Goal: Communication & Community: Answer question/provide support

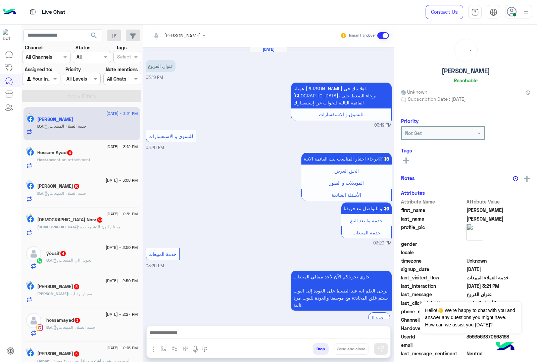
scroll to position [101, 0]
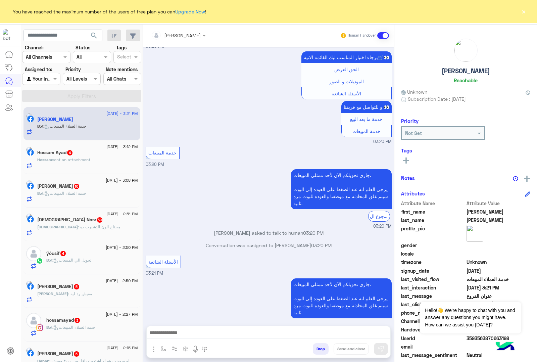
click at [526, 11] on button "×" at bounding box center [523, 11] width 7 height 7
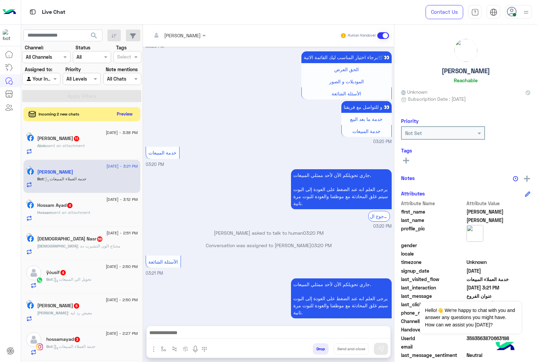
click at [123, 117] on button "Preview" at bounding box center [124, 113] width 21 height 9
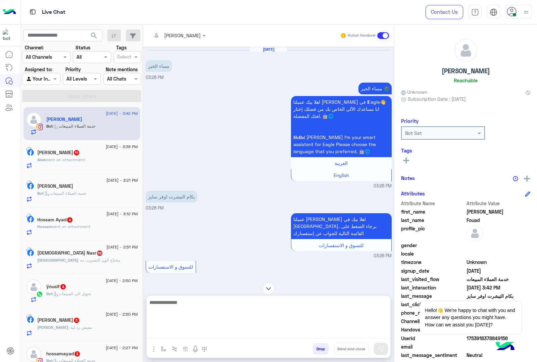
click at [187, 332] on textarea at bounding box center [268, 318] width 243 height 40
paste textarea "**********"
type textarea "**********"
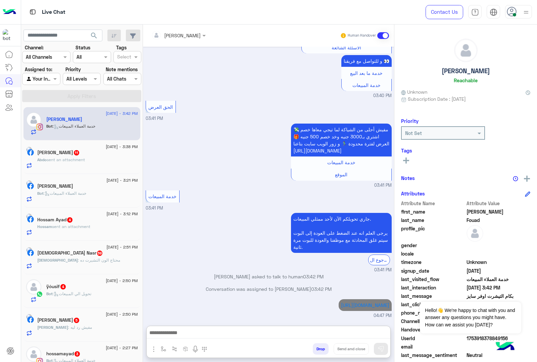
click at [66, 160] on span "sent an attachment" at bounding box center [66, 159] width 38 height 5
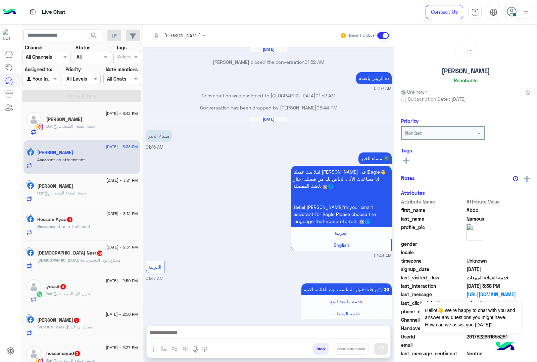
scroll to position [911, 0]
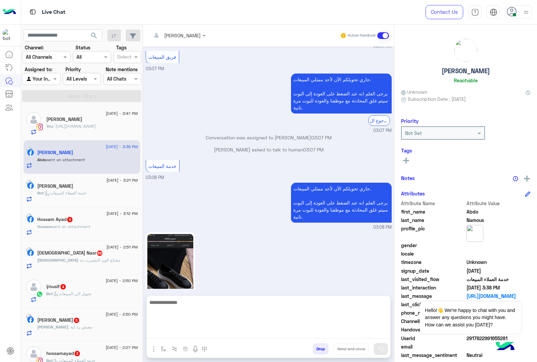
click at [172, 336] on textarea at bounding box center [268, 318] width 243 height 40
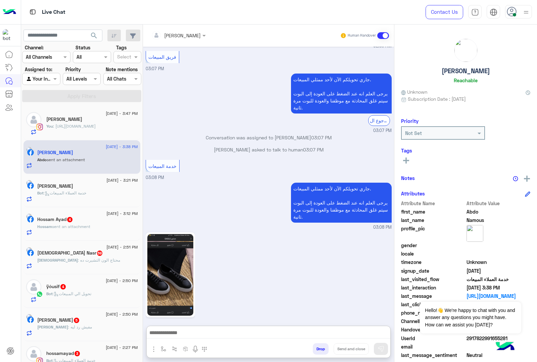
click at [166, 275] on img at bounding box center [170, 275] width 46 height 82
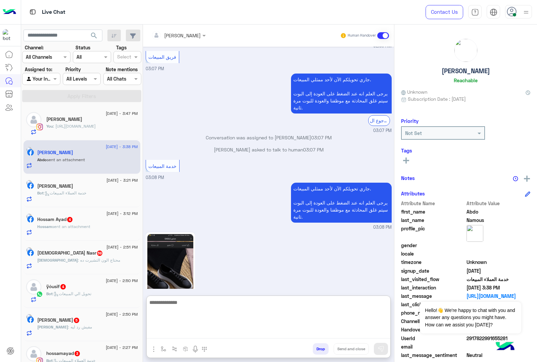
click at [190, 336] on textarea at bounding box center [268, 318] width 243 height 40
type textarea "***"
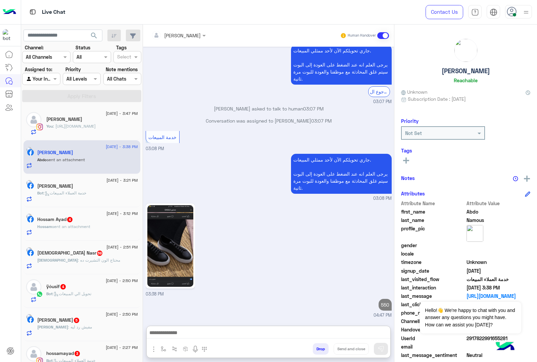
click at [86, 195] on span "Bot : خدمة العملاء المبيعات" at bounding box center [61, 192] width 49 height 5
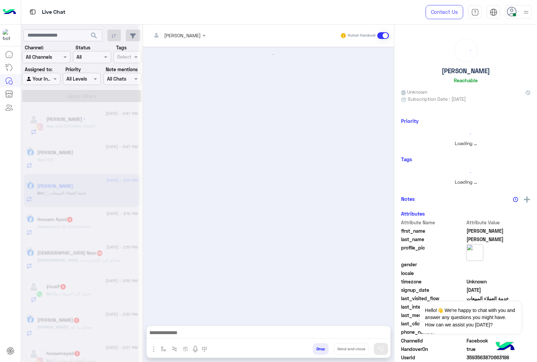
scroll to position [101, 0]
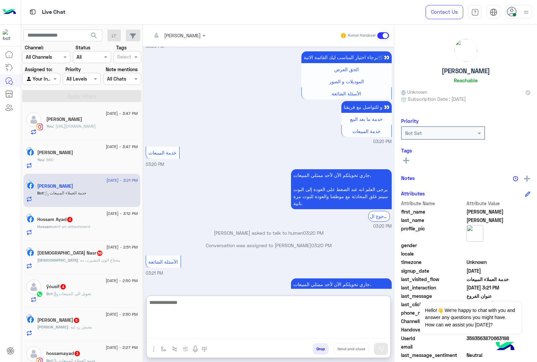
click at [165, 337] on textarea at bounding box center [268, 318] width 243 height 40
paste textarea "**********"
type textarea "**********"
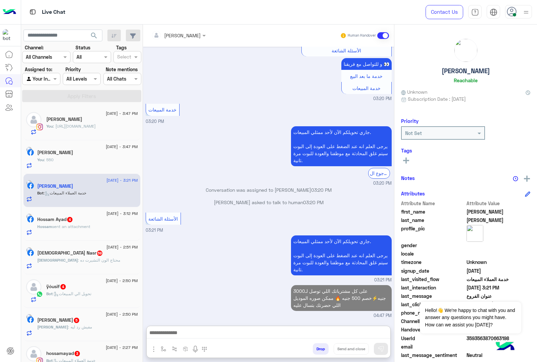
click at [54, 230] on div "Hossam sent an attachment" at bounding box center [87, 229] width 101 height 12
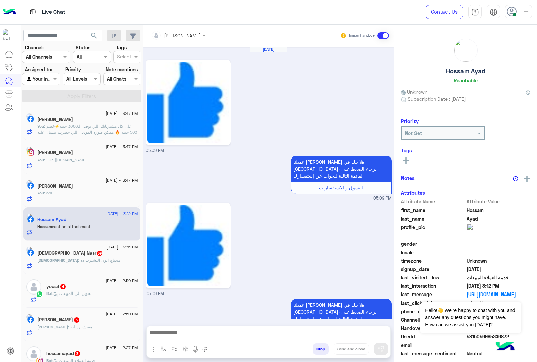
scroll to position [1022, 0]
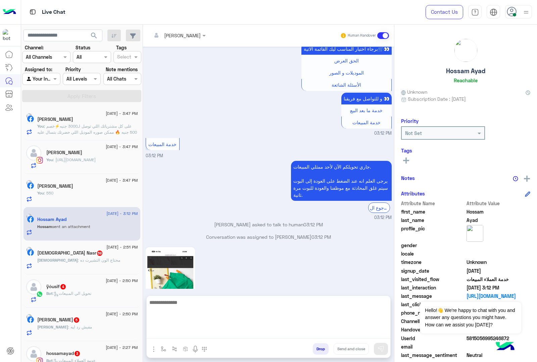
click at [176, 336] on textarea at bounding box center [268, 318] width 243 height 40
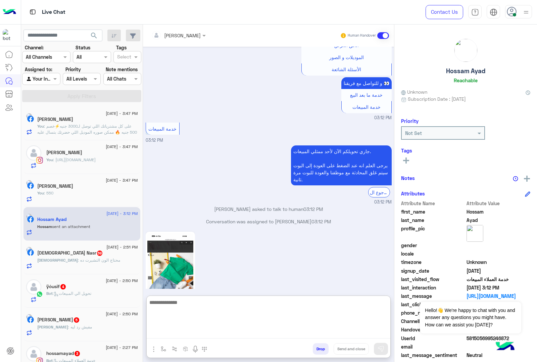
scroll to position [1052, 0]
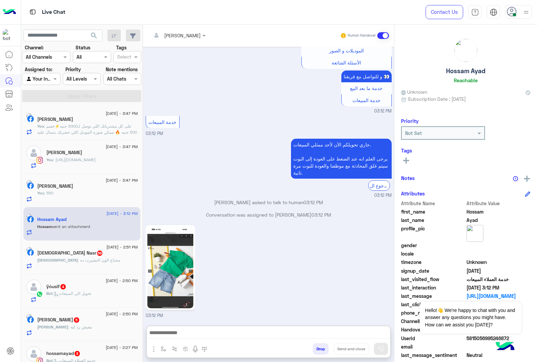
click at [63, 254] on h5 "[DEMOGRAPHIC_DATA] Nasr 59" at bounding box center [70, 253] width 66 height 6
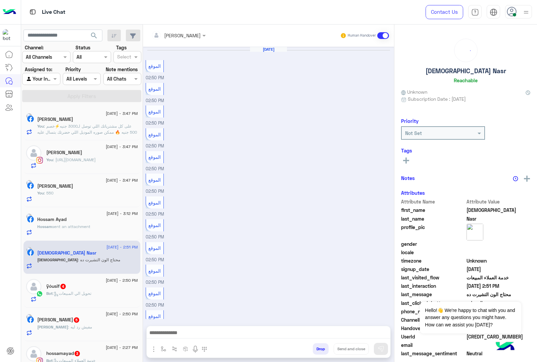
scroll to position [626, 0]
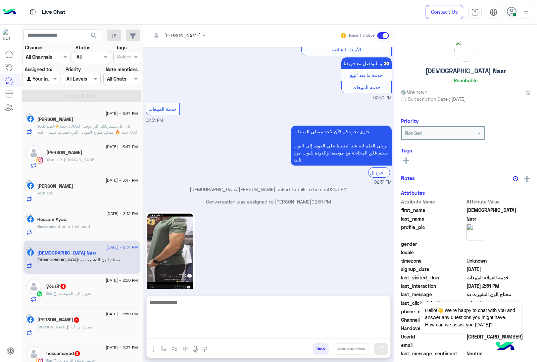
click at [186, 336] on textarea at bounding box center [268, 318] width 243 height 40
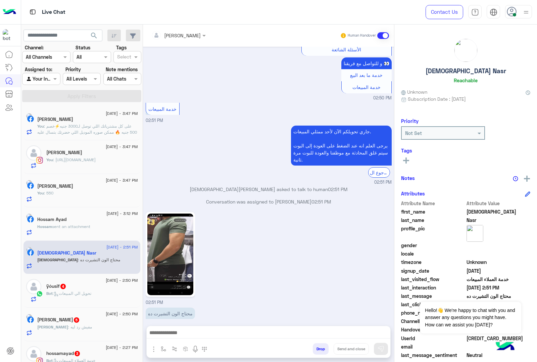
click at [169, 238] on img at bounding box center [170, 254] width 46 height 82
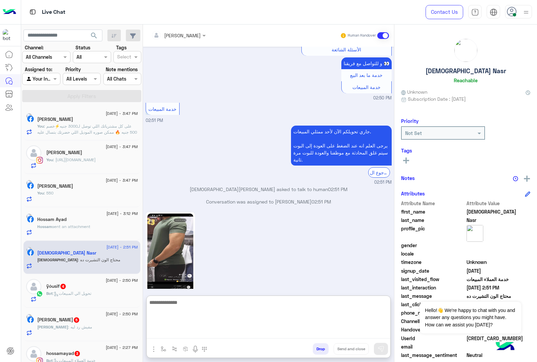
click at [175, 334] on textarea at bounding box center [268, 318] width 243 height 40
paste textarea "**********"
type textarea "**********"
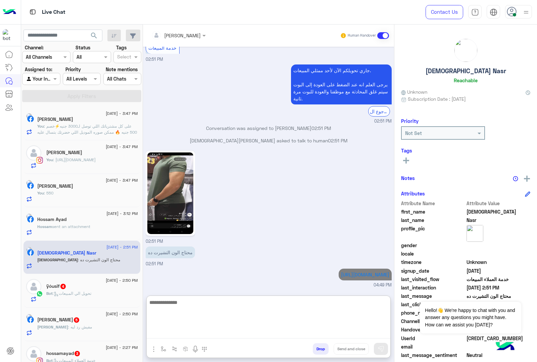
scroll to position [704, 0]
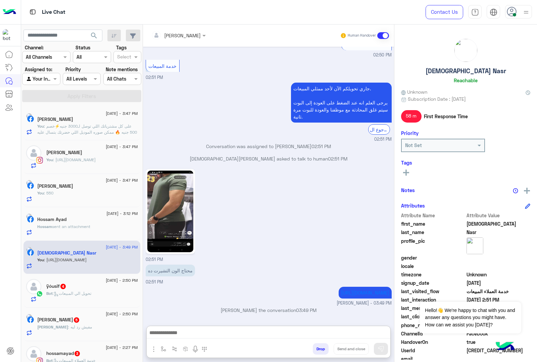
click at [67, 299] on div "Bot : تحويل الي المبيعات" at bounding box center [92, 296] width 92 height 12
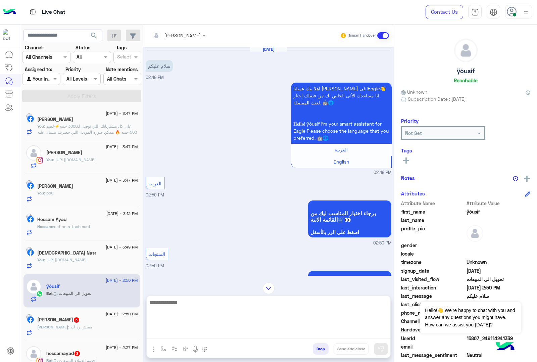
click at [185, 331] on textarea at bounding box center [268, 318] width 243 height 40
type textarea "**********"
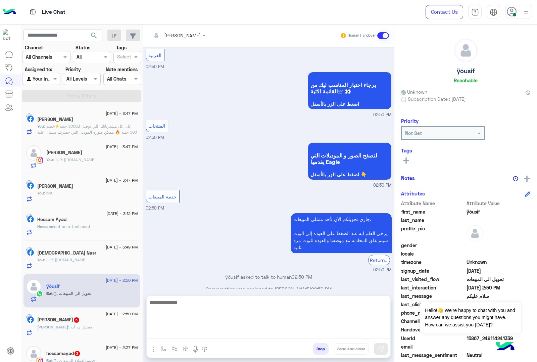
click at [196, 334] on textarea at bounding box center [268, 318] width 243 height 40
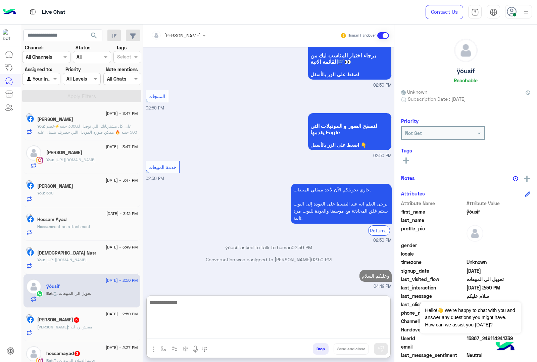
paste textarea "**********"
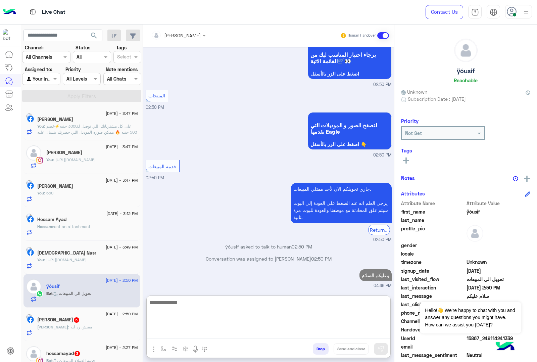
type textarea "**********"
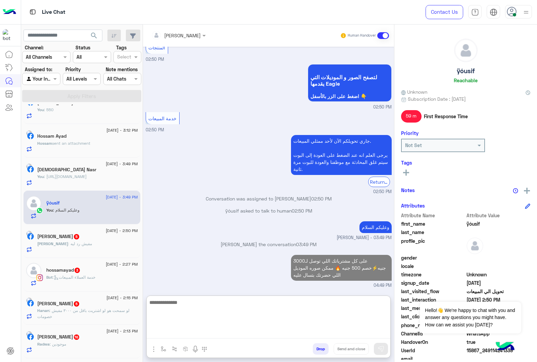
scroll to position [84, 0]
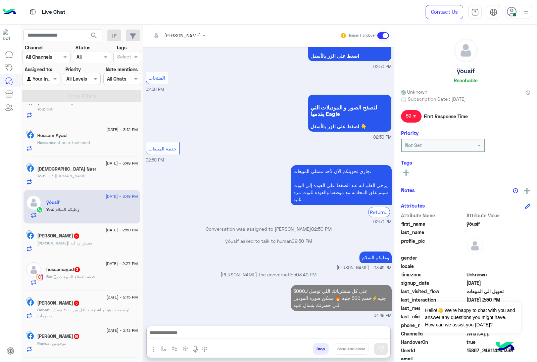
click at [80, 237] on h5 "[PERSON_NAME] 5" at bounding box center [58, 236] width 43 height 6
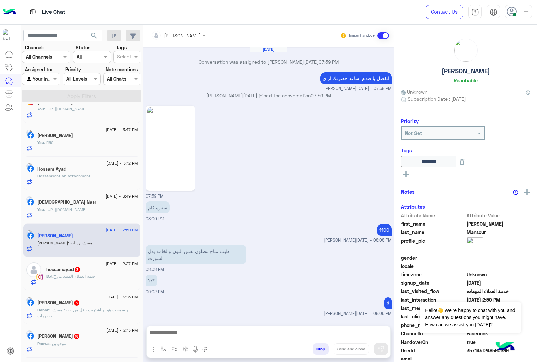
scroll to position [685, 0]
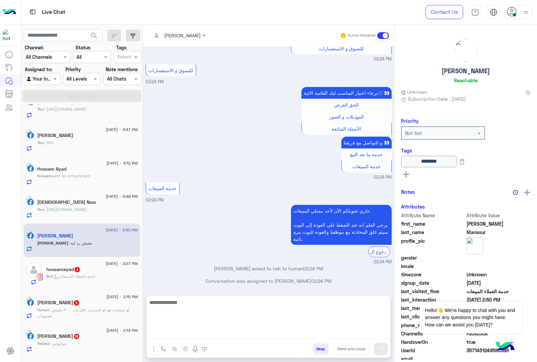
click at [171, 332] on textarea at bounding box center [268, 318] width 243 height 40
paste textarea "**********"
type textarea "**********"
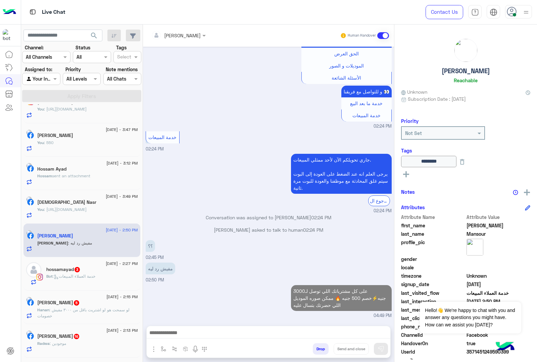
click at [95, 281] on div "Bot : خدمة العملاء المبيعات" at bounding box center [92, 279] width 92 height 12
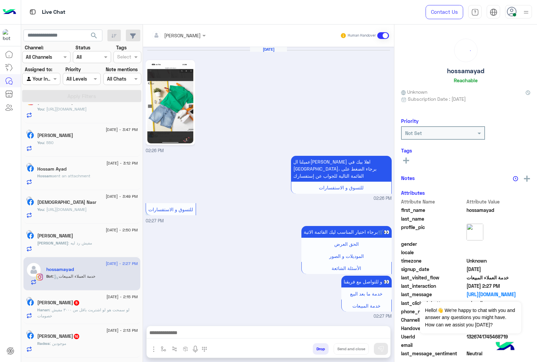
scroll to position [84, 0]
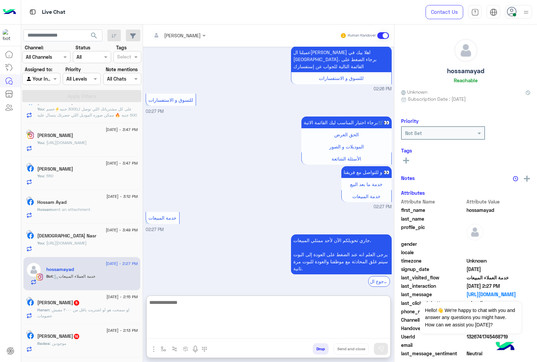
click at [175, 335] on textarea at bounding box center [268, 318] width 243 height 40
paste textarea "**********"
type textarea "**********"
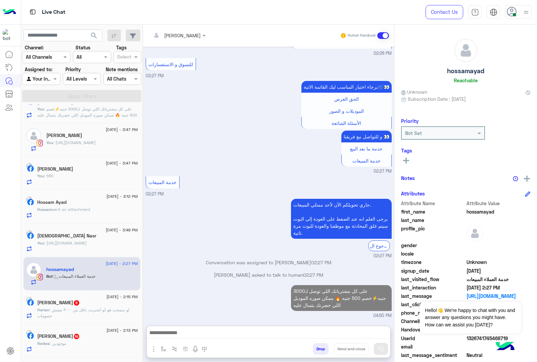
click at [88, 319] on p "Hanan : لو سمحت هو لو اشتريت باقل من ٣٠٠٠ مفيش خصومات" at bounding box center [87, 313] width 101 height 12
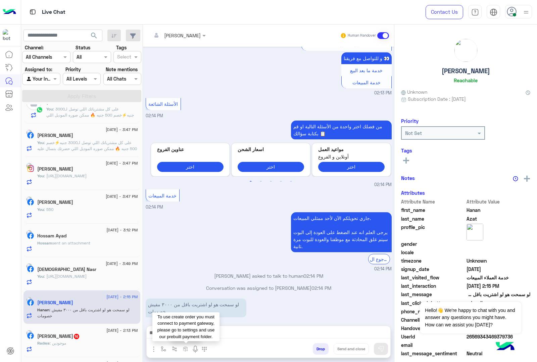
scroll to position [84, 0]
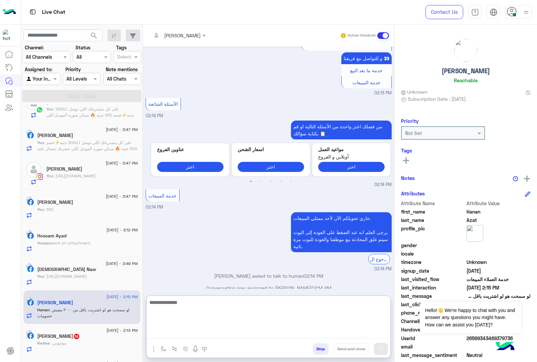
click at [188, 334] on textarea at bounding box center [268, 318] width 243 height 40
type textarea "********"
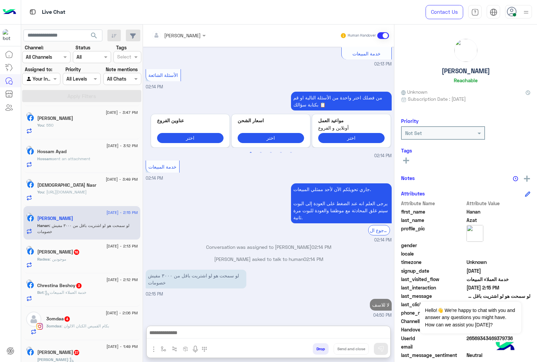
scroll to position [209, 0]
click at [90, 264] on div "Radwa : موجودين" at bounding box center [87, 262] width 101 height 12
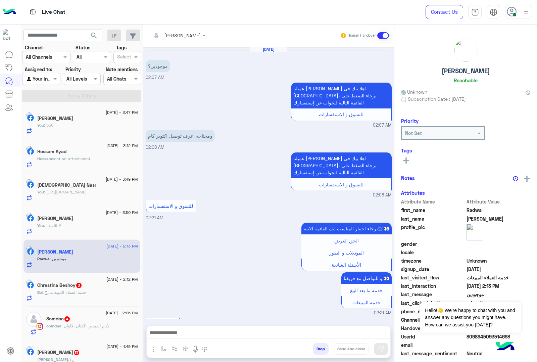
scroll to position [1022, 0]
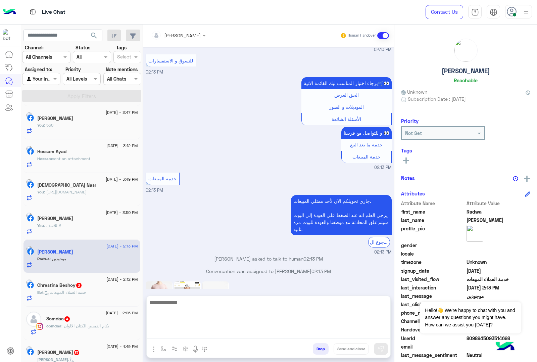
click at [181, 330] on textarea at bounding box center [268, 318] width 243 height 40
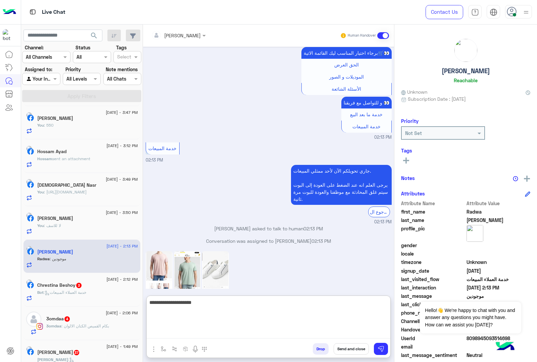
type textarea "**********"
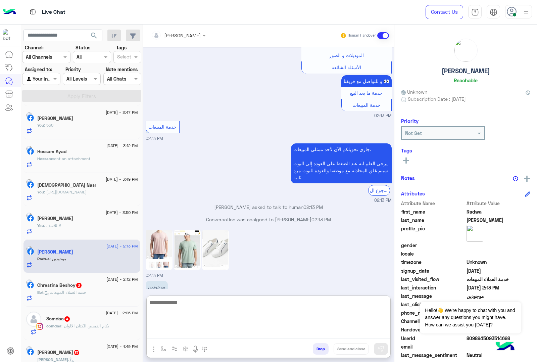
scroll to position [1086, 0]
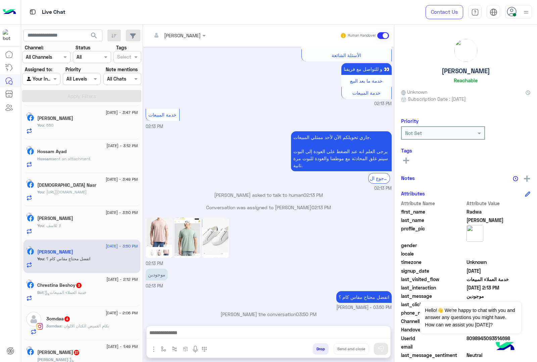
click at [50, 293] on icon at bounding box center [47, 292] width 5 height 5
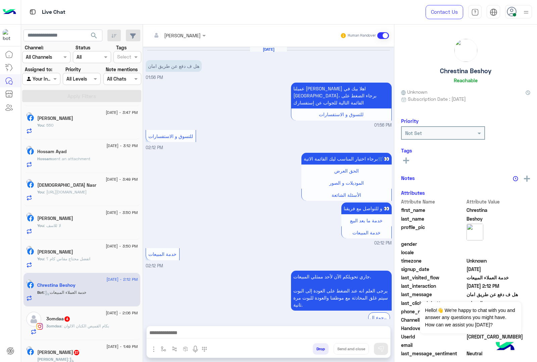
scroll to position [29, 0]
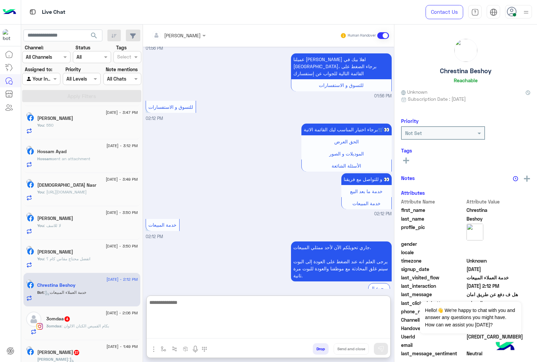
click at [178, 329] on textarea at bounding box center [268, 318] width 243 height 40
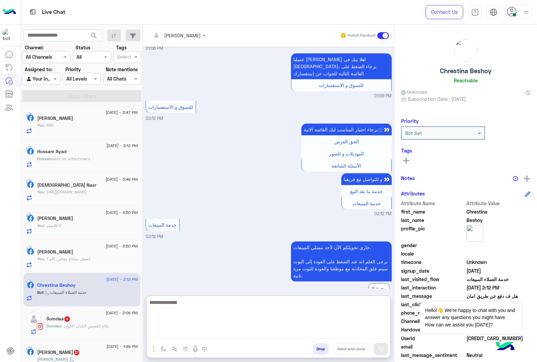
click at [164, 331] on textarea at bounding box center [268, 318] width 243 height 40
paste textarea "**********"
type textarea "**********"
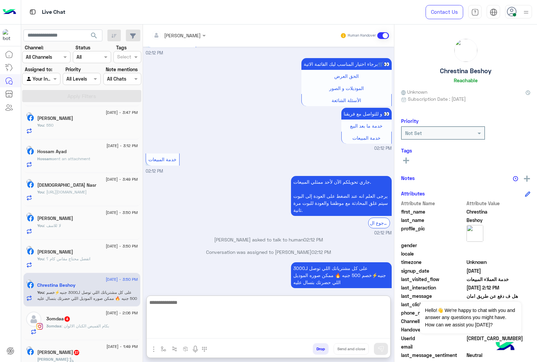
scroll to position [107, 0]
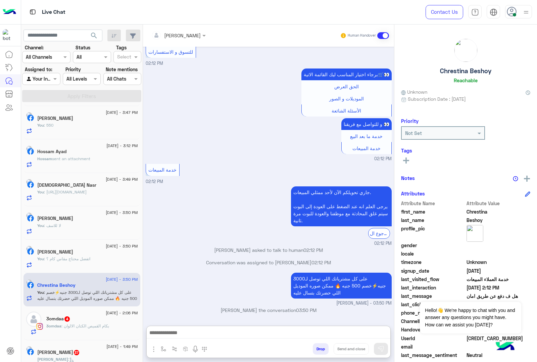
click at [78, 333] on div "3omdaa : بكام القميص الكتان الالوان" at bounding box center [92, 329] width 92 height 12
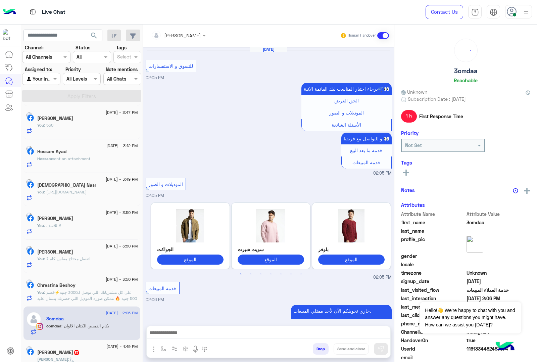
scroll to position [93, 0]
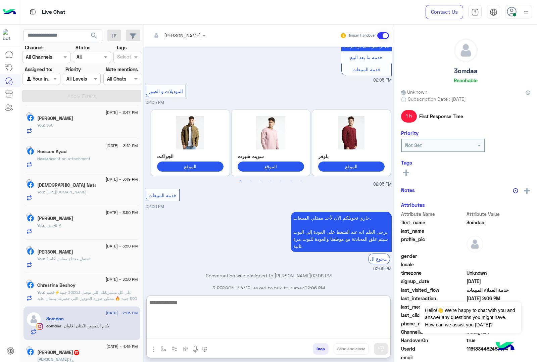
click at [195, 331] on textarea at bounding box center [268, 318] width 243 height 40
paste textarea "**********"
type textarea "**********"
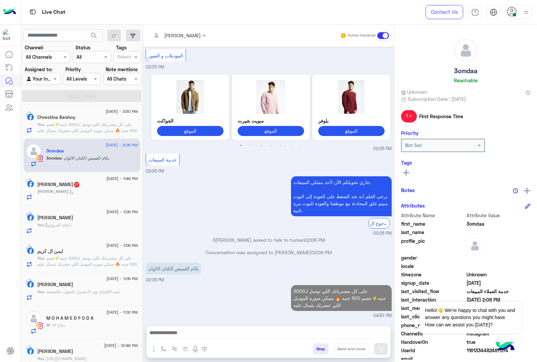
click at [80, 197] on div "[PERSON_NAME] :" at bounding box center [87, 194] width 101 height 12
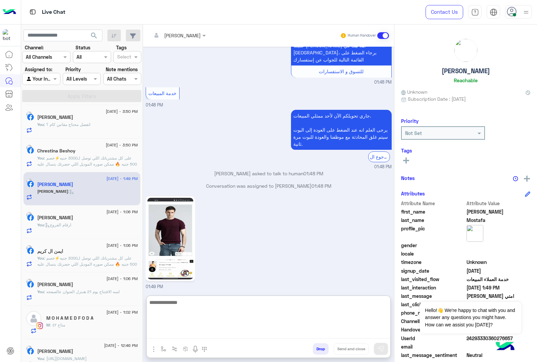
click at [185, 330] on textarea at bounding box center [268, 318] width 243 height 40
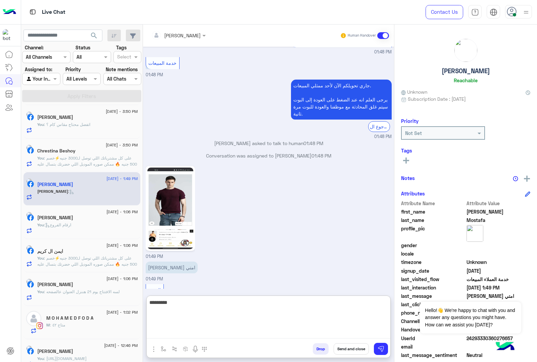
type textarea "*********"
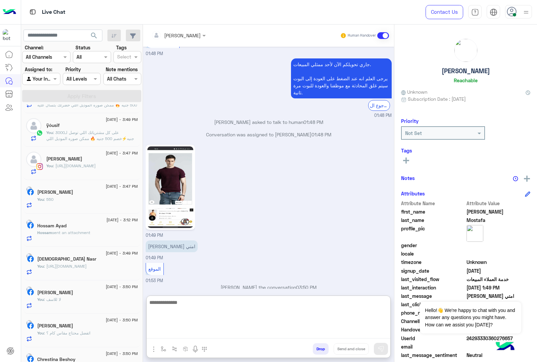
scroll to position [636, 0]
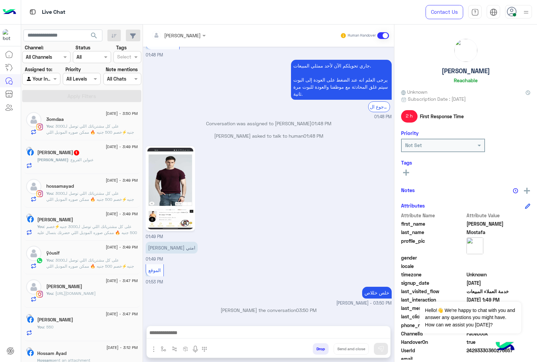
click at [64, 154] on h5 "[PERSON_NAME] 1" at bounding box center [58, 153] width 43 height 6
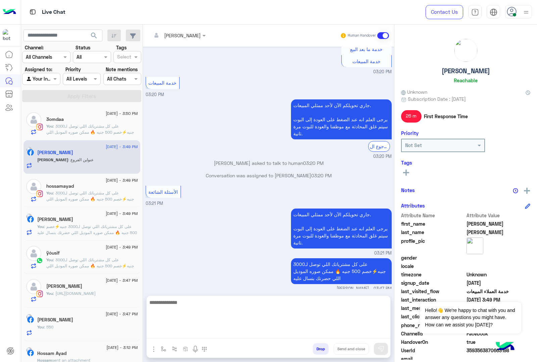
click at [186, 334] on textarea at bounding box center [268, 318] width 243 height 40
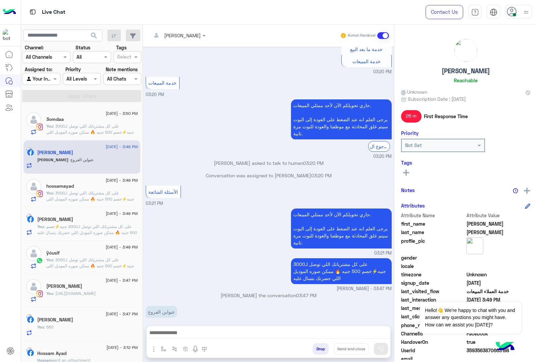
click at [153, 348] on img "button" at bounding box center [154, 349] width 8 height 8
click at [170, 331] on span "Images" at bounding box center [168, 334] width 17 height 8
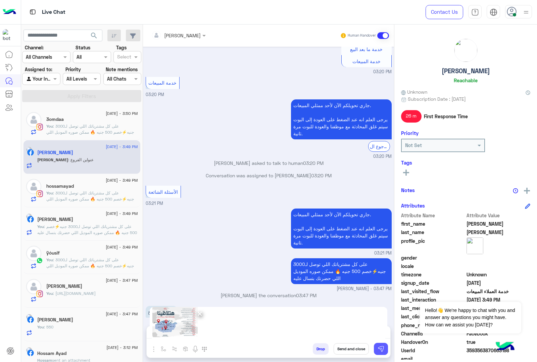
click at [375, 346] on button at bounding box center [381, 348] width 14 height 12
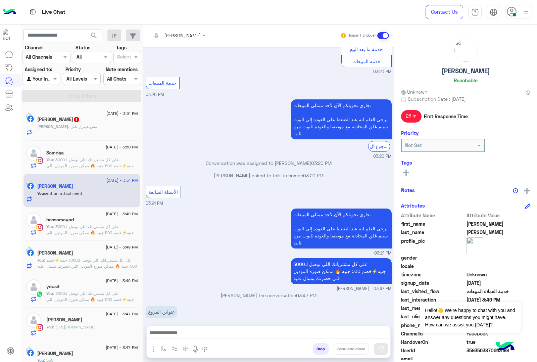
scroll to position [262, 0]
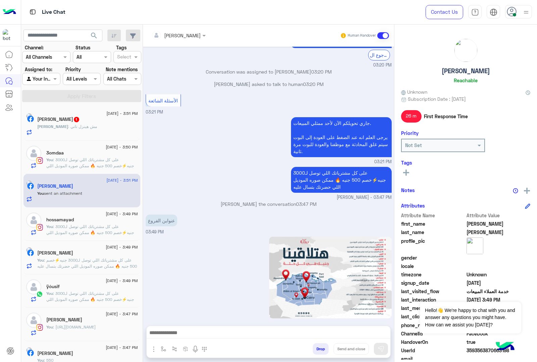
click at [79, 119] on h5 "[PERSON_NAME] 1" at bounding box center [58, 119] width 43 height 6
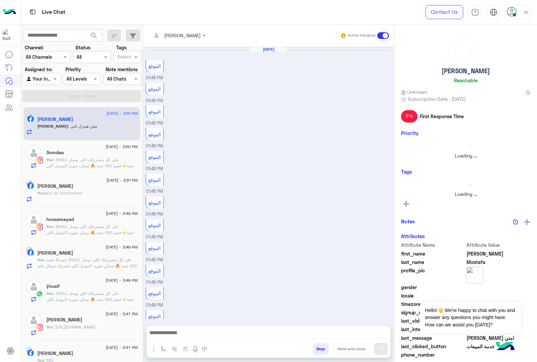
scroll to position [582, 0]
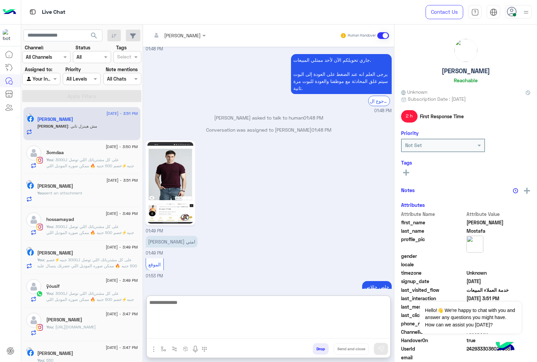
click at [195, 331] on textarea at bounding box center [268, 318] width 243 height 40
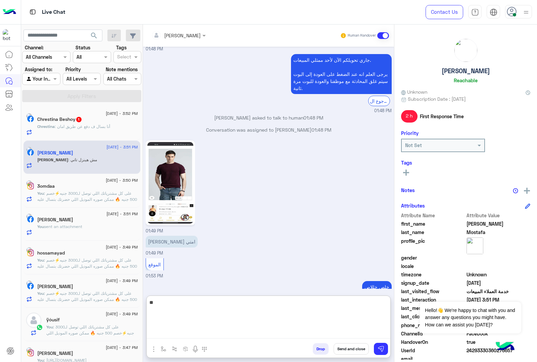
type textarea "*"
type textarea "********"
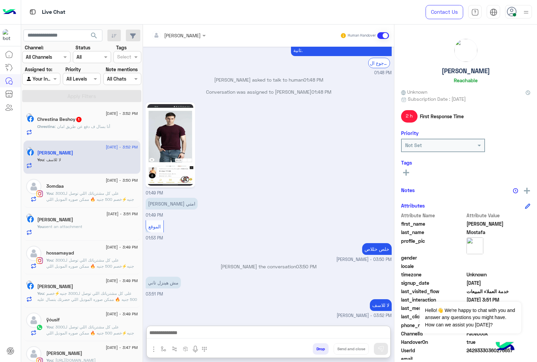
click at [73, 118] on h5 "Chrestina Beshoy 1" at bounding box center [59, 119] width 45 height 6
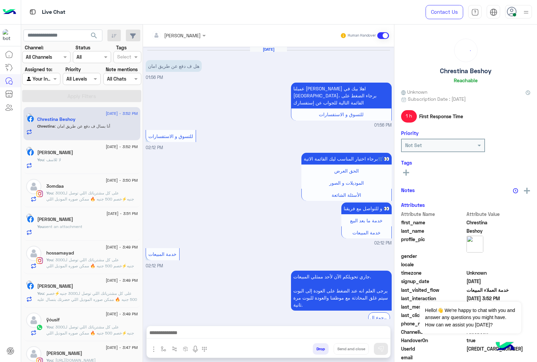
scroll to position [99, 0]
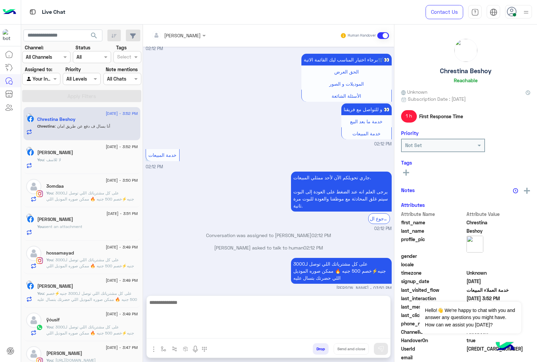
click at [175, 328] on textarea at bounding box center [268, 318] width 243 height 40
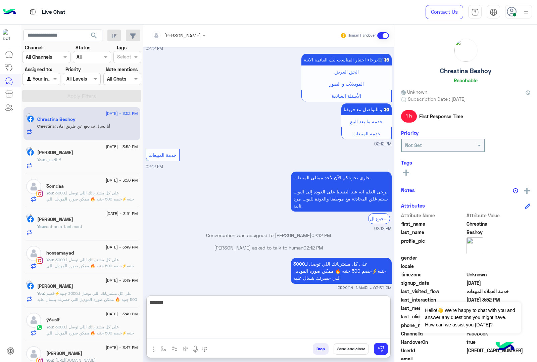
type textarea "*******"
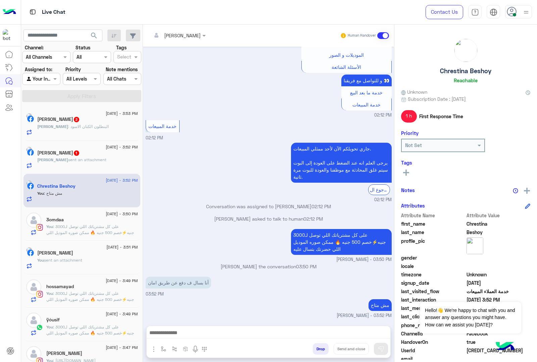
click at [74, 156] on h5 "[PERSON_NAME] 1" at bounding box center [58, 153] width 43 height 6
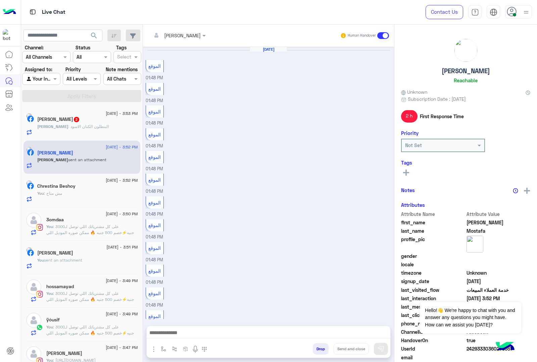
scroll to position [654, 0]
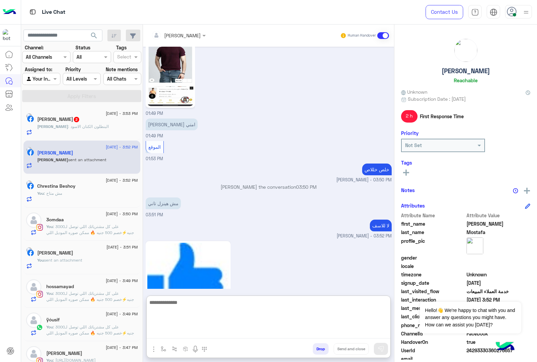
click at [183, 333] on textarea at bounding box center [268, 318] width 243 height 40
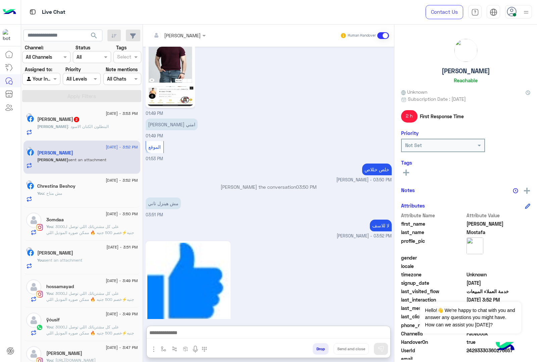
click at [64, 128] on span "[PERSON_NAME]" at bounding box center [52, 126] width 31 height 5
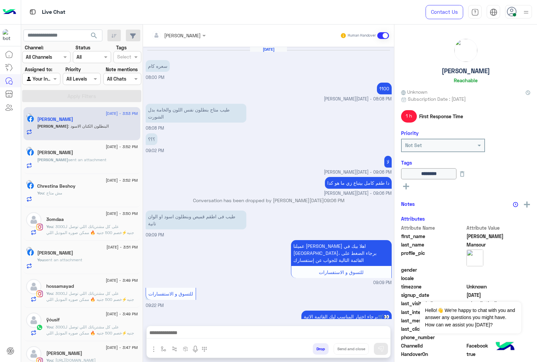
scroll to position [710, 0]
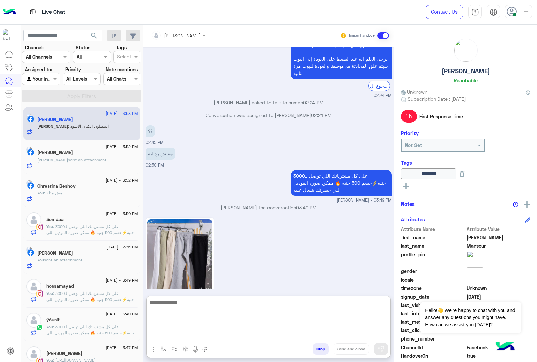
click at [195, 332] on textarea at bounding box center [268, 318] width 243 height 40
type textarea "**********"
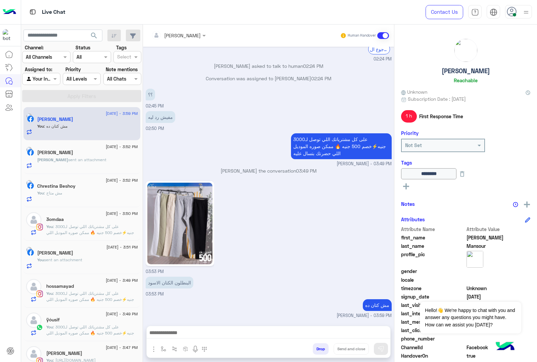
click at [71, 156] on div "[PERSON_NAME]" at bounding box center [87, 153] width 101 height 7
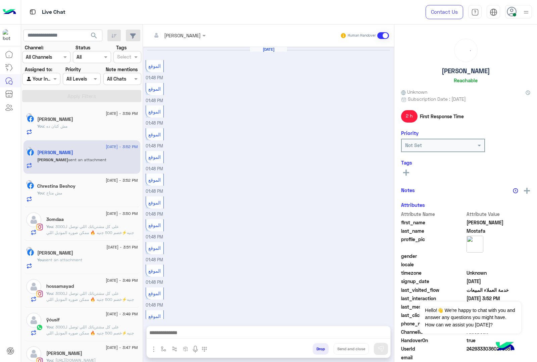
scroll to position [654, 0]
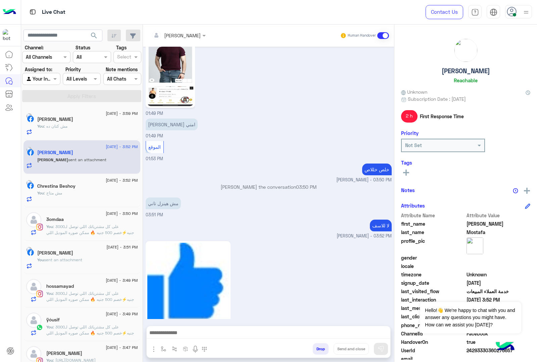
click at [320, 345] on button "Drop" at bounding box center [321, 348] width 16 height 11
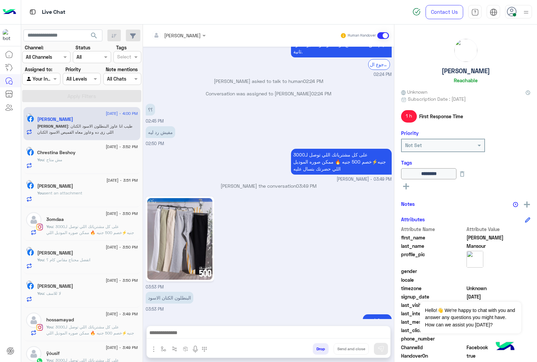
scroll to position [738, 0]
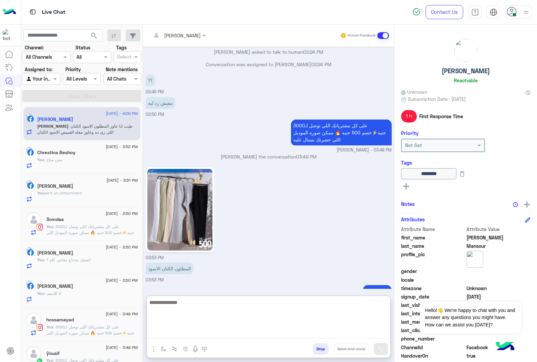
click at [207, 337] on textarea at bounding box center [268, 318] width 243 height 40
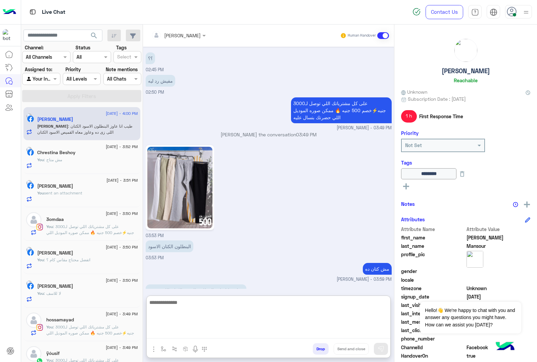
scroll to position [768, 0]
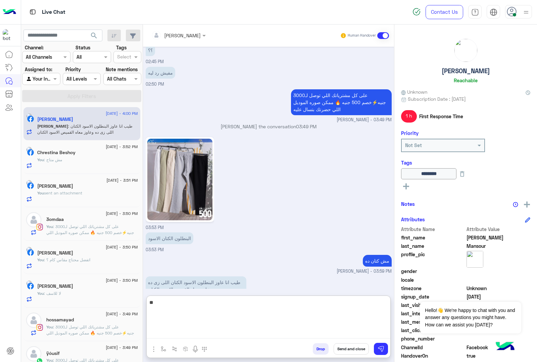
type textarea "*"
paste textarea "**********"
type textarea "**********"
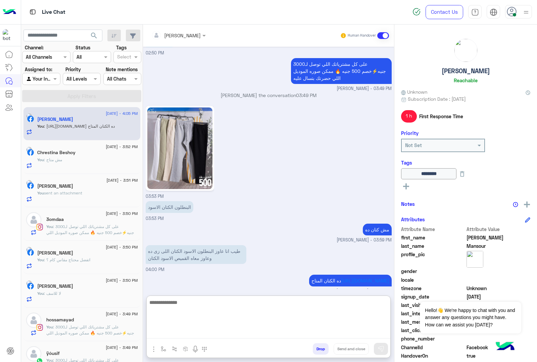
scroll to position [811, 0]
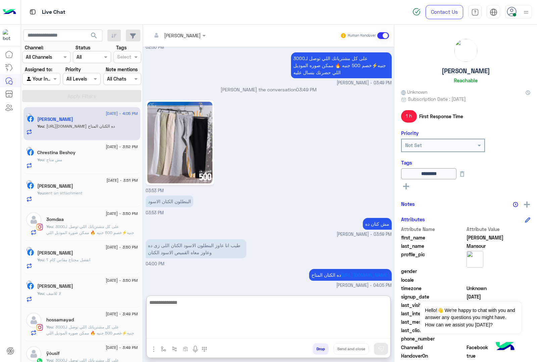
paste textarea "**********"
type textarea "**********"
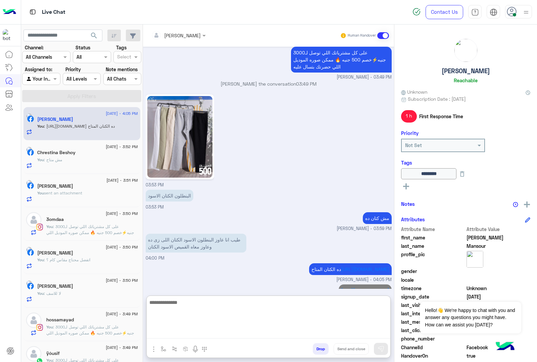
scroll to position [846, 0]
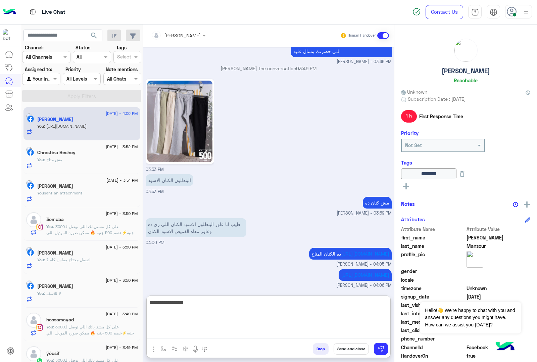
type textarea "**********"
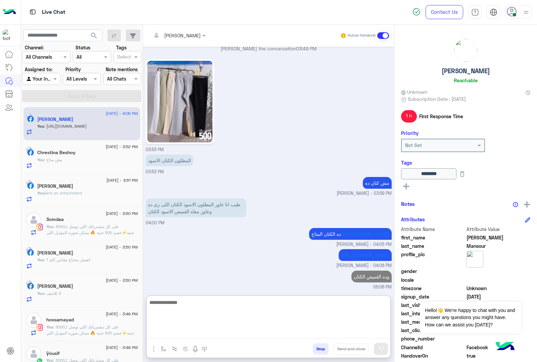
scroll to position [867, 0]
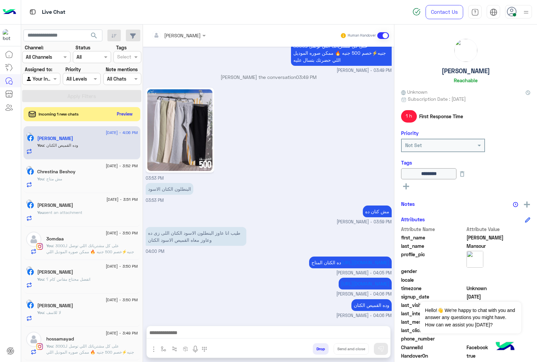
click at [121, 113] on button "Preview" at bounding box center [124, 113] width 21 height 9
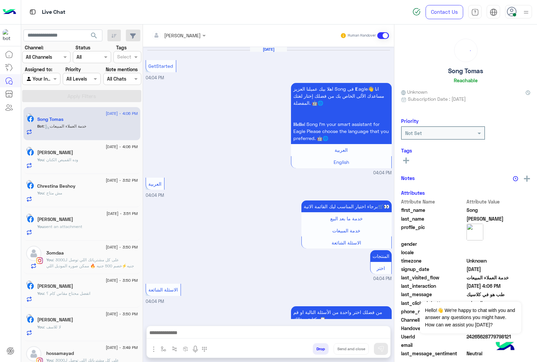
scroll to position [946, 0]
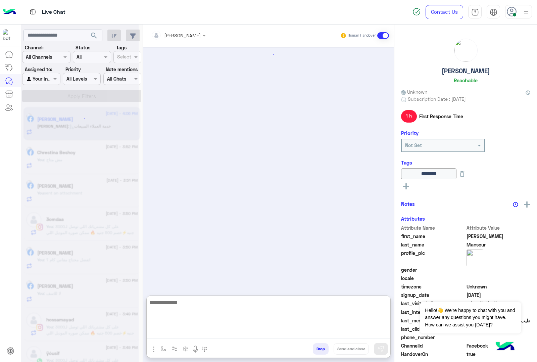
click at [189, 333] on textarea at bounding box center [268, 318] width 243 height 40
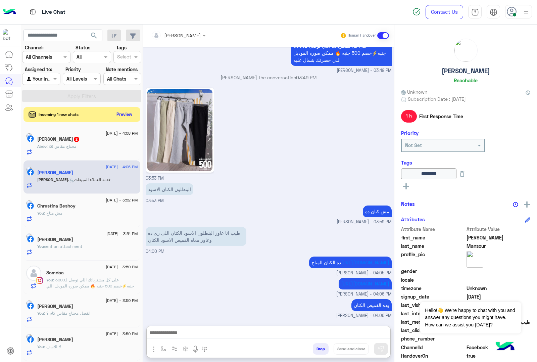
click at [71, 151] on div "Abdo : محتاج مقاس ٤٥" at bounding box center [87, 149] width 101 height 12
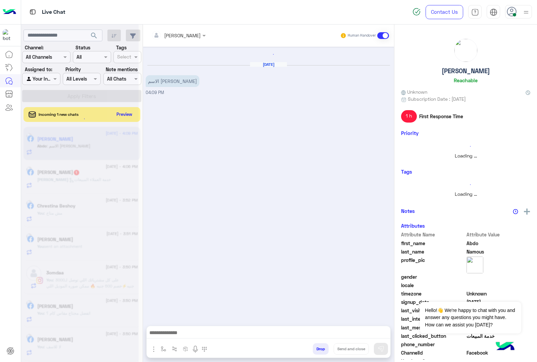
scroll to position [919, 0]
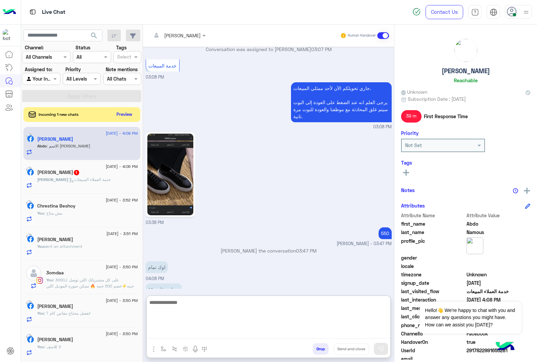
click at [183, 333] on textarea at bounding box center [268, 318] width 243 height 40
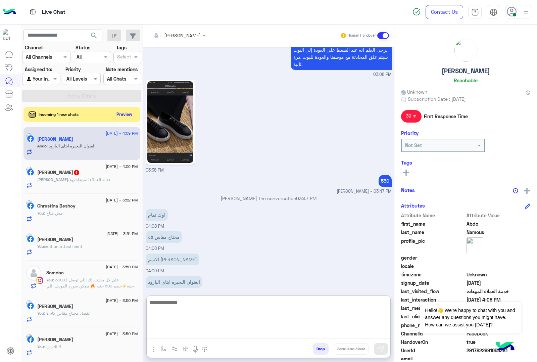
click at [179, 301] on textarea at bounding box center [268, 318] width 243 height 40
type textarea "*******"
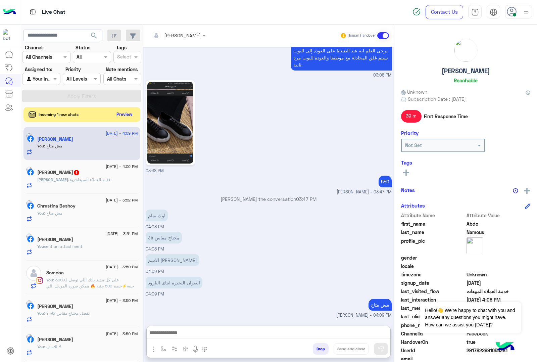
click at [46, 167] on div "[DATE] - 4:06 PM" at bounding box center [87, 167] width 101 height 4
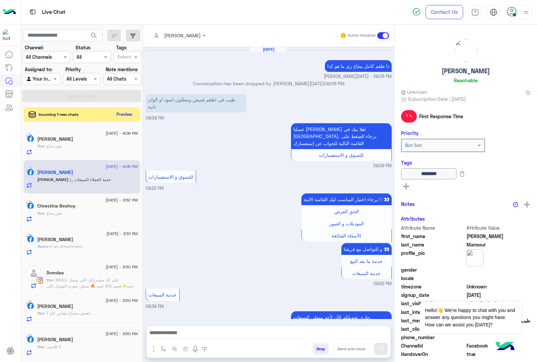
scroll to position [743, 0]
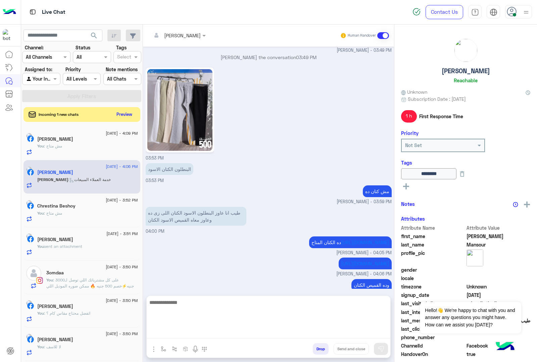
click at [184, 334] on textarea at bounding box center [268, 318] width 243 height 40
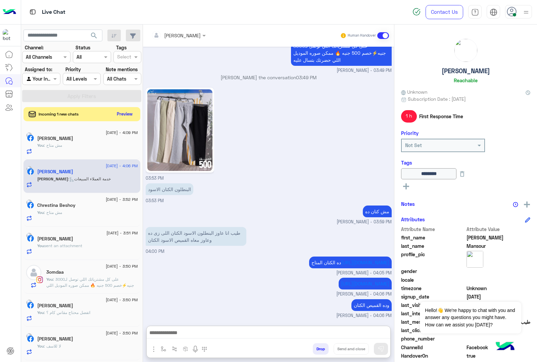
click at [128, 113] on button "Preview" at bounding box center [124, 113] width 21 height 9
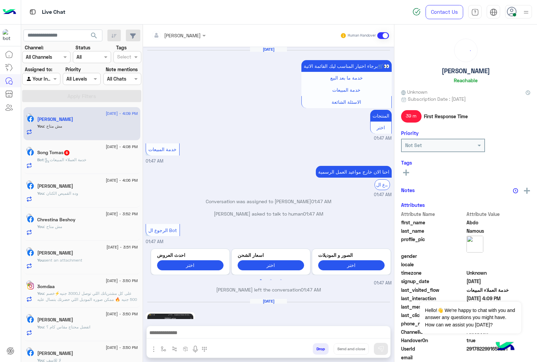
scroll to position [832, 0]
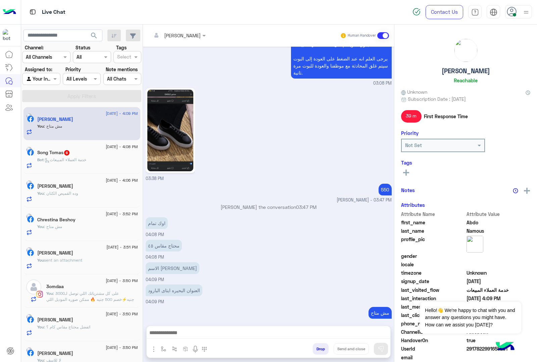
click at [81, 162] on span ": خدمة العملاء المبيعات" at bounding box center [65, 159] width 43 height 5
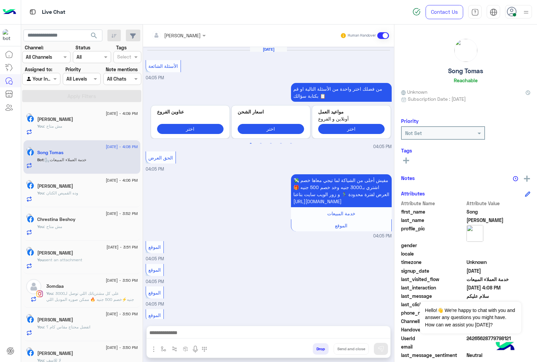
scroll to position [787, 0]
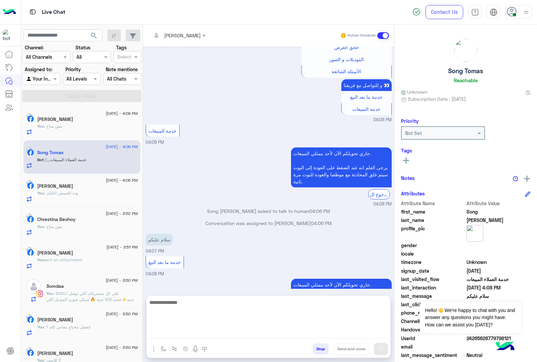
click at [165, 332] on textarea at bounding box center [268, 318] width 243 height 40
type textarea "**********"
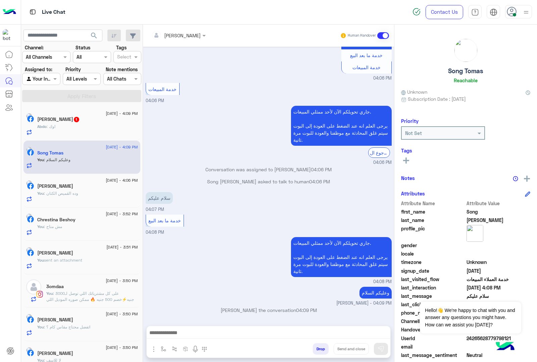
scroll to position [820, 0]
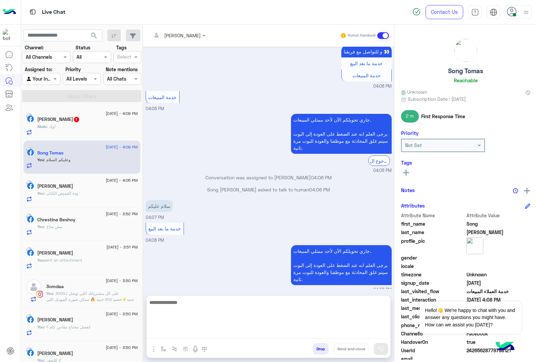
click at [211, 328] on textarea at bounding box center [268, 318] width 243 height 40
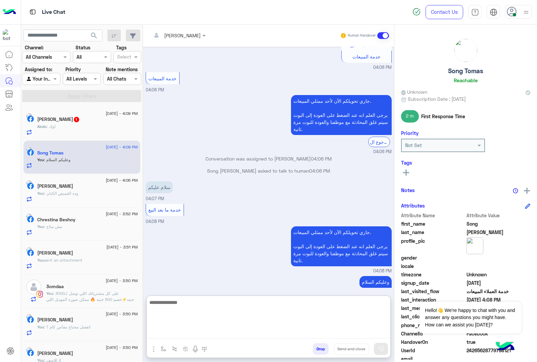
paste textarea "**********"
type textarea "**********"
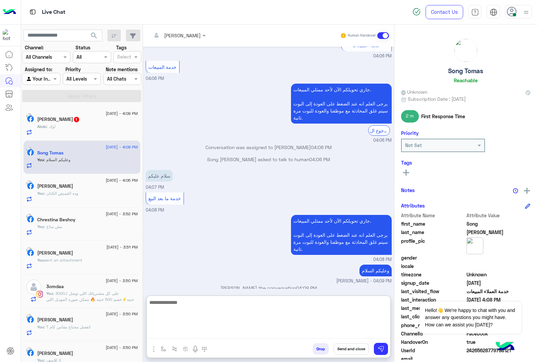
scroll to position [886, 0]
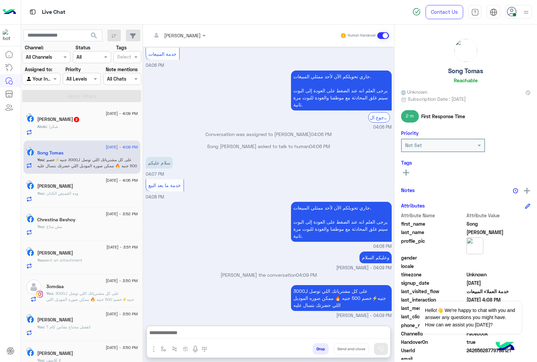
click at [75, 129] on div "Abdo : شكرا" at bounding box center [87, 129] width 101 height 12
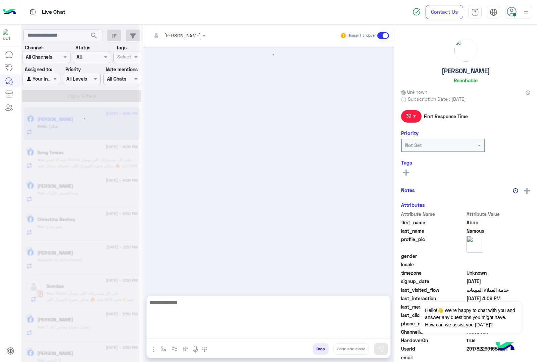
click at [171, 330] on textarea at bounding box center [268, 318] width 243 height 40
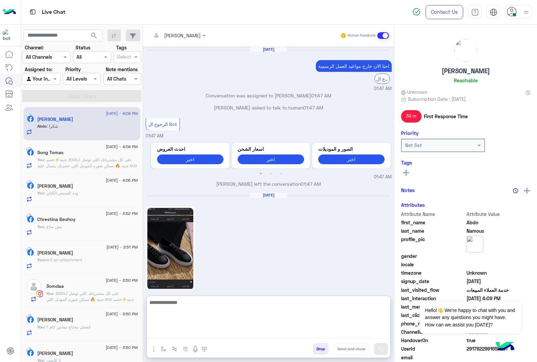
scroll to position [771, 0]
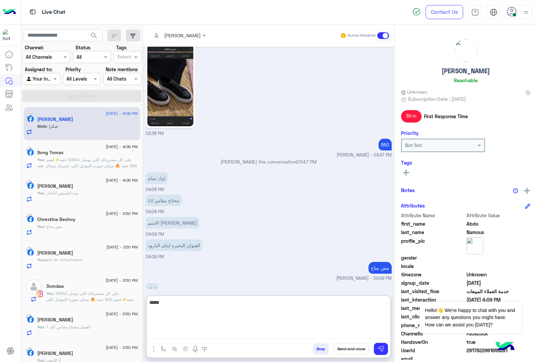
type textarea "*****"
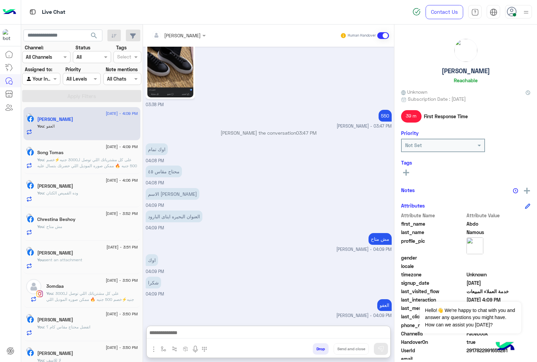
click at [322, 346] on button "Drop" at bounding box center [321, 348] width 16 height 11
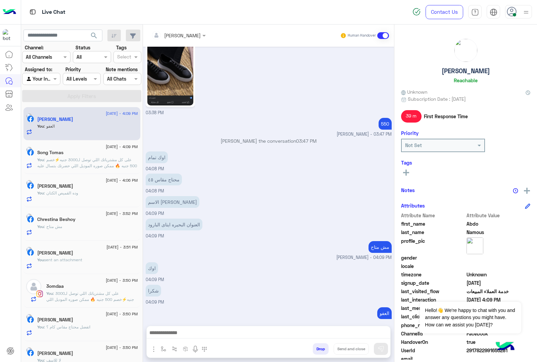
scroll to position [805, 0]
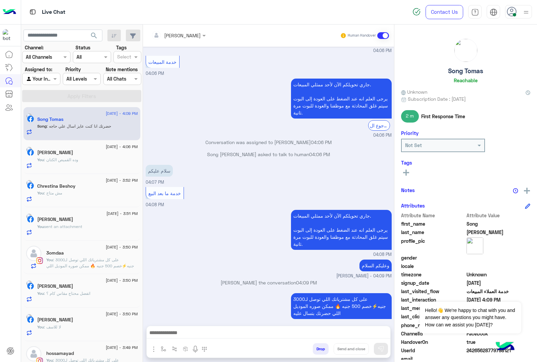
scroll to position [764, 0]
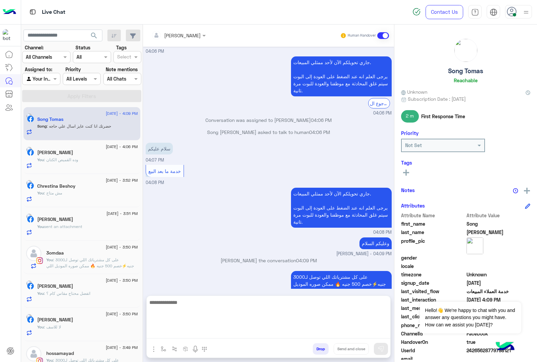
click at [196, 334] on textarea at bounding box center [268, 318] width 243 height 40
type textarea "*****"
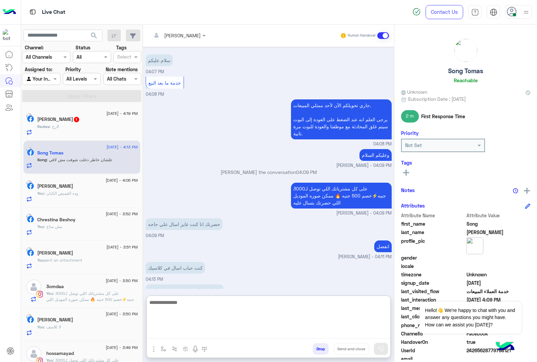
scroll to position [860, 0]
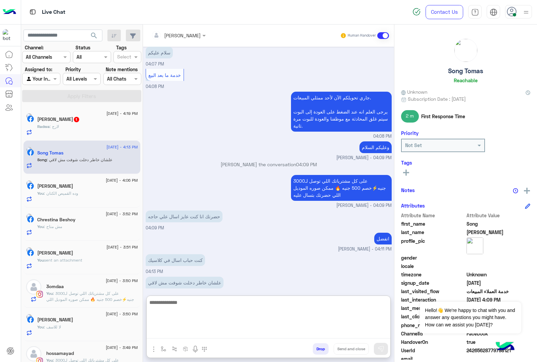
click at [178, 301] on textarea at bounding box center [268, 318] width 243 height 40
type textarea "**********"
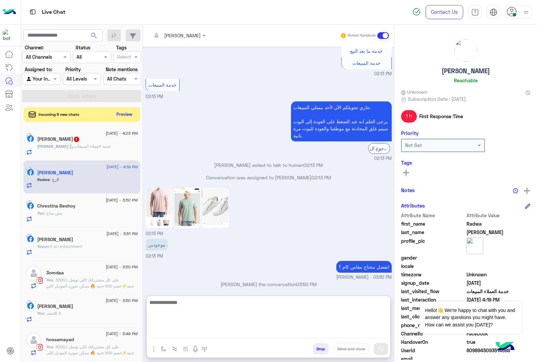
scroll to position [1023, 0]
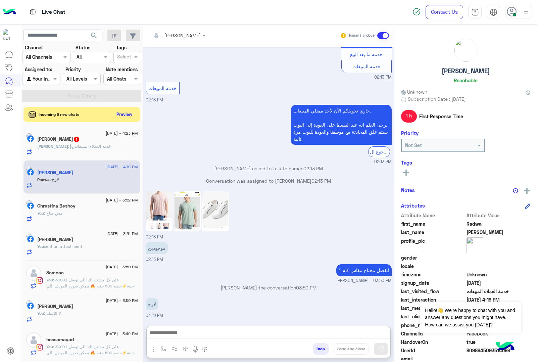
click at [111, 152] on div "[DEMOGRAPHIC_DATA] : خدمة العملاء المبيعات" at bounding box center [87, 149] width 101 height 12
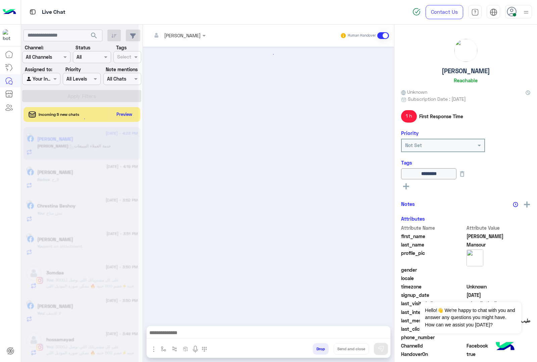
scroll to position [743, 0]
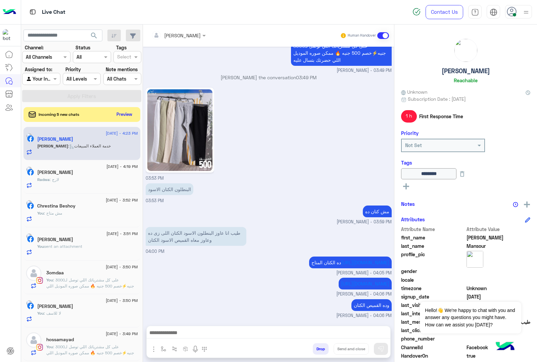
click at [79, 182] on div "Radwa : لارج" at bounding box center [87, 182] width 101 height 12
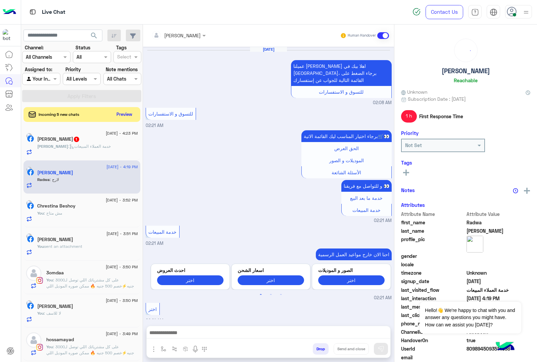
scroll to position [993, 0]
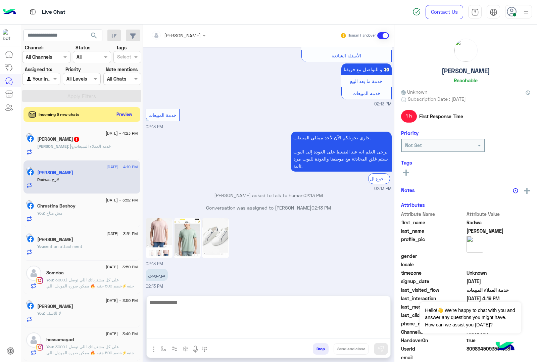
click at [194, 328] on textarea at bounding box center [268, 318] width 243 height 40
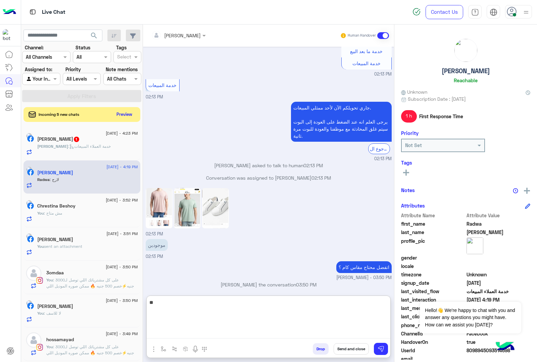
type textarea "*"
type textarea "**********"
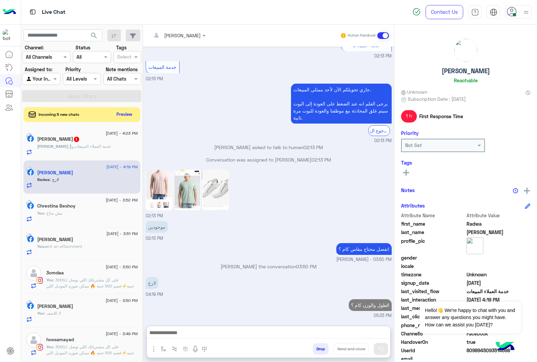
click at [106, 144] on span "[DEMOGRAPHIC_DATA] : خدمة العملاء المبيعات" at bounding box center [73, 146] width 73 height 5
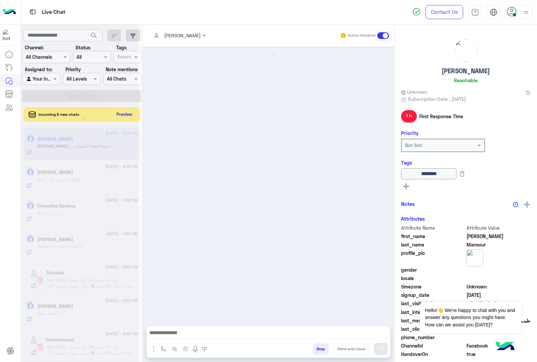
scroll to position [743, 0]
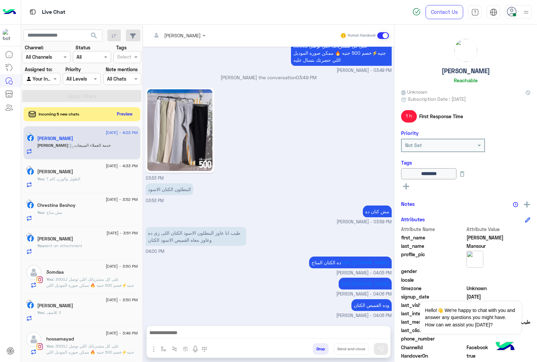
click at [123, 111] on button "Preview" at bounding box center [124, 113] width 21 height 9
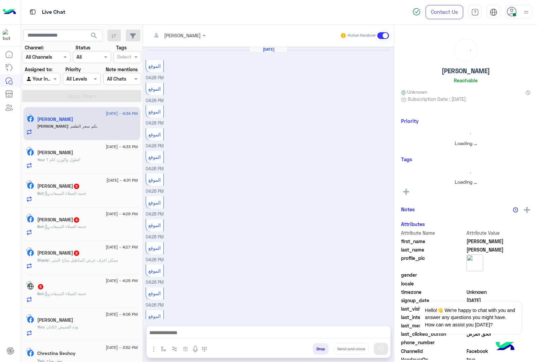
scroll to position [685, 0]
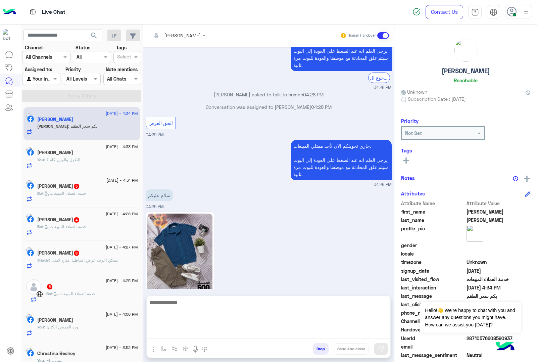
click at [178, 331] on textarea at bounding box center [268, 318] width 243 height 40
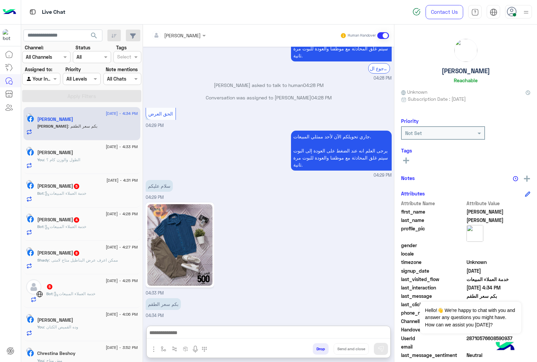
click at [71, 189] on h5 "[PERSON_NAME] 5" at bounding box center [58, 186] width 43 height 6
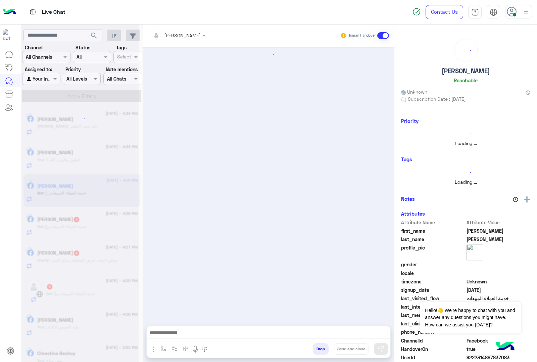
scroll to position [325, 0]
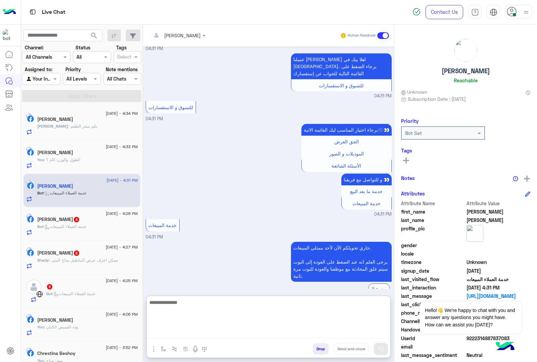
click at [167, 334] on textarea at bounding box center [268, 318] width 243 height 40
paste textarea "**********"
type textarea "**********"
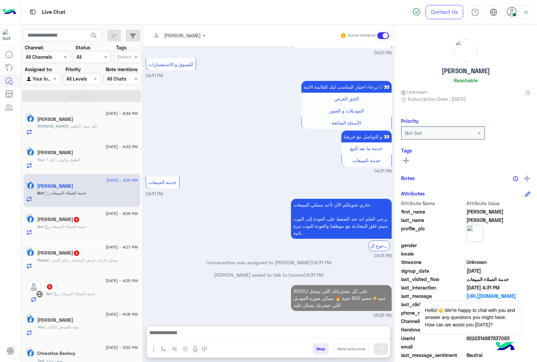
click at [57, 220] on h5 "[PERSON_NAME] 4" at bounding box center [58, 219] width 43 height 6
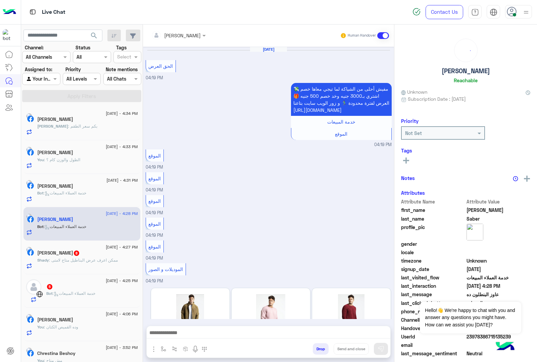
scroll to position [827, 0]
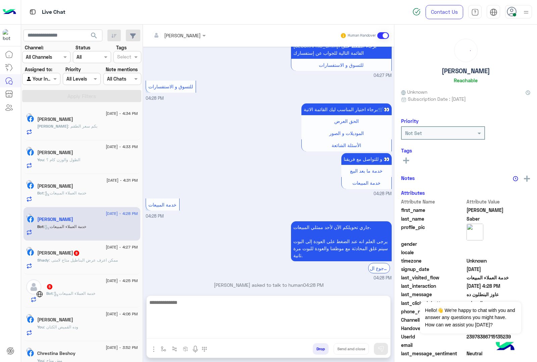
click at [168, 333] on textarea at bounding box center [268, 318] width 243 height 40
paste textarea "**********"
type textarea "**********"
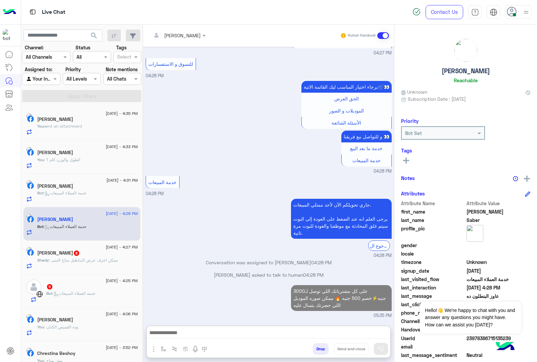
click at [87, 262] on span ": ممكن اعرف عرض البناطيل متاح لامتى" at bounding box center [83, 259] width 69 height 5
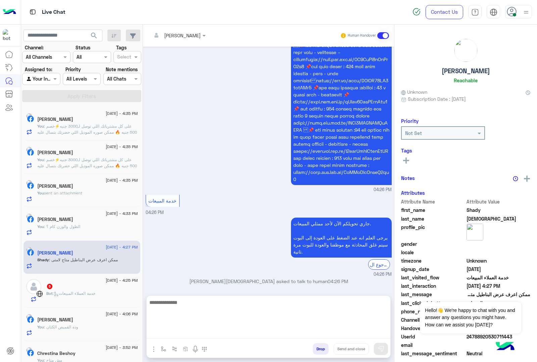
click at [173, 334] on textarea at bounding box center [268, 318] width 243 height 40
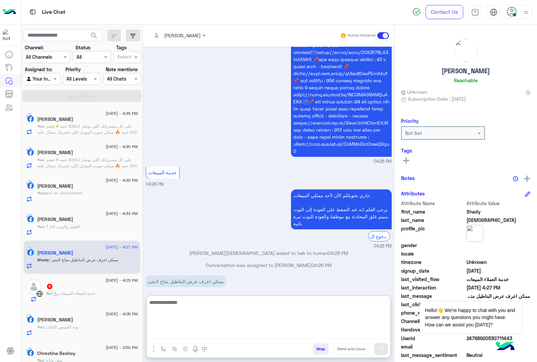
scroll to position [554, 0]
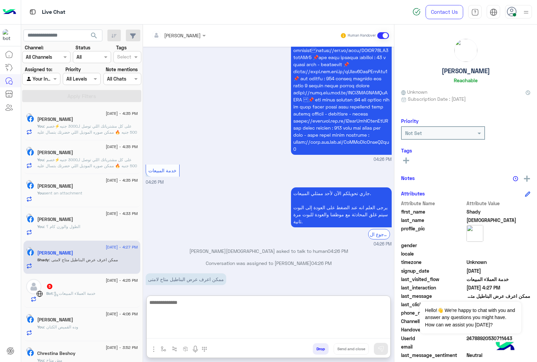
click at [205, 307] on textarea at bounding box center [268, 318] width 243 height 40
type textarea "**********"
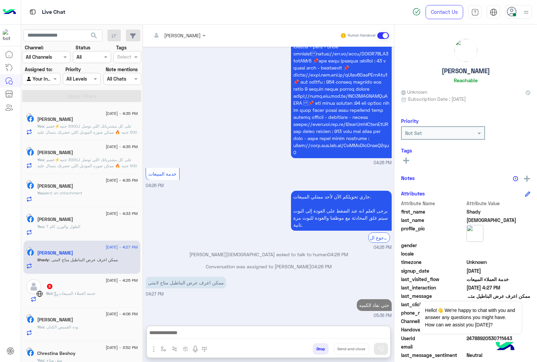
click at [80, 293] on span ": خدمة العملاء المبيعات" at bounding box center [74, 292] width 43 height 5
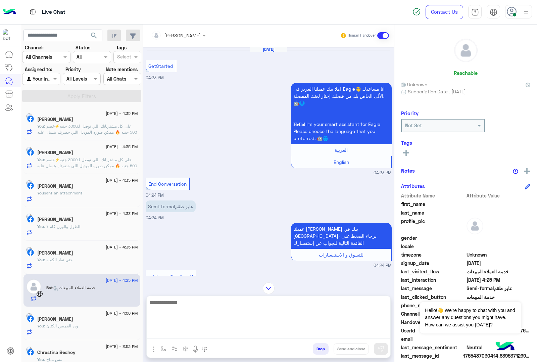
click at [202, 332] on textarea at bounding box center [268, 318] width 243 height 40
paste textarea "**********"
type textarea "**********"
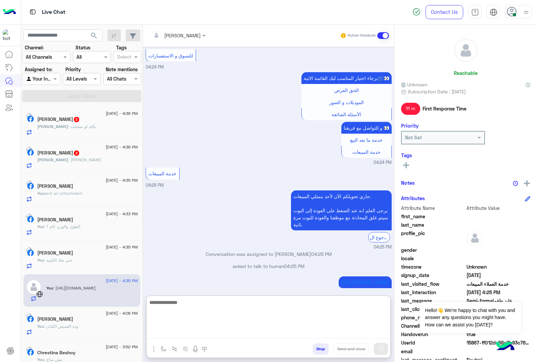
scroll to position [233, 0]
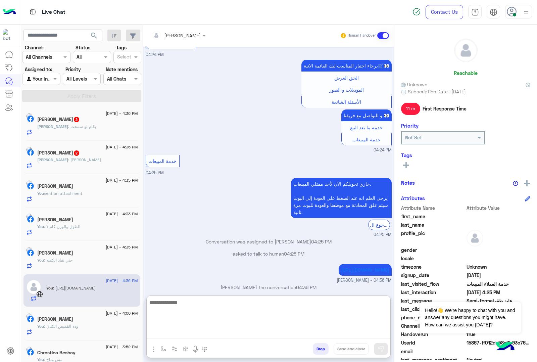
paste textarea "**********"
type textarea "**********"
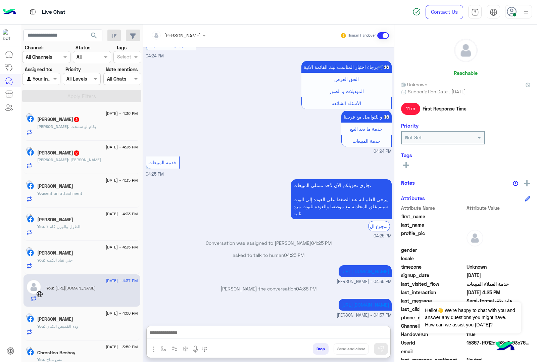
click at [91, 125] on span ": بكام لو سمحت" at bounding box center [82, 126] width 28 height 5
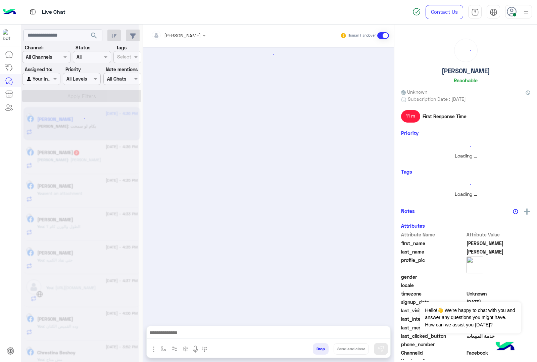
scroll to position [490, 0]
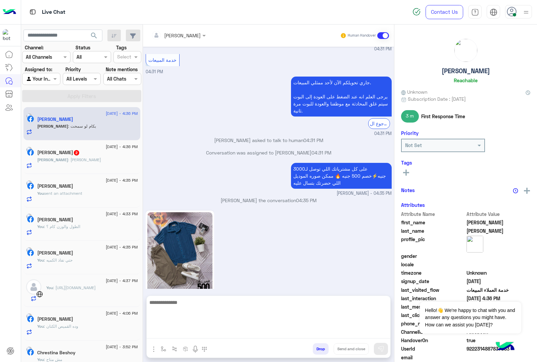
click at [187, 329] on textarea at bounding box center [268, 318] width 243 height 40
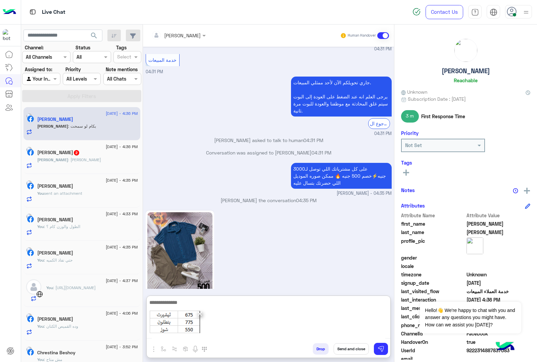
scroll to position [521, 0]
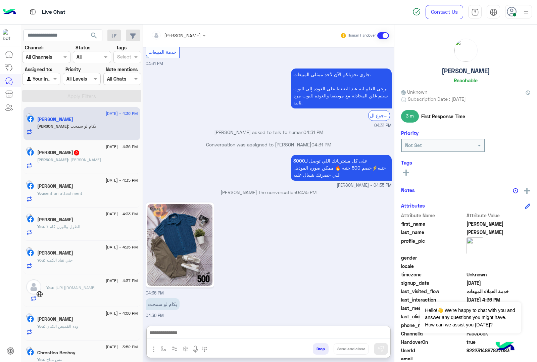
click at [87, 152] on div "[PERSON_NAME] 2" at bounding box center [87, 153] width 101 height 7
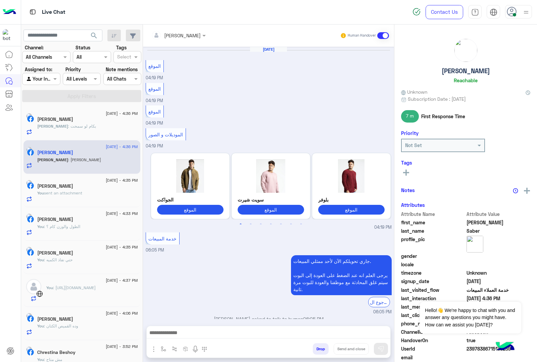
scroll to position [859, 0]
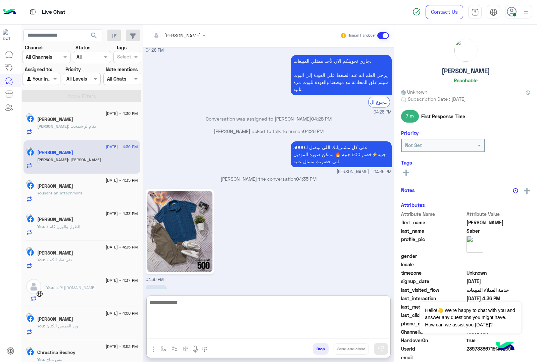
click at [181, 329] on textarea at bounding box center [268, 318] width 243 height 40
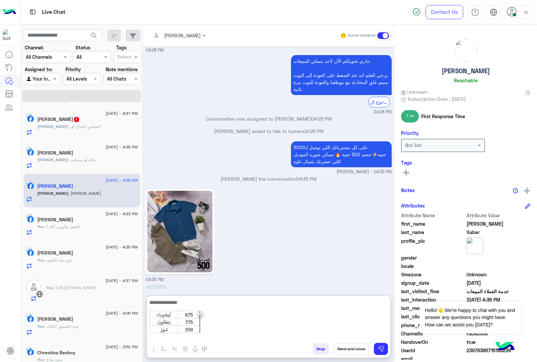
scroll to position [889, 0]
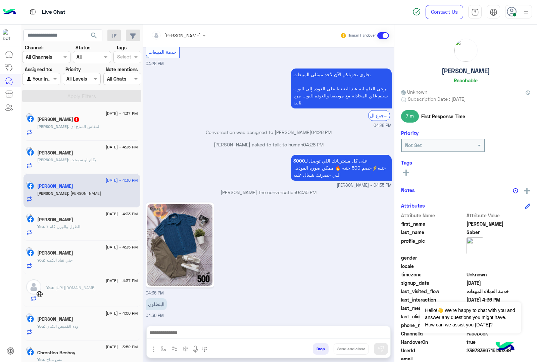
click at [99, 131] on div "[PERSON_NAME] : المقاس المتاح اى" at bounding box center [87, 129] width 101 height 12
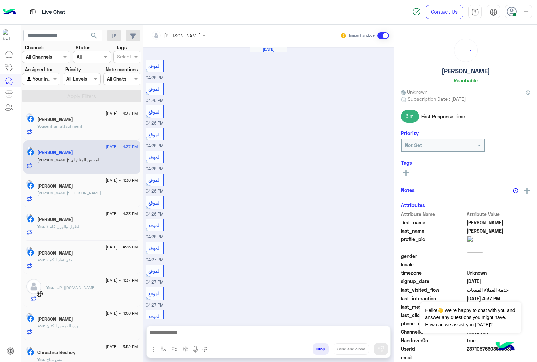
scroll to position [743, 0]
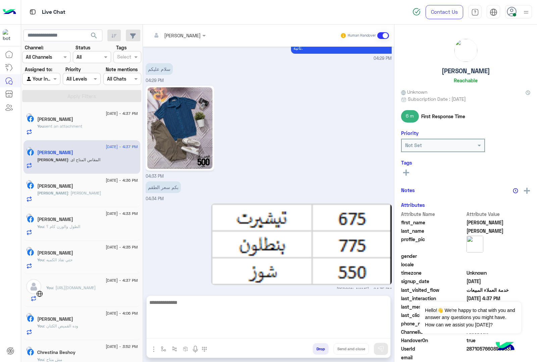
click at [207, 335] on textarea at bounding box center [268, 318] width 243 height 40
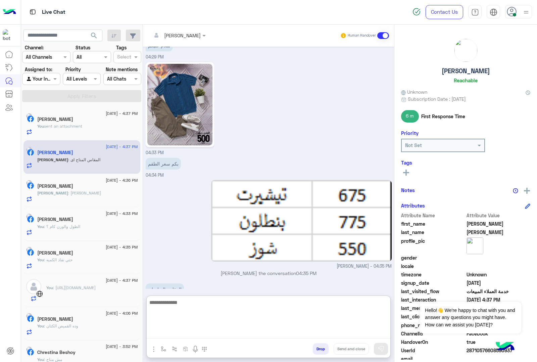
scroll to position [773, 0]
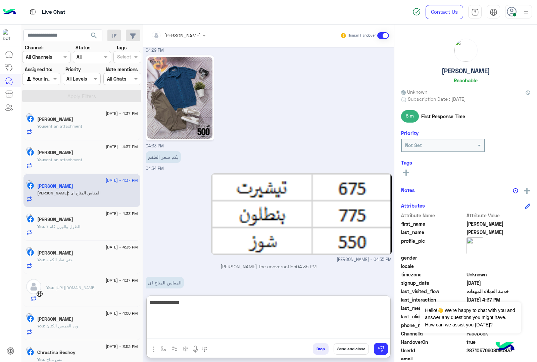
type textarea "**********"
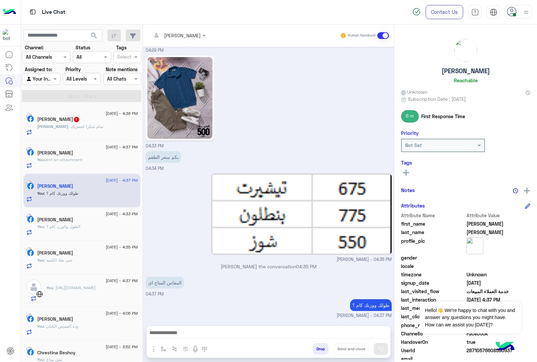
click at [88, 126] on span ": تمام شكرا لحضرتك" at bounding box center [85, 126] width 35 height 5
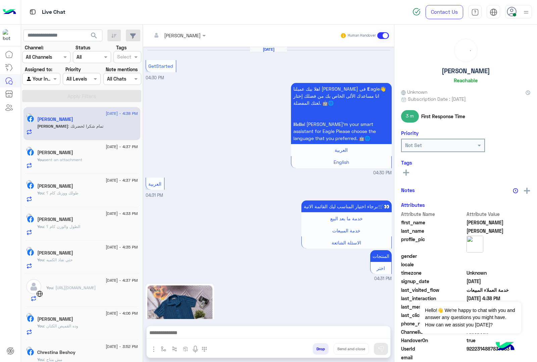
scroll to position [604, 0]
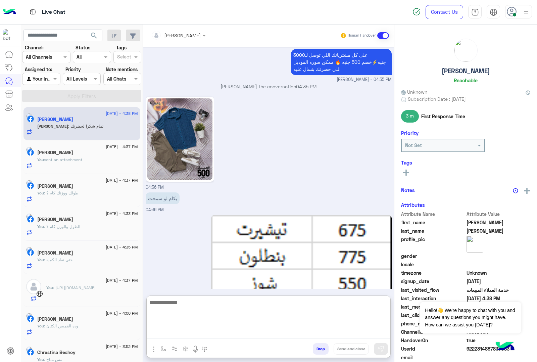
click at [185, 335] on textarea at bounding box center [268, 318] width 243 height 40
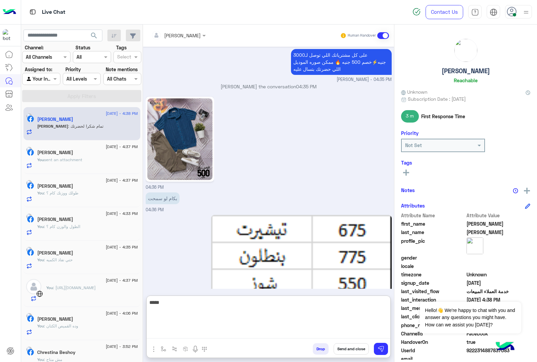
type textarea "*****"
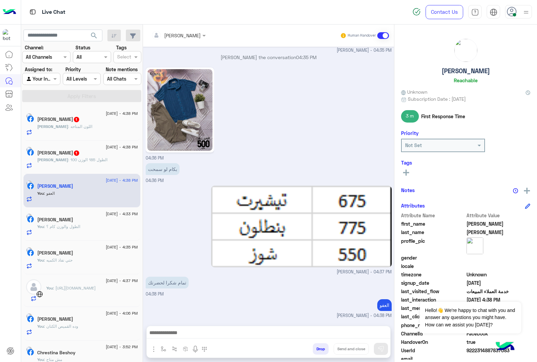
click at [68, 160] on span "[PERSON_NAME]" at bounding box center [52, 159] width 31 height 5
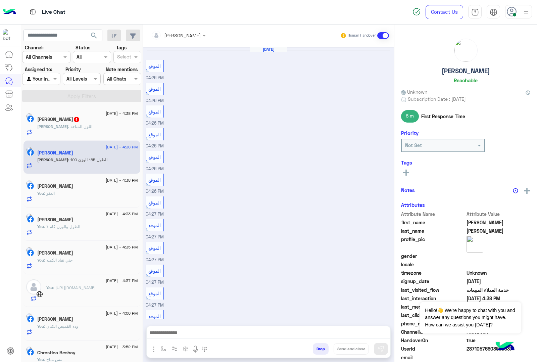
scroll to position [748, 0]
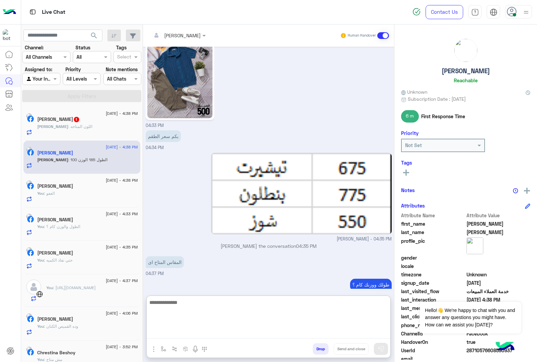
click at [178, 329] on textarea at bounding box center [268, 318] width 243 height 40
type textarea "**********"
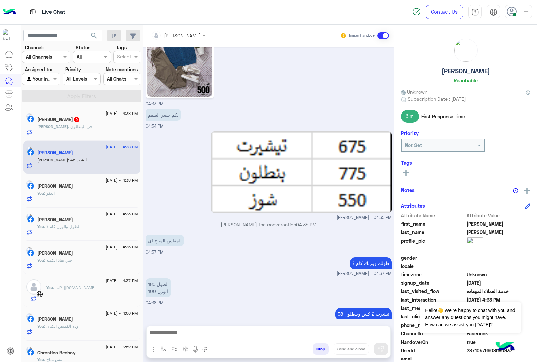
scroll to position [792, 0]
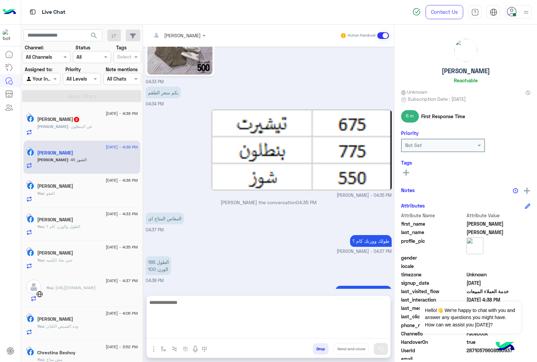
click at [204, 332] on textarea at bounding box center [268, 318] width 243 height 40
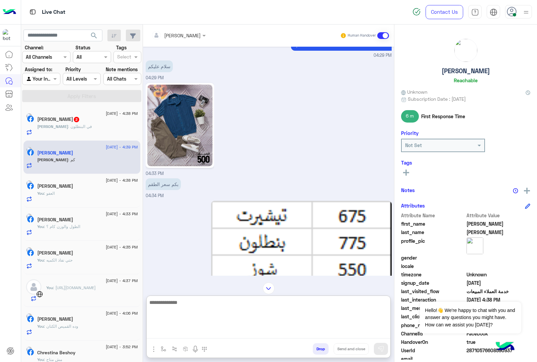
scroll to position [676, 0]
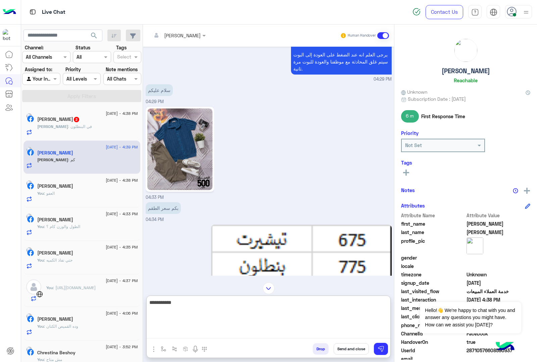
type textarea "**********"
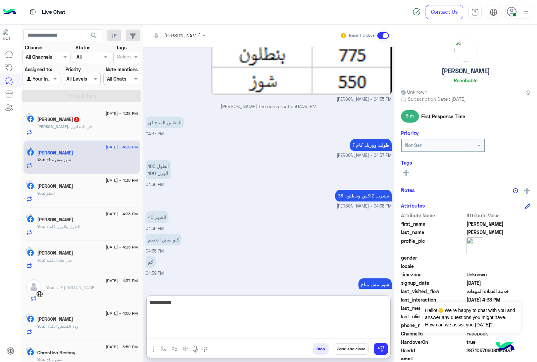
type textarea "**********"
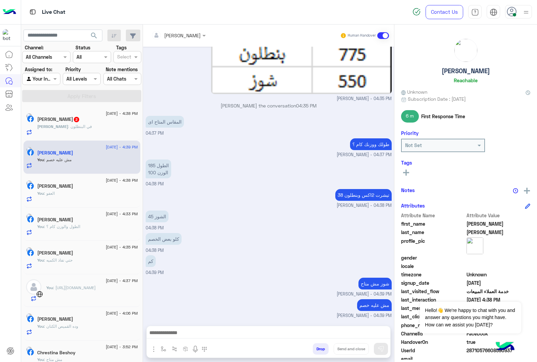
scroll to position [879, 0]
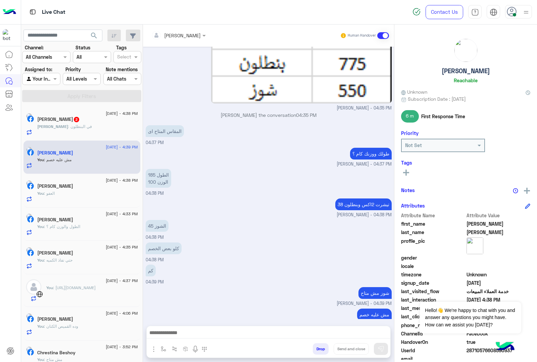
drag, startPoint x: 165, startPoint y: 326, endPoint x: 165, endPoint y: 331, distance: 5.0
click at [165, 326] on div at bounding box center [268, 334] width 243 height 17
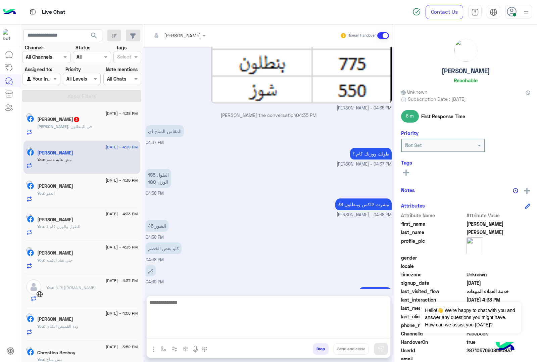
click at [163, 332] on textarea at bounding box center [268, 318] width 243 height 40
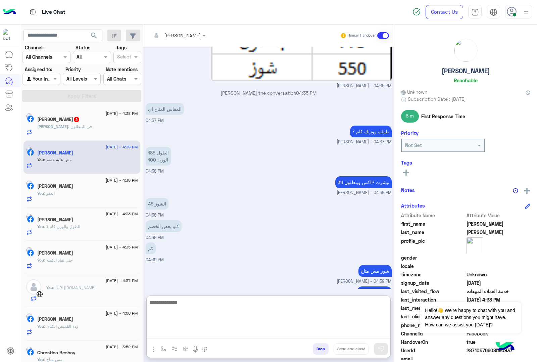
paste textarea "**********"
type textarea "**********"
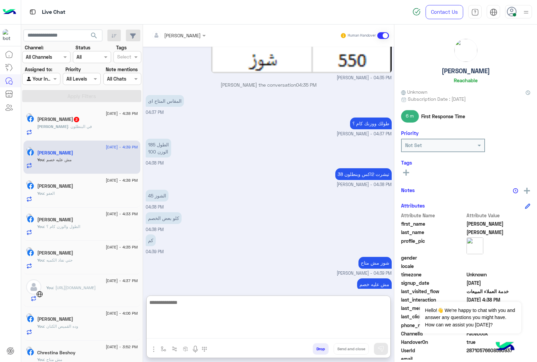
scroll to position [938, 0]
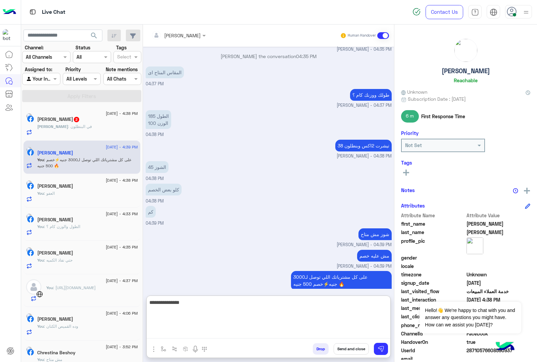
type textarea "**********"
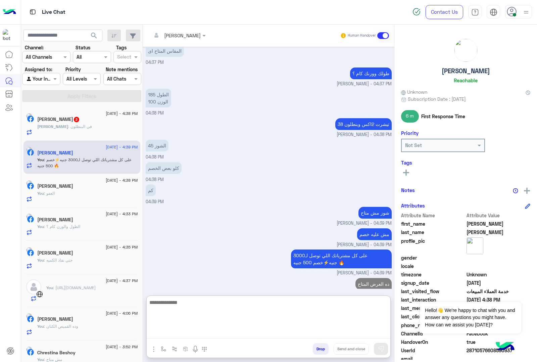
scroll to position [993, 0]
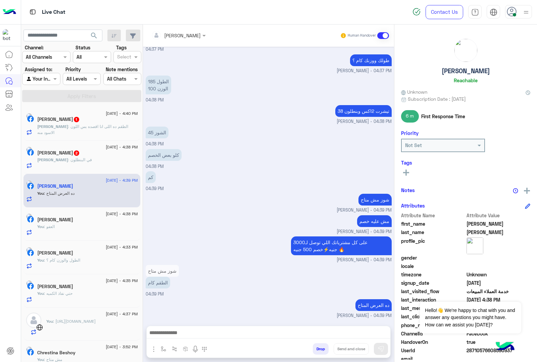
click at [85, 131] on p "[PERSON_NAME] : الطقم ده اللى انا اقصده بس اللون الاسود منه" at bounding box center [87, 129] width 101 height 12
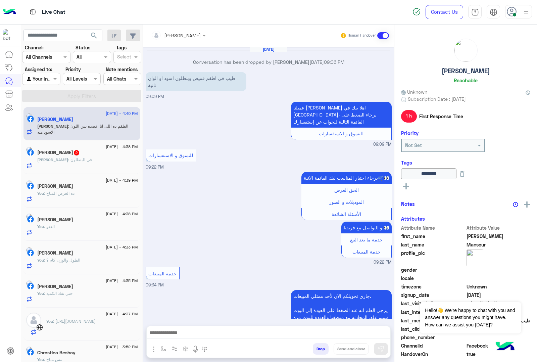
scroll to position [744, 0]
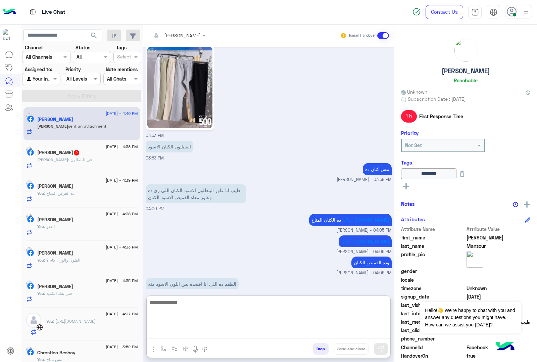
click at [192, 334] on textarea at bounding box center [268, 318] width 243 height 40
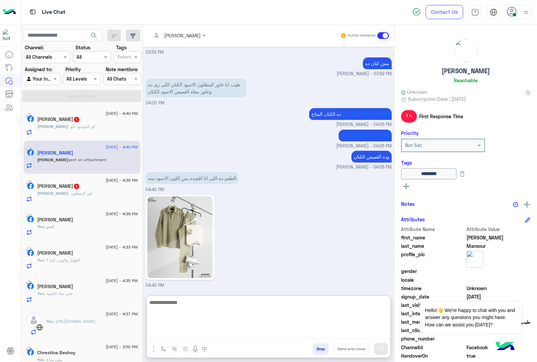
scroll to position [869, 0]
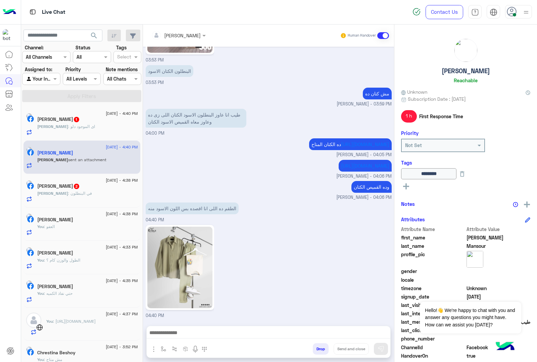
click at [185, 250] on img at bounding box center [179, 267] width 65 height 82
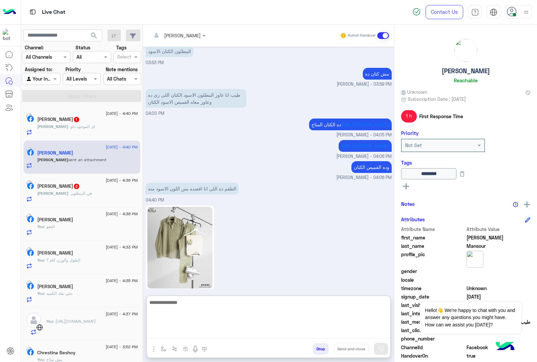
click at [192, 332] on textarea at bounding box center [268, 318] width 243 height 40
type textarea "**********"
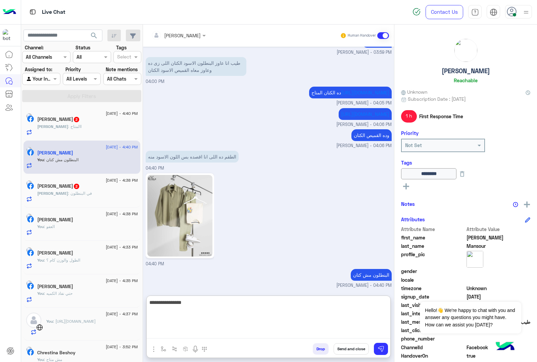
type textarea "**********"
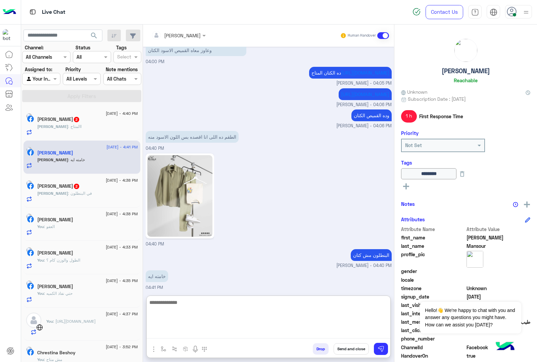
scroll to position [934, 0]
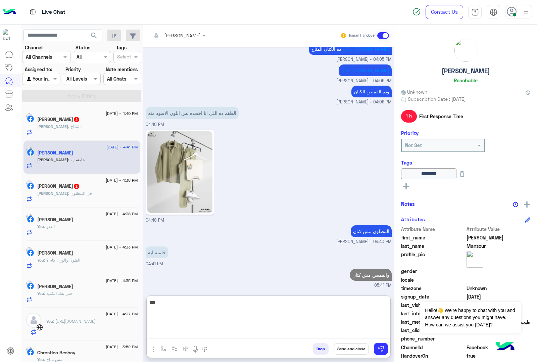
type textarea "***"
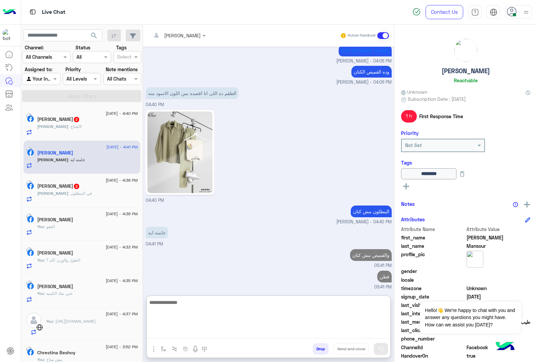
scroll to position [956, 0]
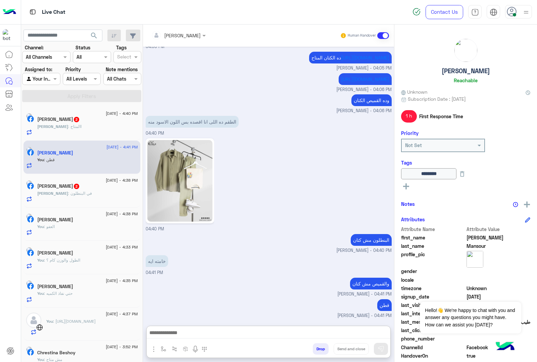
click at [78, 207] on div "[DATE] - 4:38 PM [PERSON_NAME] 2 [PERSON_NAME] : في [PERSON_NAME]" at bounding box center [81, 191] width 117 height 34
click at [80, 199] on div "[PERSON_NAME] : في البنطلون" at bounding box center [87, 196] width 101 height 12
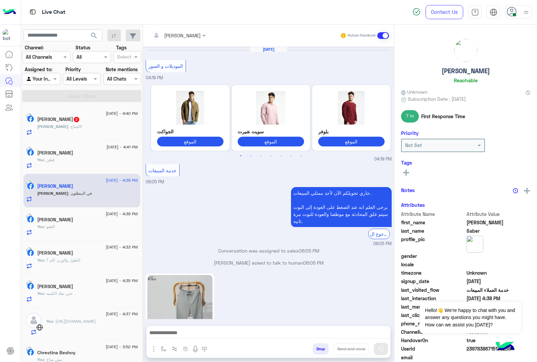
scroll to position [926, 0]
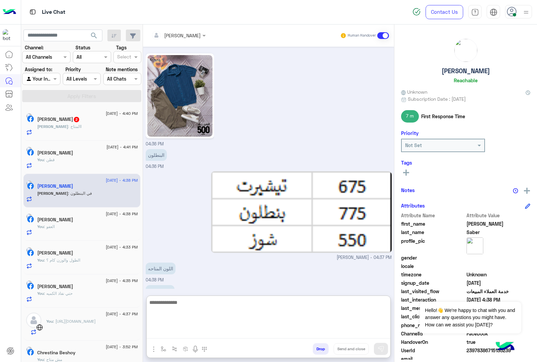
click at [168, 333] on textarea at bounding box center [268, 318] width 243 height 40
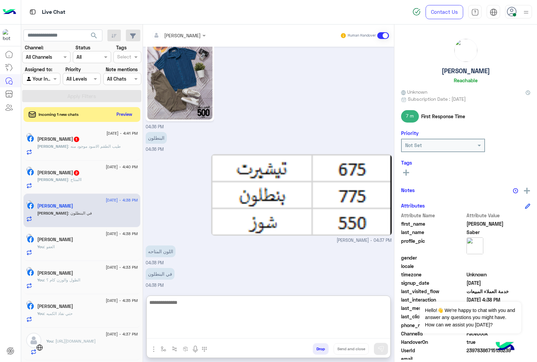
scroll to position [956, 0]
paste textarea "**********"
type textarea "**********"
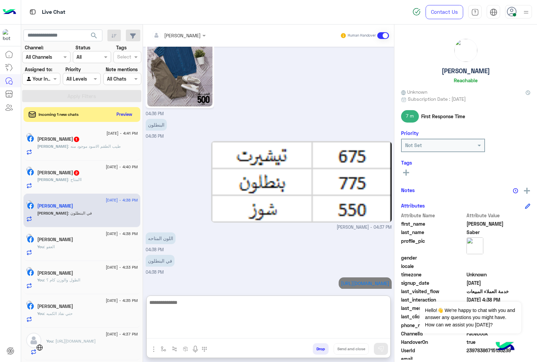
scroll to position [1006, 0]
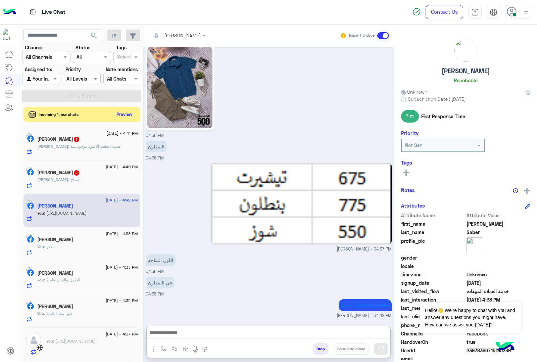
click at [92, 183] on div "[PERSON_NAME] : االمتاح" at bounding box center [87, 182] width 101 height 12
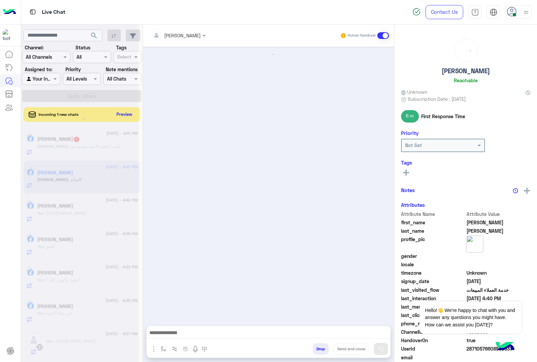
scroll to position [759, 0]
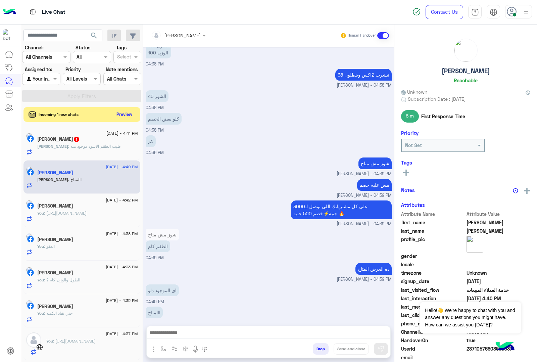
click at [192, 327] on div at bounding box center [268, 334] width 243 height 17
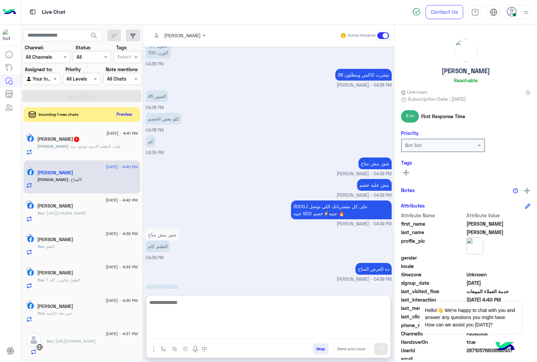
click at [193, 333] on textarea at bounding box center [268, 318] width 243 height 40
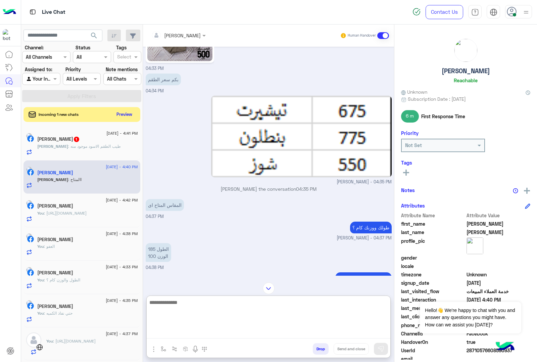
scroll to position [537, 0]
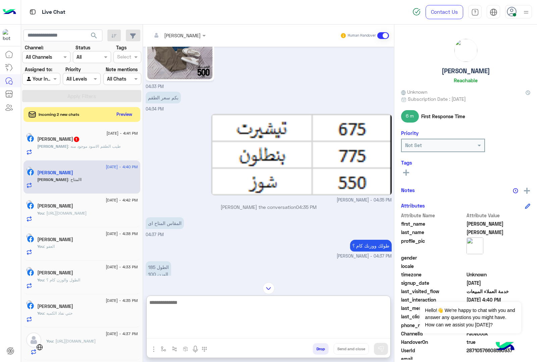
paste textarea "**********"
type textarea "**********"
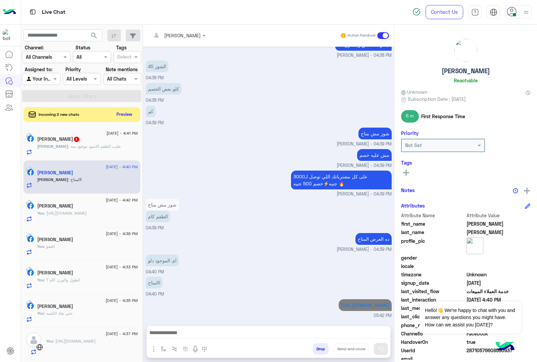
click at [108, 149] on p "[PERSON_NAME] : طيب الطقم الاسود موجود منه" at bounding box center [79, 146] width 84 height 6
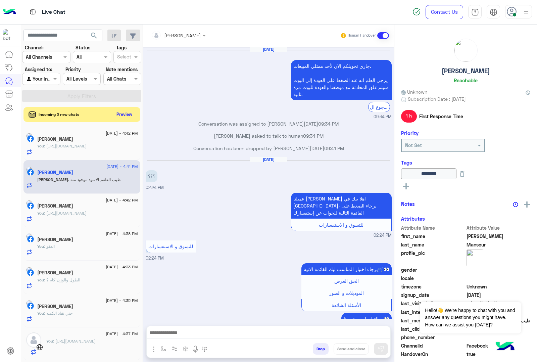
scroll to position [725, 0]
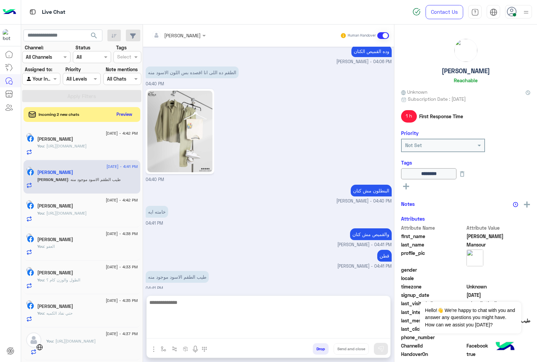
click at [184, 331] on textarea at bounding box center [268, 318] width 243 height 40
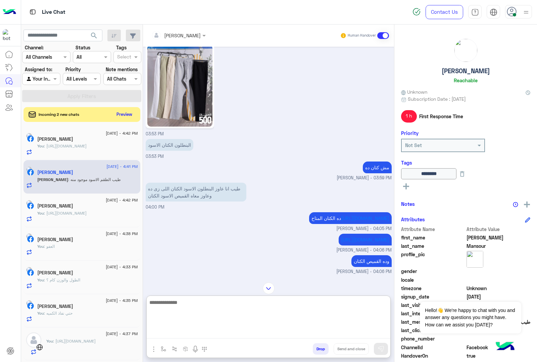
scroll to position [306, 0]
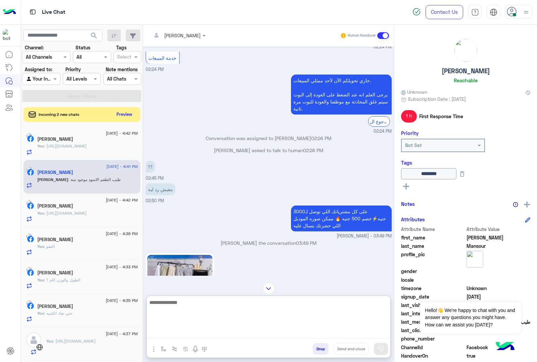
click at [222, 309] on textarea at bounding box center [268, 318] width 243 height 40
type textarea "**********"
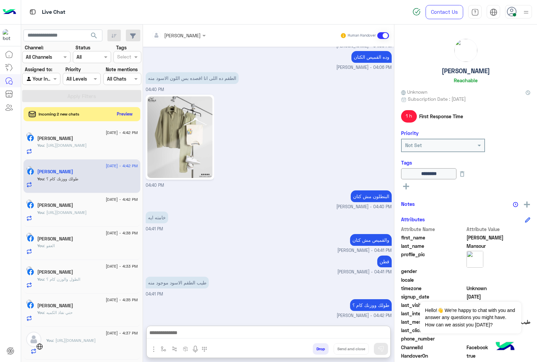
click at [135, 111] on button "Preview" at bounding box center [124, 113] width 21 height 9
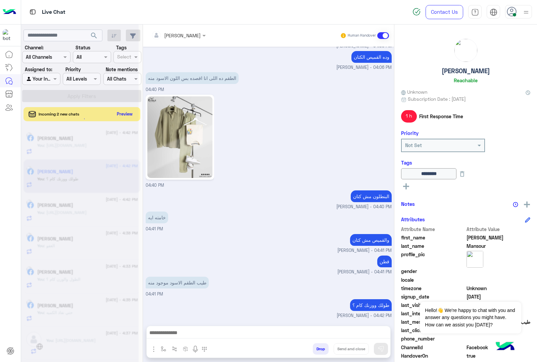
scroll to position [747, 0]
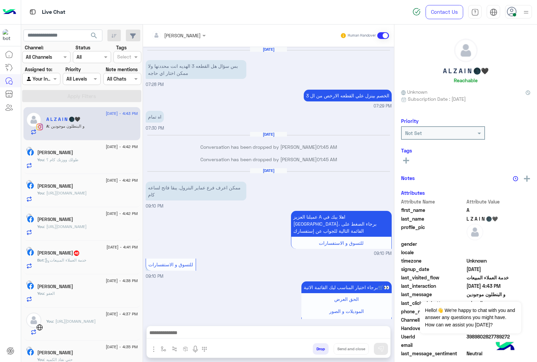
scroll to position [901, 0]
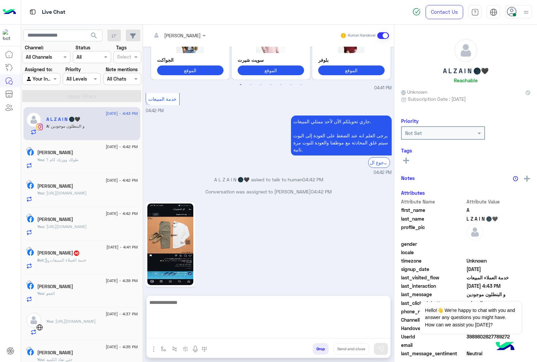
click at [216, 329] on textarea at bounding box center [268, 318] width 243 height 40
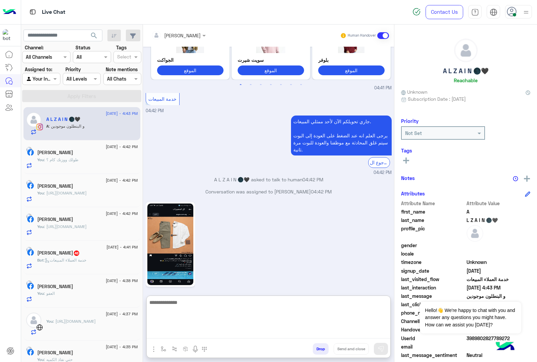
scroll to position [931, 0]
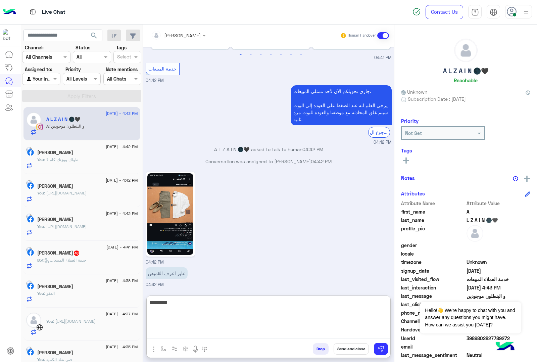
type textarea "*********"
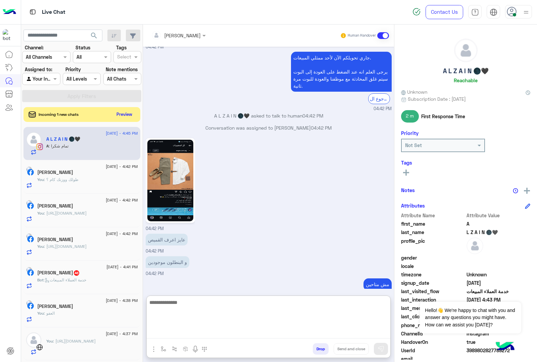
scroll to position [986, 0]
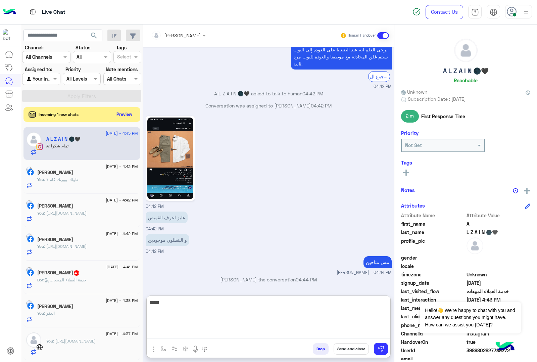
type textarea "*****"
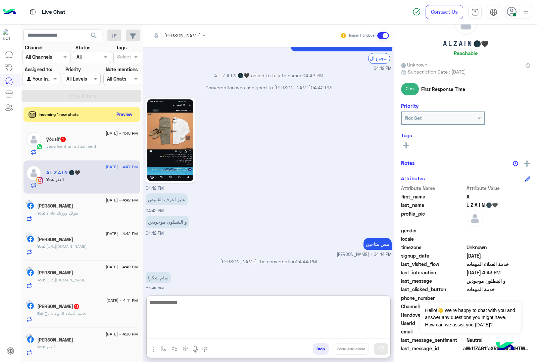
scroll to position [1008, 0]
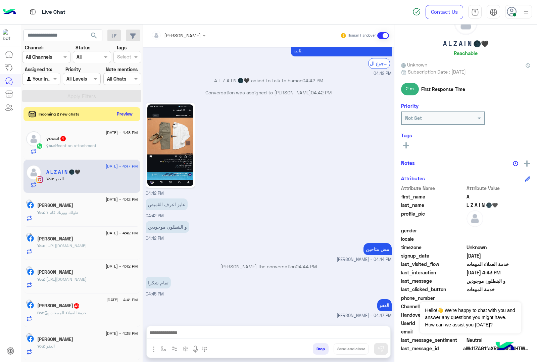
click at [135, 115] on button "Preview" at bounding box center [124, 113] width 21 height 9
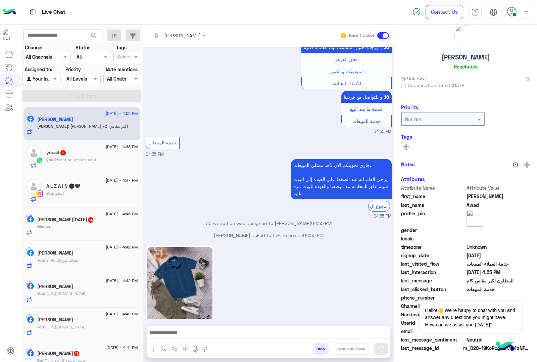
scroll to position [15, 0]
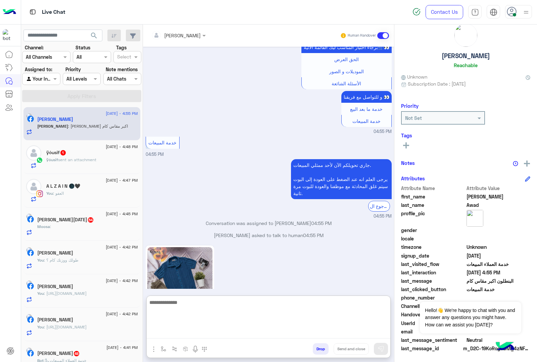
click at [189, 332] on textarea at bounding box center [268, 318] width 243 height 40
type textarea "**"
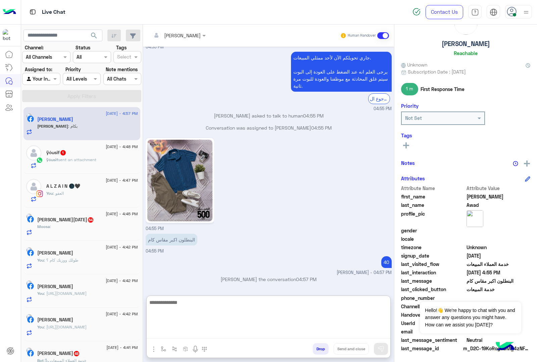
scroll to position [1180, 0]
click at [191, 304] on textarea at bounding box center [268, 318] width 243 height 40
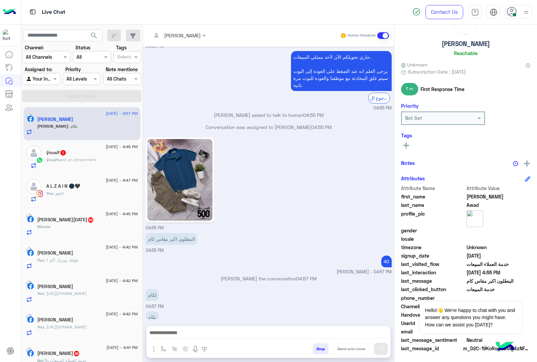
click at [67, 149] on div "[DATE] - 4:48 PM" at bounding box center [92, 147] width 92 height 4
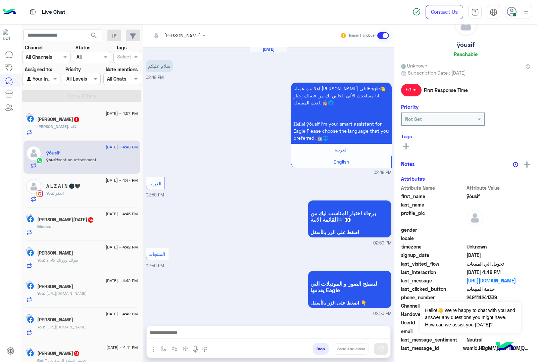
scroll to position [271, 0]
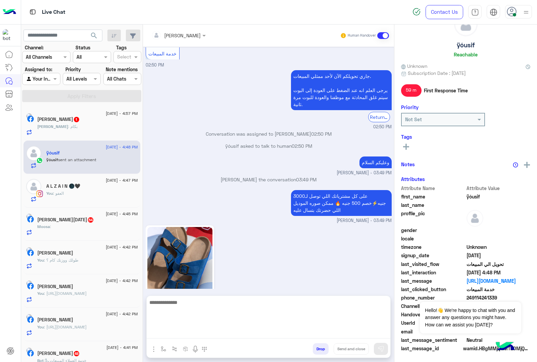
click at [196, 333] on textarea at bounding box center [268, 318] width 243 height 40
type textarea "*******"
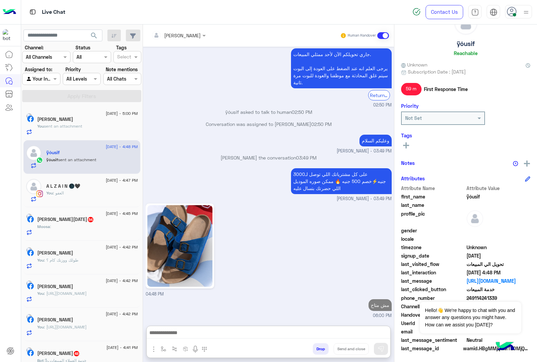
click at [72, 225] on div "Moosa :" at bounding box center [87, 229] width 101 height 12
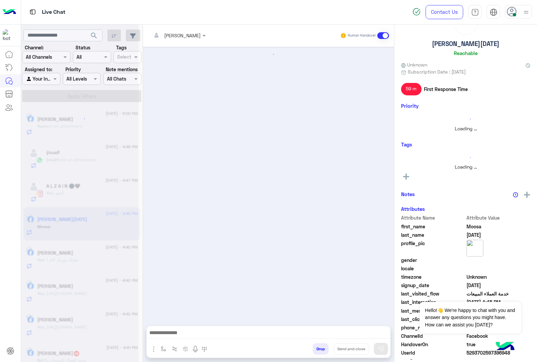
scroll to position [391, 0]
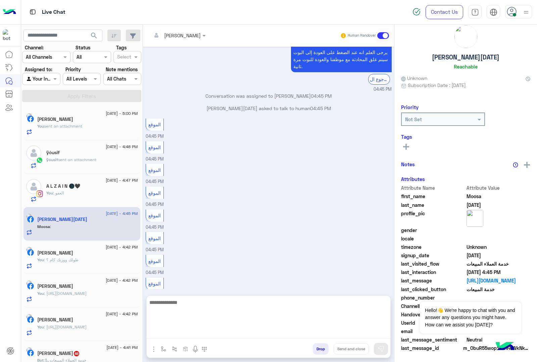
click at [220, 336] on textarea at bounding box center [268, 318] width 243 height 40
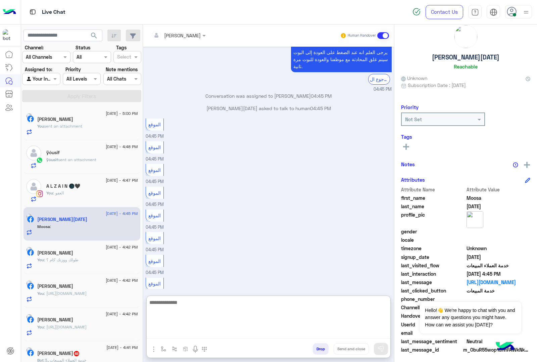
scroll to position [15, 0]
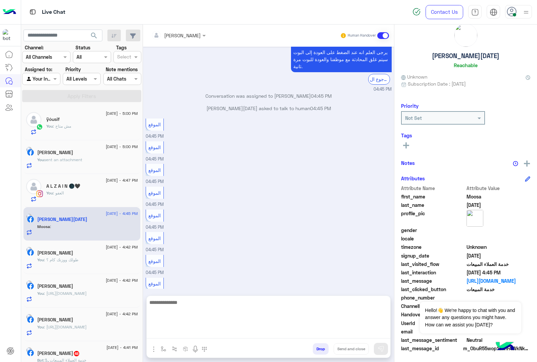
click at [182, 334] on textarea at bounding box center [268, 318] width 243 height 40
paste textarea "**********"
type textarea "**********"
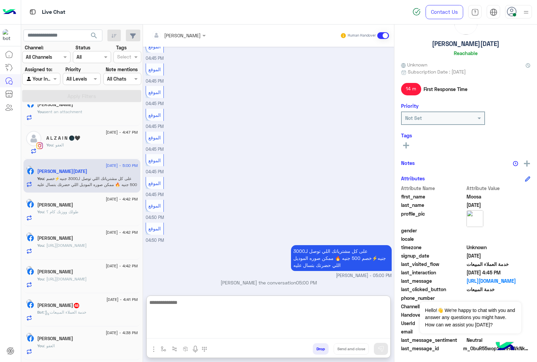
scroll to position [168, 0]
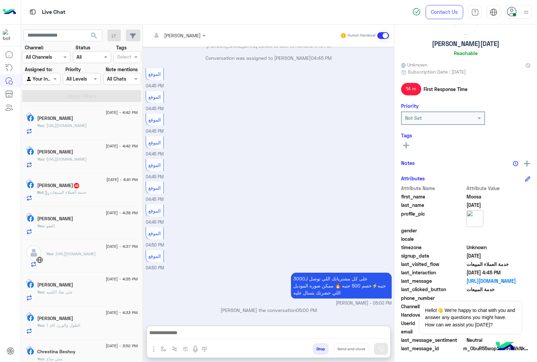
click at [67, 198] on div "Bot : خدمة العملاء المبيعات" at bounding box center [87, 195] width 101 height 12
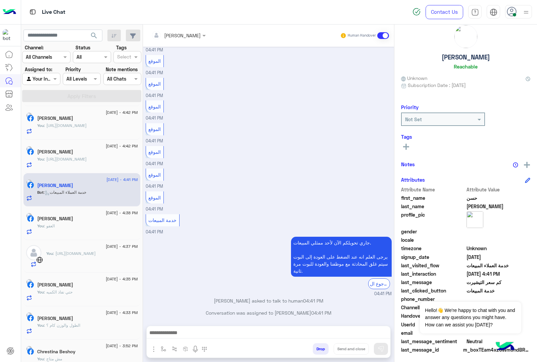
scroll to position [15, 0]
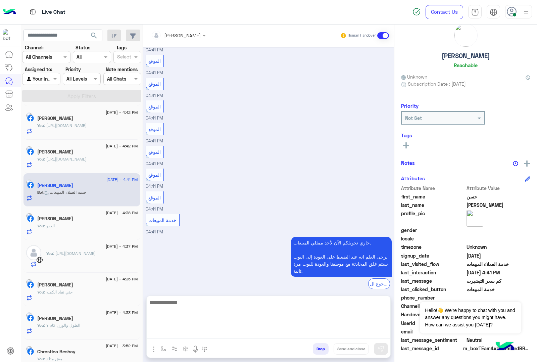
click at [200, 333] on textarea at bounding box center [268, 318] width 243 height 40
paste textarea "**********"
type textarea "**********"
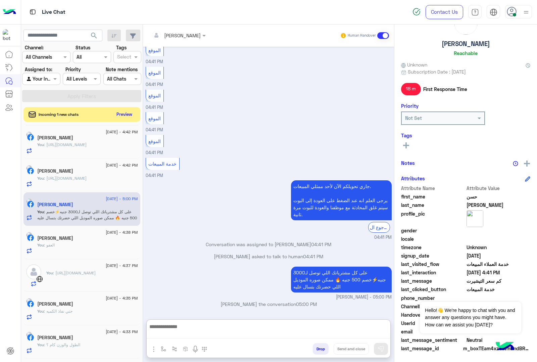
scroll to position [469, 0]
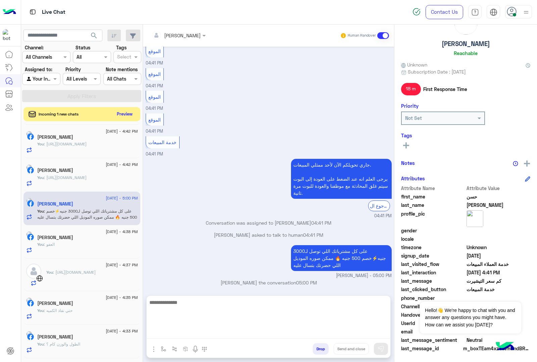
click at [135, 113] on button "Preview" at bounding box center [124, 113] width 21 height 9
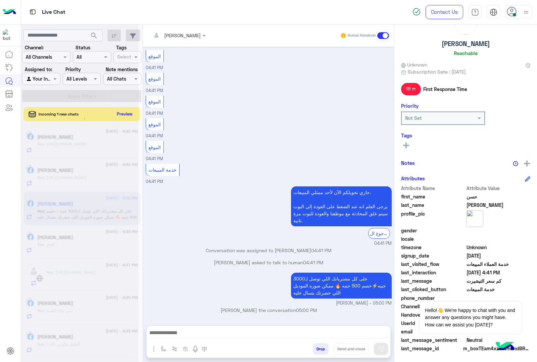
scroll to position [439, 0]
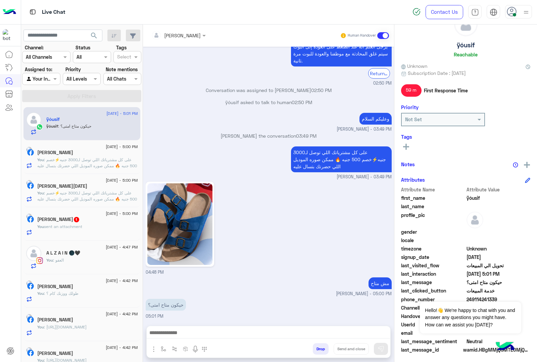
scroll to position [27, 0]
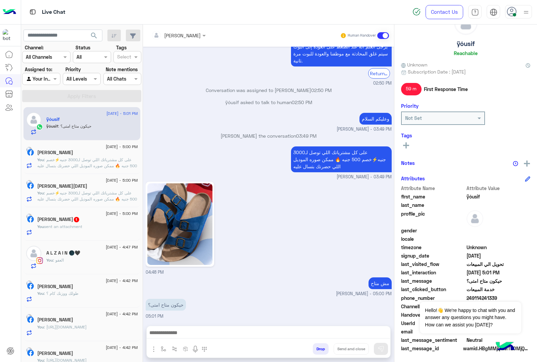
click at [196, 340] on div at bounding box center [268, 334] width 243 height 17
click at [199, 331] on textarea at bounding box center [268, 333] width 243 height 10
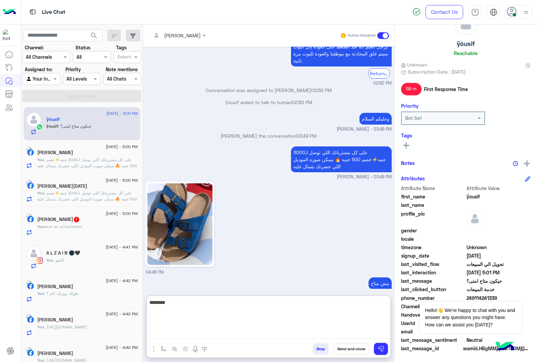
type textarea "********"
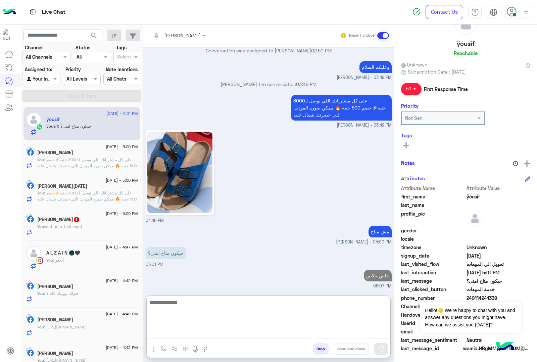
click at [328, 350] on button "Drop" at bounding box center [321, 348] width 16 height 11
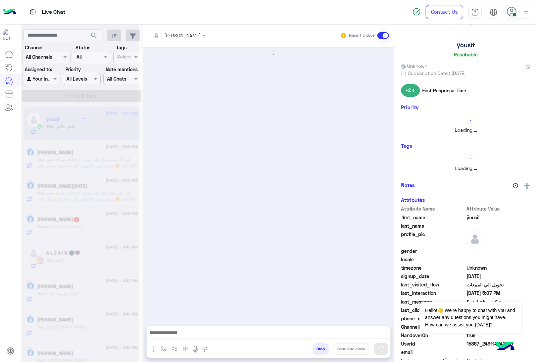
scroll to position [361, 0]
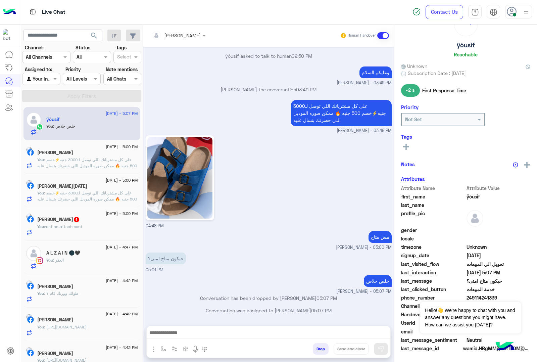
click at [101, 230] on div "You sent an attachment" at bounding box center [87, 229] width 101 height 12
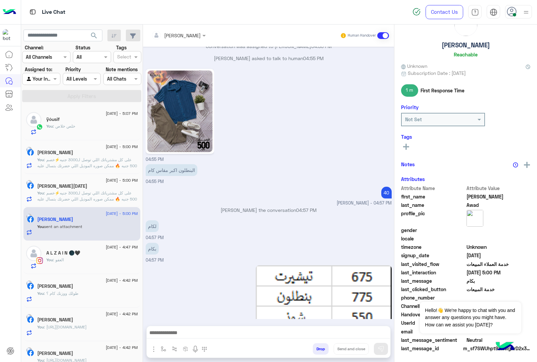
scroll to position [27, 0]
click at [117, 33] on icon "button" at bounding box center [113, 35] width 5 height 5
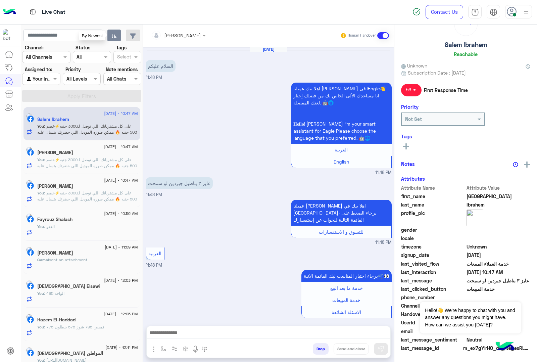
scroll to position [216, 0]
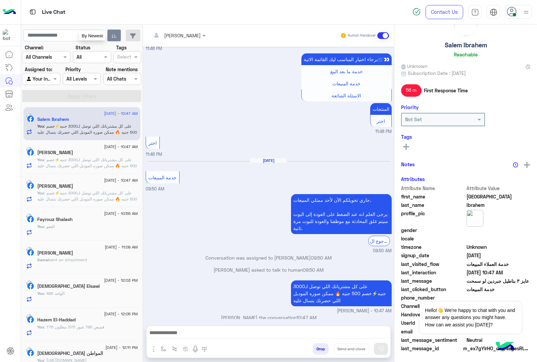
click at [317, 355] on div "Drop Send and close" at bounding box center [301, 349] width 178 height 15
click at [319, 344] on button "Drop" at bounding box center [321, 348] width 16 height 11
click at [319, 344] on div "[PERSON_NAME] Human Handover [DATE] السلام عليكم 11:48 PM اهلا بيك عميلنا [PERS…" at bounding box center [268, 194] width 251 height 340
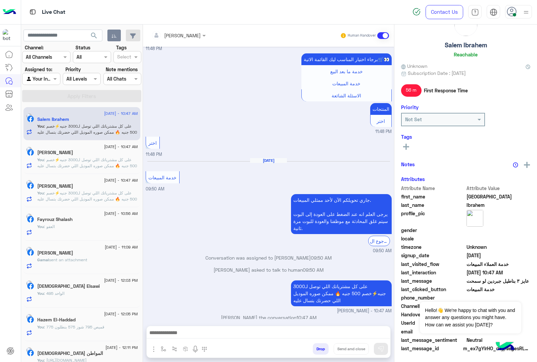
scroll to position [228, 0]
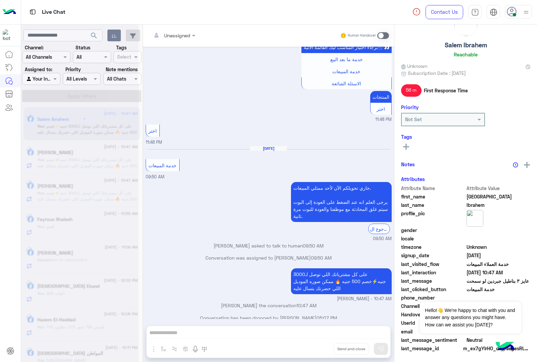
click at [319, 344] on div "Unassigned Human Handover [DATE] السلام عليكم 11:48 PM اهلا بيك عميلنا [PERSON_…" at bounding box center [268, 194] width 251 height 340
click at [0, 0] on button "Drop" at bounding box center [0, 0] width 0 height 0
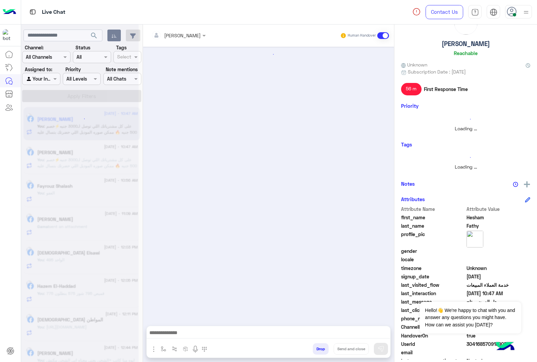
click at [319, 344] on button "Drop" at bounding box center [321, 348] width 16 height 11
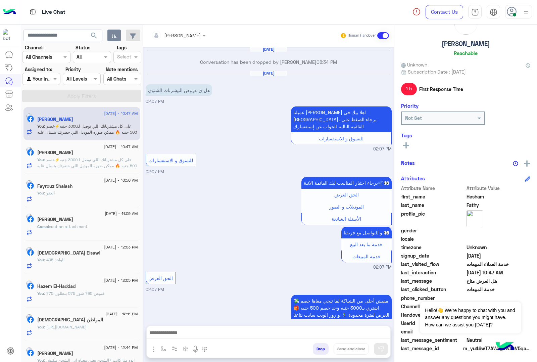
click at [319, 344] on div "[PERSON_NAME] Human Handover [DATE] Conversation has been dropped by [PERSON_NA…" at bounding box center [268, 194] width 251 height 340
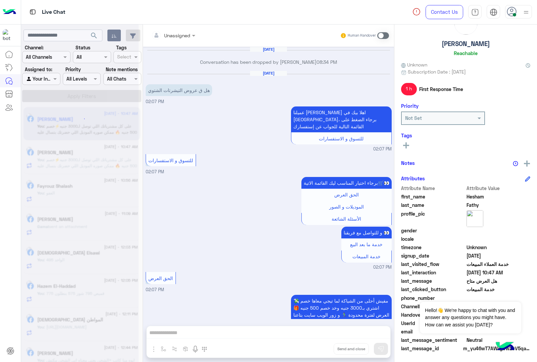
scroll to position [1059, 0]
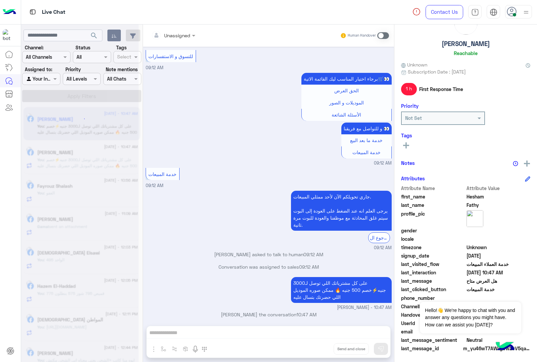
click at [319, 344] on div "Unassigned Human Handover [DATE] Conversation has been dropped by [PERSON_NAME]…" at bounding box center [268, 194] width 251 height 340
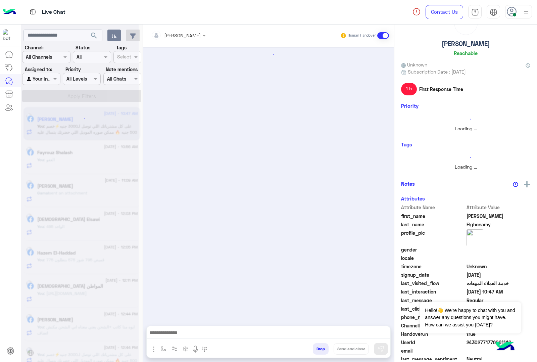
click at [319, 344] on button "Drop" at bounding box center [321, 348] width 16 height 11
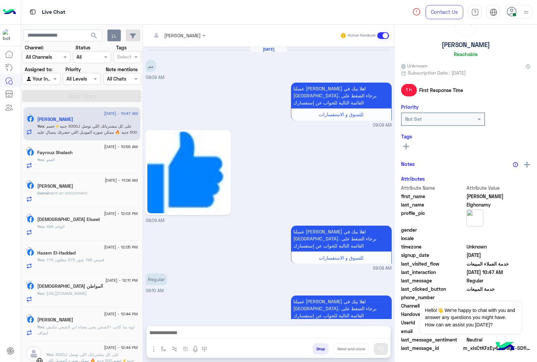
scroll to position [26, 0]
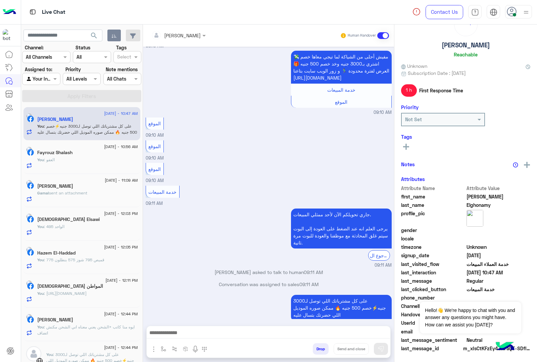
click at [319, 344] on div "[PERSON_NAME] Human Handover [DATE] مم 09:09 AM عميلنا [PERSON_NAME] اهلا بيك ف…" at bounding box center [268, 194] width 251 height 340
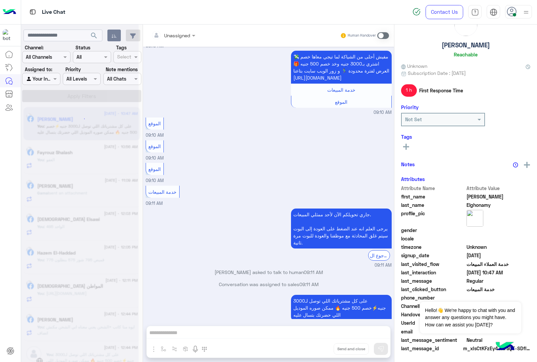
scroll to position [457, 0]
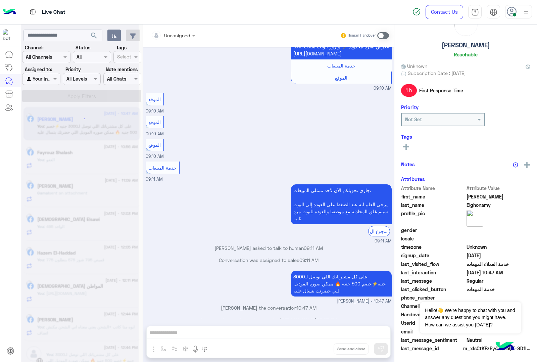
click at [319, 344] on div "Unassigned Human Handover [DATE] مم 09:09 AM عميلنا [PERSON_NAME] اهلا بيك في […" at bounding box center [268, 194] width 251 height 340
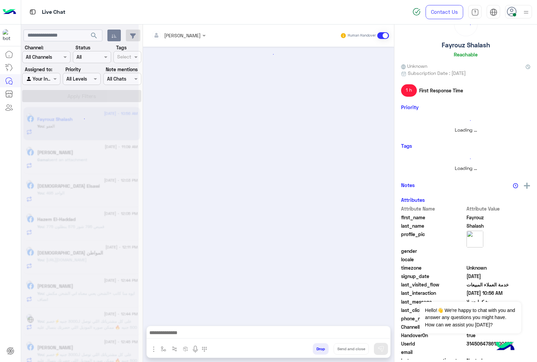
click at [319, 344] on button "Drop" at bounding box center [321, 348] width 16 height 11
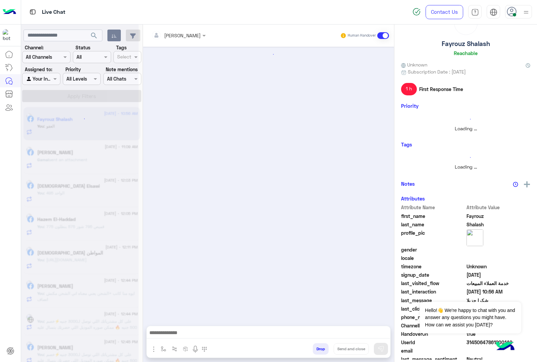
click at [319, 344] on button "Drop" at bounding box center [321, 348] width 16 height 11
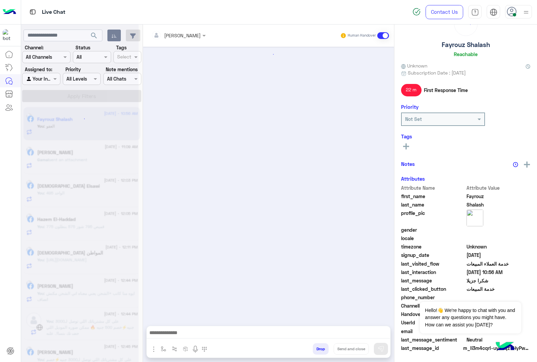
click at [319, 344] on button "Drop" at bounding box center [321, 348] width 16 height 11
click at [319, 344] on div "[PERSON_NAME] Human Handover Attachements Images Drop Send and close" at bounding box center [268, 194] width 251 height 340
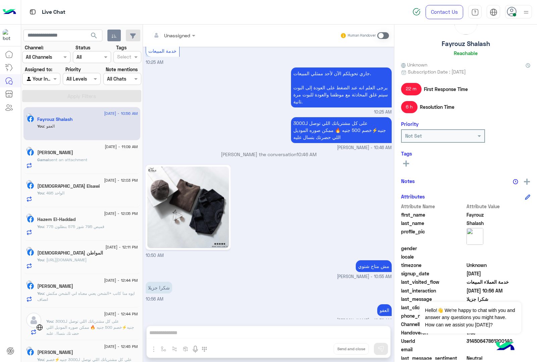
click at [319, 344] on div "Unassigned Human Handover [DATE] GetStarted 10:19 AM اهلا بيك عميلنا [PERSON_NA…" at bounding box center [268, 194] width 251 height 340
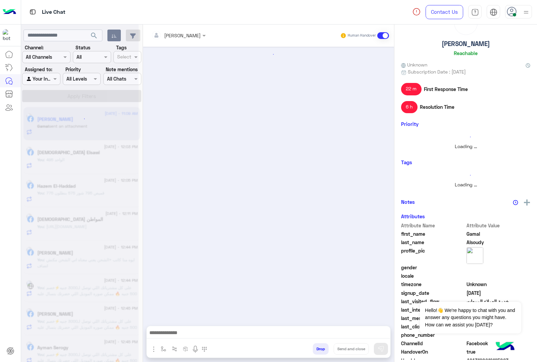
click at [319, 344] on button "Drop" at bounding box center [321, 348] width 16 height 11
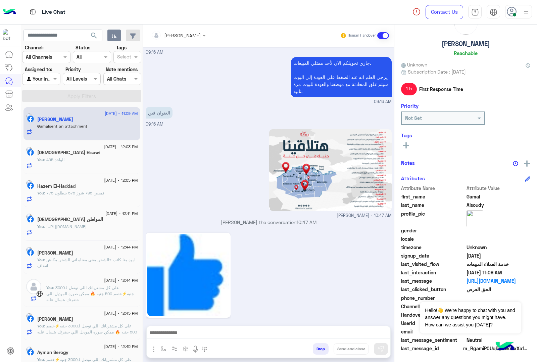
click at [319, 344] on button "Drop" at bounding box center [321, 348] width 16 height 11
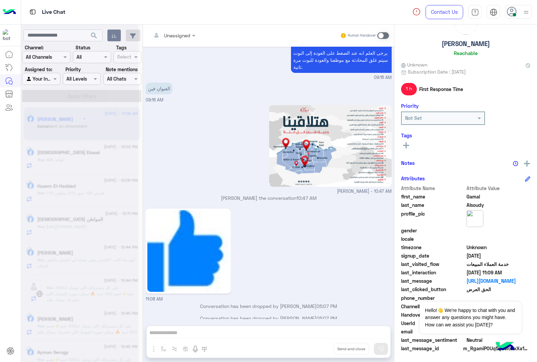
click at [319, 344] on div "Unassigned Human Handover [DATE] عناوين الفروع 09:15 AM عميلنا [PERSON_NAME] اه…" at bounding box center [268, 194] width 251 height 340
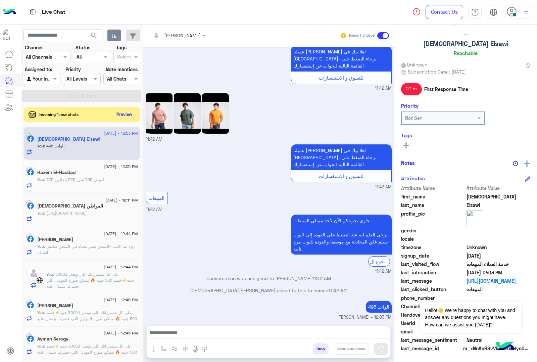
click at [319, 343] on button "Drop" at bounding box center [321, 348] width 16 height 11
click at [319, 343] on div "[PERSON_NAME] Human Handover [DATE] الموقع 11:41 AM الموقع 11:41 AM الموقع 11:4…" at bounding box center [268, 194] width 251 height 340
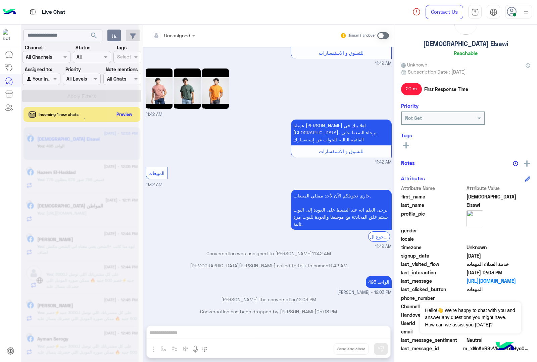
click at [319, 343] on div "Unassigned Human Handover [DATE] الموقع 11:41 AM الموقع 11:41 AM الموقع 11:41 A…" at bounding box center [268, 194] width 251 height 340
click at [0, 0] on button "Drop" at bounding box center [0, 0] width 0 height 0
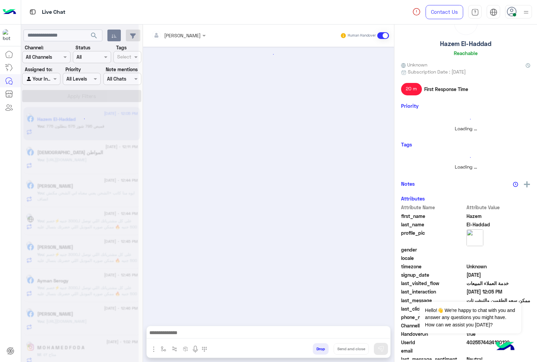
click at [319, 343] on button "Drop" at bounding box center [321, 348] width 16 height 11
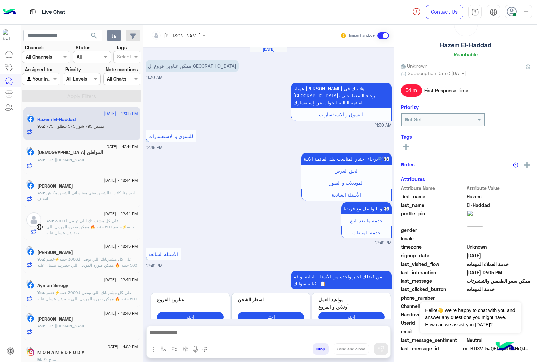
click at [319, 343] on button "Drop" at bounding box center [321, 348] width 16 height 11
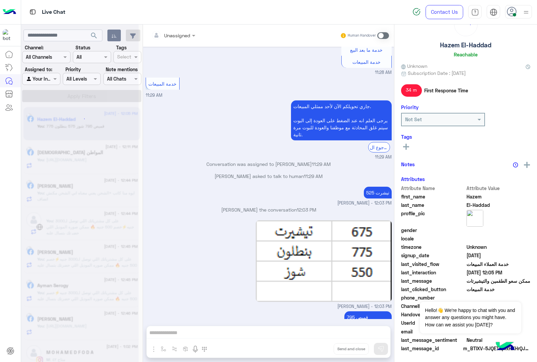
click at [319, 343] on div "Unassigned Human Handover [DATE] ممكن عناوين فروع ال[GEOGRAPHIC_DATA] 11:30 AM …" at bounding box center [268, 194] width 251 height 340
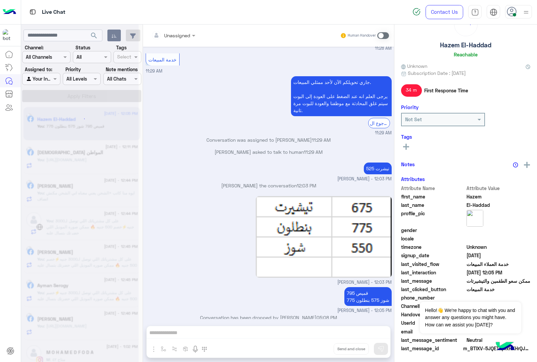
click at [319, 343] on div "Unassigned Human Handover [DATE] ممكن عناوين فروع ال[GEOGRAPHIC_DATA] 11:30 AM …" at bounding box center [268, 194] width 251 height 340
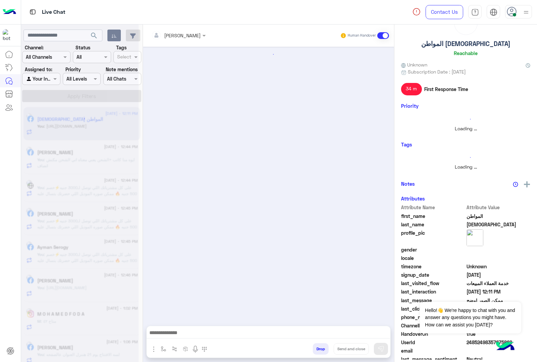
click at [319, 343] on button "Drop" at bounding box center [321, 348] width 16 height 11
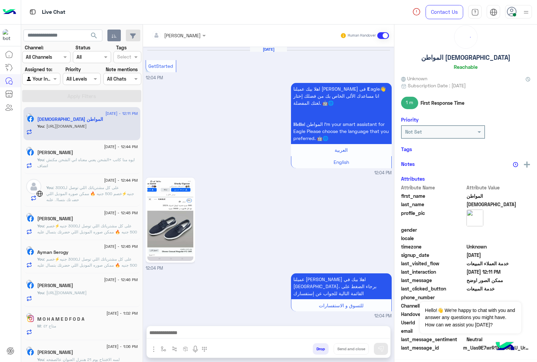
click at [319, 343] on button "Drop" at bounding box center [321, 348] width 16 height 11
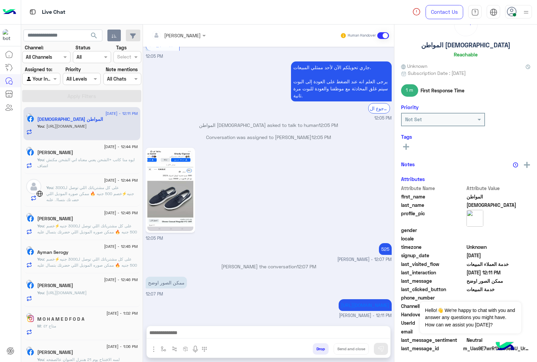
click at [319, 343] on div "[PERSON_NAME] Human Handover [DATE] GetStarted 12:04 PM اهلا بيك عميلنا [PERSON…" at bounding box center [268, 194] width 251 height 340
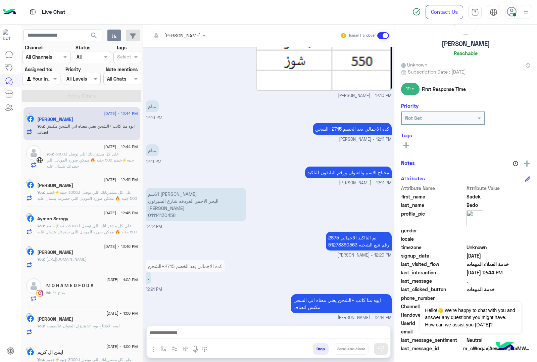
click at [319, 347] on button "Drop" at bounding box center [321, 348] width 16 height 11
click at [319, 347] on div "[PERSON_NAME] Human Handover [DATE] ف حاجه موديل تانى نفس اللون 11:05 AM [PERSO…" at bounding box center [268, 194] width 251 height 340
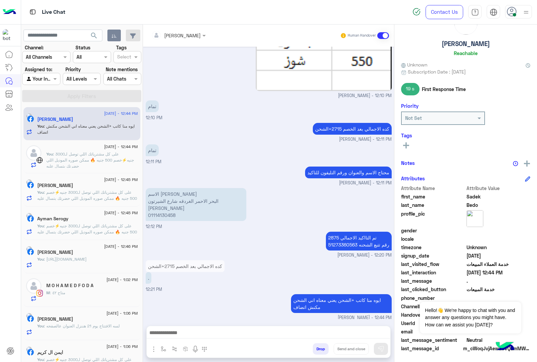
scroll to position [809, 0]
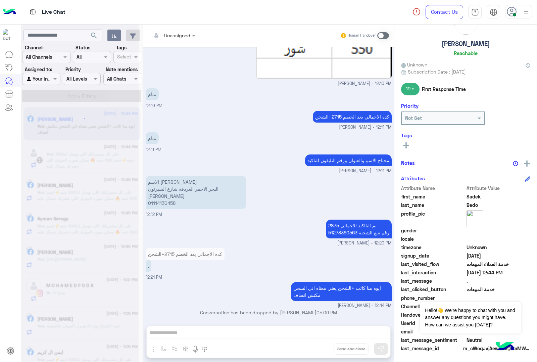
click at [319, 347] on div "Unassigned Human Handover [DATE] ف حاجه موديل تانى نفس اللون 11:05 AM [PERSON_N…" at bounding box center [268, 194] width 251 height 340
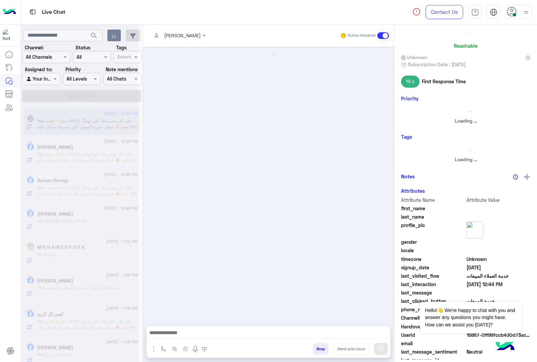
click at [319, 347] on button "Drop" at bounding box center [321, 348] width 16 height 11
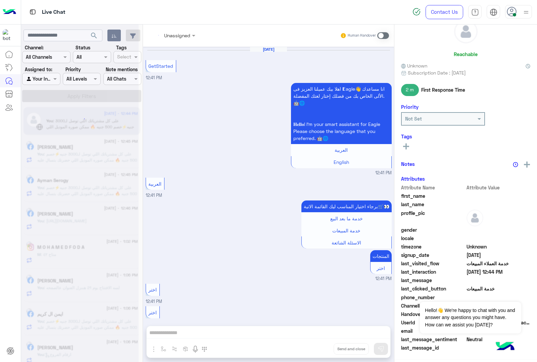
scroll to position [212, 0]
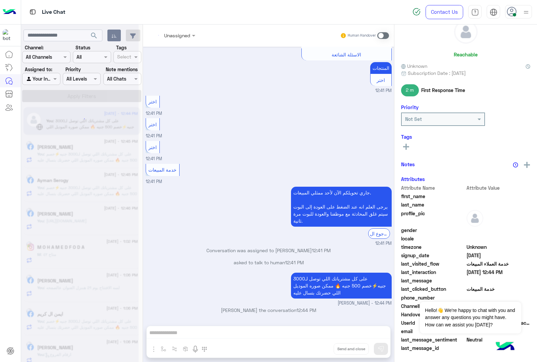
click at [319, 347] on div "Unassigned Human Handover [DATE] GetStarted 12:41 PM اهلا بيك عميلنا العزيز فى …" at bounding box center [268, 194] width 251 height 340
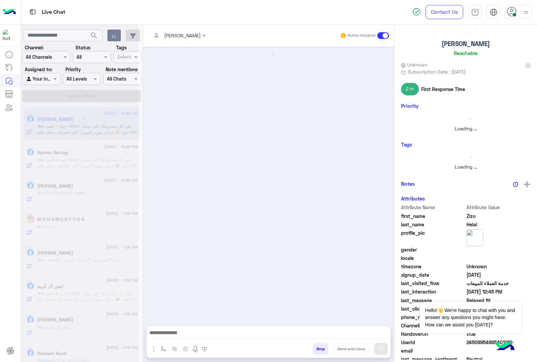
click at [319, 347] on div "Drop Send and close" at bounding box center [301, 349] width 178 height 15
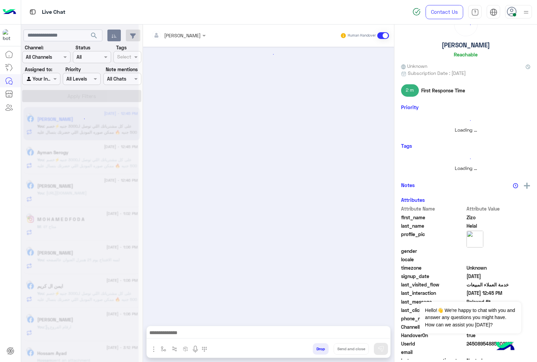
click at [319, 347] on div "Drop Send and close" at bounding box center [301, 349] width 178 height 15
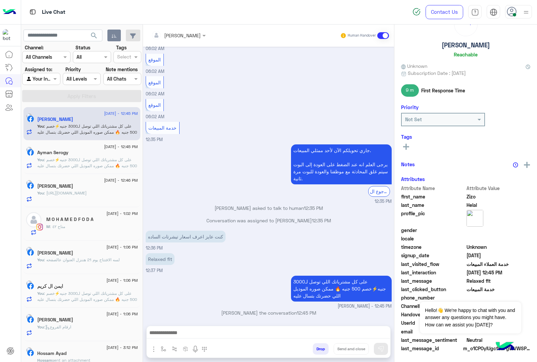
click at [319, 347] on div "Drop Send and close" at bounding box center [301, 349] width 178 height 15
click at [328, 349] on button "Drop" at bounding box center [321, 348] width 16 height 11
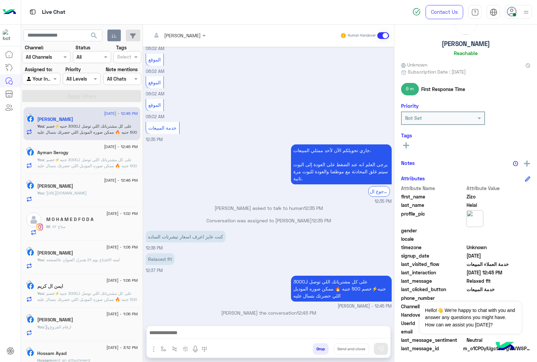
click at [328, 349] on button "Drop" at bounding box center [321, 348] width 16 height 11
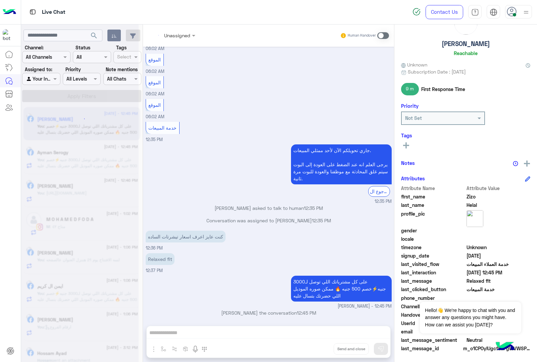
click at [338, 349] on div "Unassigned Human Handover [DATE] الموقع 06:02 AM الموقع 06:02 AM الموقع 06:02 A…" at bounding box center [268, 194] width 251 height 340
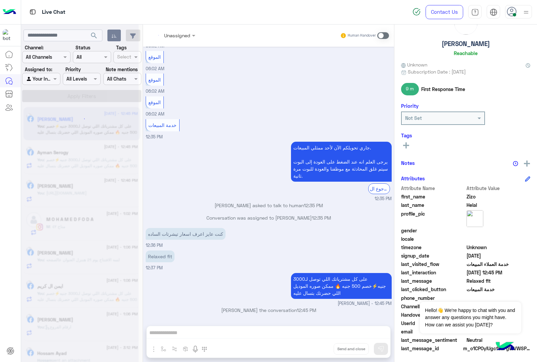
click at [338, 349] on div "Unassigned Human Handover [DATE] الموقع 06:02 AM الموقع 06:02 AM الموقع 06:02 A…" at bounding box center [268, 194] width 251 height 340
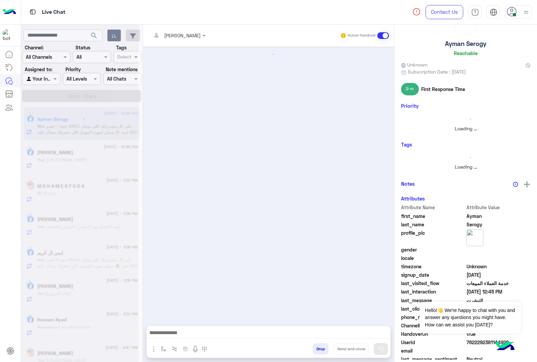
click at [328, 349] on button "Drop" at bounding box center [321, 348] width 16 height 11
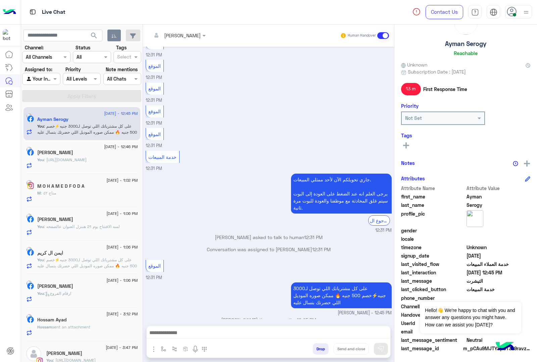
click at [328, 349] on button "Drop" at bounding box center [321, 348] width 16 height 11
click at [338, 349] on div "[PERSON_NAME] Human Handover [DATE] الموقع 04:31 AM الموقع 04:31 AM الموقع 04:3…" at bounding box center [268, 194] width 251 height 340
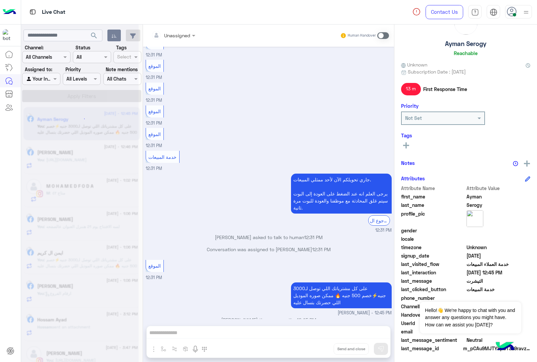
scroll to position [597, 0]
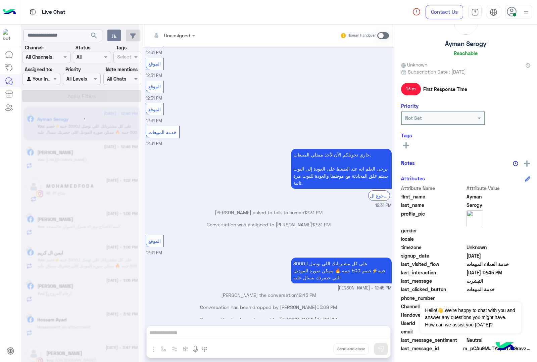
click at [338, 349] on div "Unassigned Human Handover [DATE] الموقع 04:31 AM الموقع 04:31 AM الموقع 04:31 A…" at bounding box center [268, 194] width 251 height 340
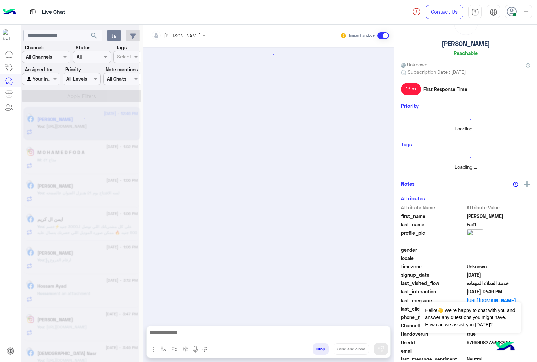
click at [328, 349] on button "Drop" at bounding box center [321, 348] width 16 height 11
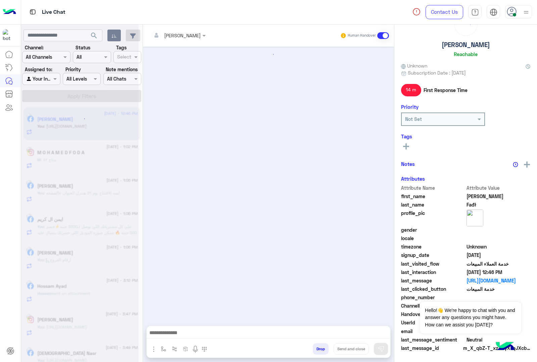
click at [328, 349] on button "Drop" at bounding box center [321, 348] width 16 height 11
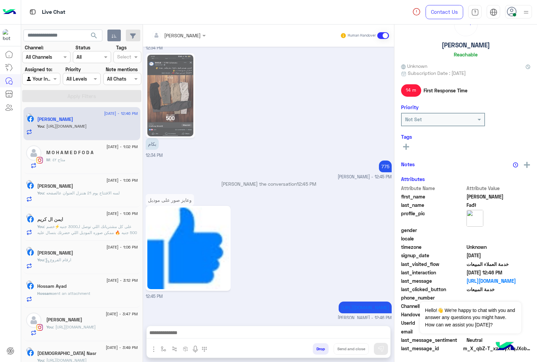
click at [338, 349] on div "[PERSON_NAME] Human Handover [DATE] صيفك بشياكه مع احلي بنطلونات من ايجل 🦅 فريق…" at bounding box center [268, 194] width 251 height 340
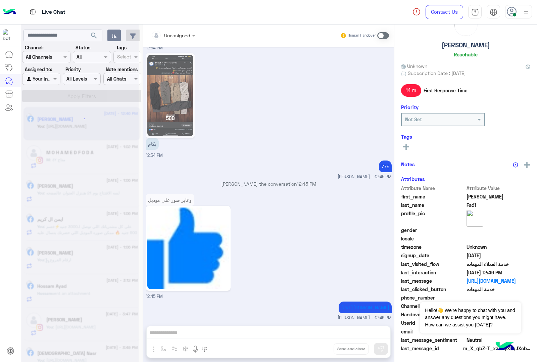
click at [338, 349] on div "Unassigned Human Handover [DATE] صيفك بشياكه مع احلي بنطلونات من ايجل 🦅 فريق ال…" at bounding box center [268, 194] width 251 height 340
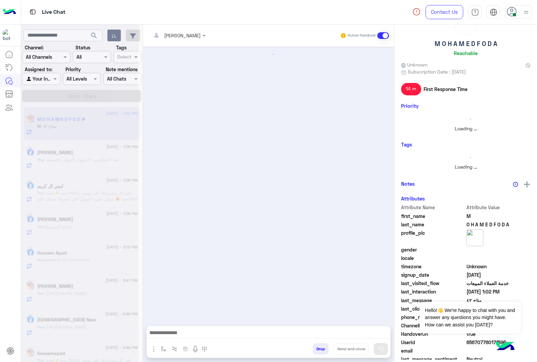
click at [328, 349] on button "Drop" at bounding box center [321, 348] width 16 height 11
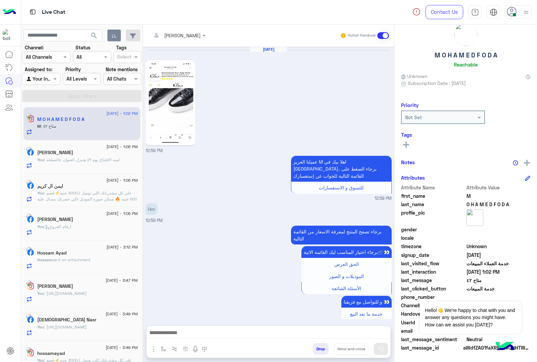
click at [328, 349] on button "Drop" at bounding box center [321, 348] width 16 height 11
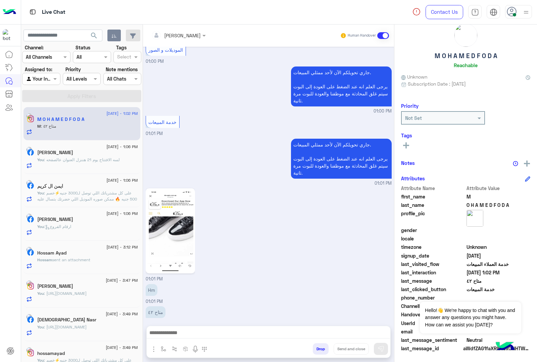
click at [338, 349] on div "[PERSON_NAME] Human Handover [DATE] 12:59 PM عميلنا العزيز M اهلا بيك في [GEOGR…" at bounding box center [268, 194] width 251 height 340
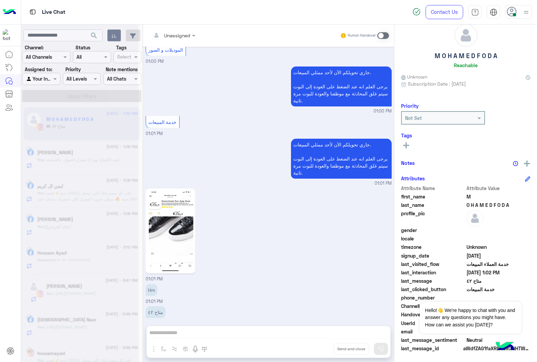
click at [338, 349] on div "Unassigned Human Handover [DATE] 12:59 PM عميلنا العزيز M اهلا بيك في [GEOGRAPH…" at bounding box center [268, 194] width 251 height 340
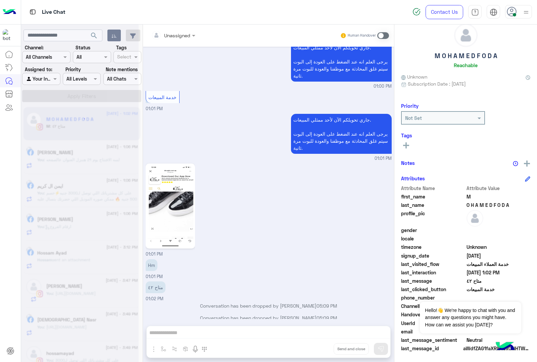
click at [338, 349] on div "Unassigned Human Handover [DATE] 12:59 PM عميلنا العزيز M اهلا بيك في [GEOGRAPH…" at bounding box center [268, 194] width 251 height 340
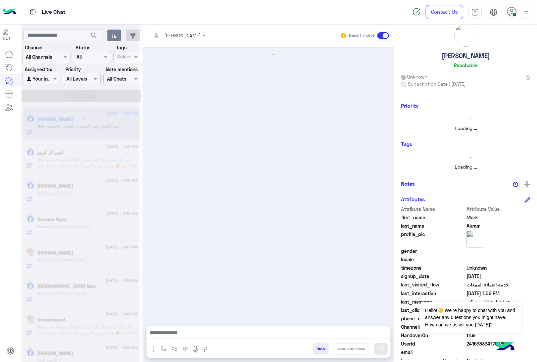
click at [328, 349] on button "Drop" at bounding box center [321, 348] width 16 height 11
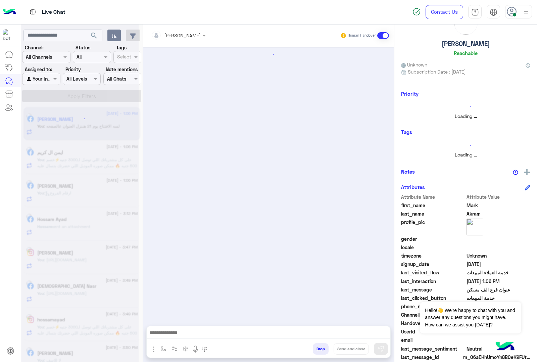
click at [328, 349] on button "Drop" at bounding box center [321, 348] width 16 height 11
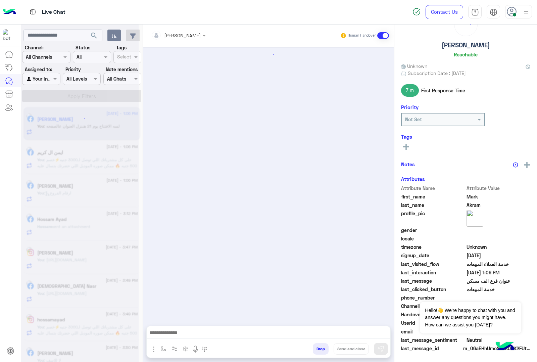
click at [338, 349] on div "[PERSON_NAME] Human Handover Attachements Images Drop Send and close" at bounding box center [268, 194] width 251 height 340
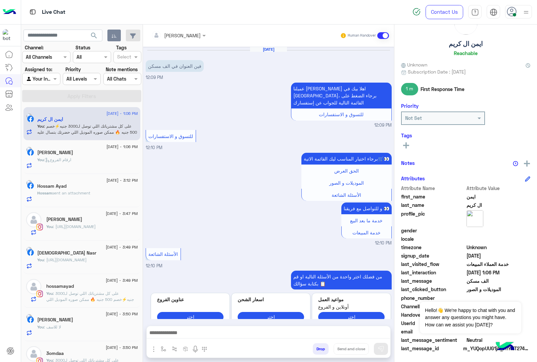
scroll to position [807, 0]
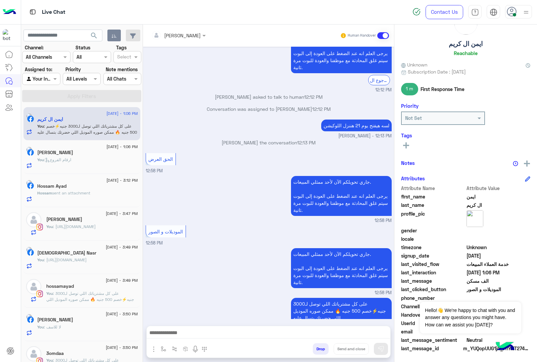
click at [328, 349] on button "Drop" at bounding box center [321, 348] width 16 height 11
click at [341, 349] on div "[PERSON_NAME] Human Handover [DATE] فين العنوان في الف مسكن 12:09 PM عميلنا [PE…" at bounding box center [268, 194] width 251 height 340
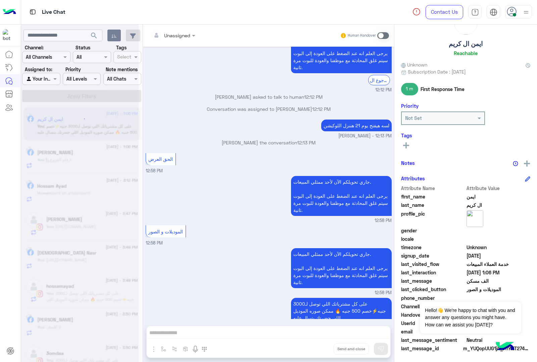
scroll to position [831, 0]
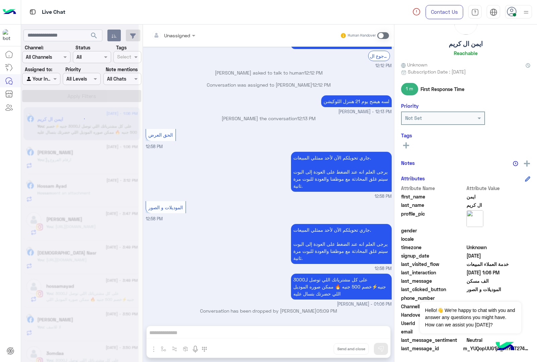
click at [341, 349] on div "Unassigned Human Handover [DATE] فين العنوان في الف مسكن 12:09 PM عميلنا [PERSO…" at bounding box center [268, 194] width 251 height 340
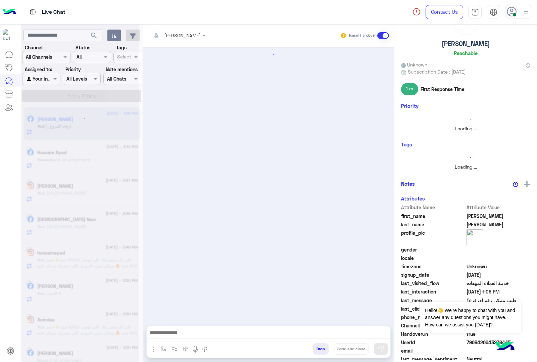
click at [328, 349] on button "Drop" at bounding box center [321, 348] width 16 height 11
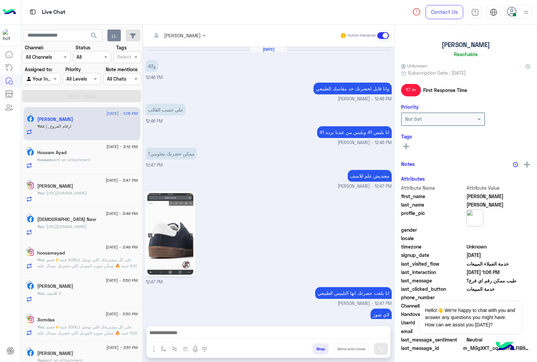
scroll to position [26, 0]
click at [328, 349] on button "Drop" at bounding box center [321, 348] width 16 height 11
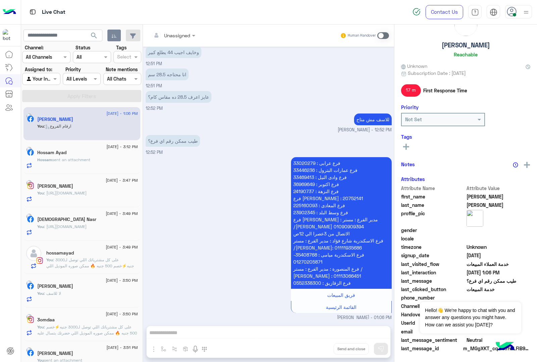
click at [341, 349] on div "Unassigned Human Handover [DATE] و43 12:46 PM وانا قايل لحضرتك خد مقاسك الطبيعي…" at bounding box center [268, 194] width 251 height 340
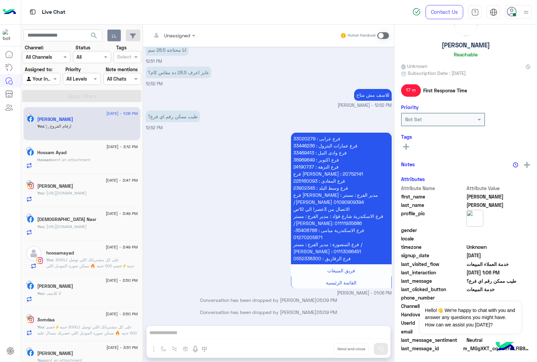
click at [341, 349] on div "Unassigned Human Handover [DATE] و43 12:46 PM وانا قايل لحضرتك خد مقاسك الطبيعي…" at bounding box center [268, 194] width 251 height 340
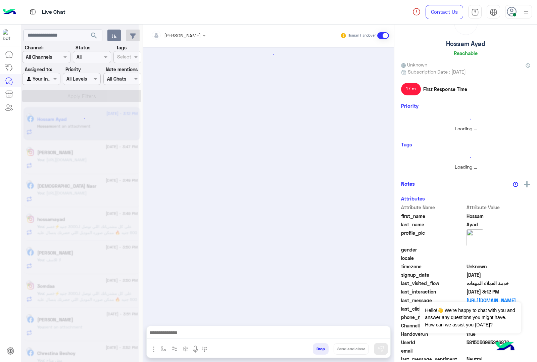
click at [328, 349] on button "Drop" at bounding box center [321, 348] width 16 height 11
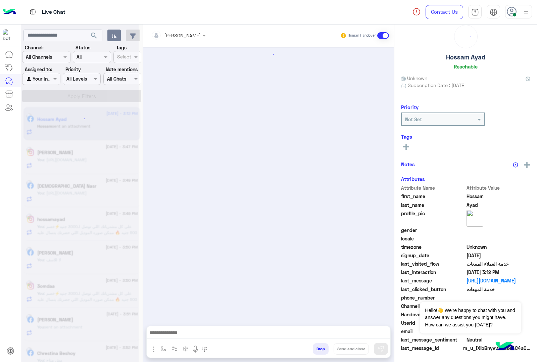
click at [328, 349] on button "Drop" at bounding box center [321, 348] width 16 height 11
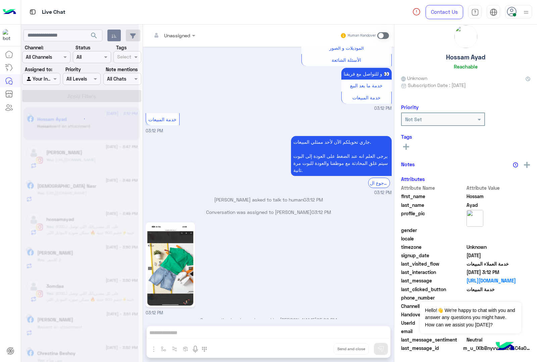
click at [341, 349] on div "Unassigned Human Handover [DATE] 05:09 PM عميلنا [PERSON_NAME] اهلا بيك في [GEO…" at bounding box center [268, 194] width 251 height 340
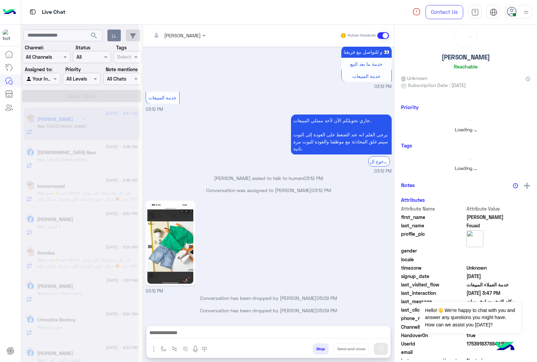
click at [328, 349] on button "Drop" at bounding box center [321, 348] width 16 height 11
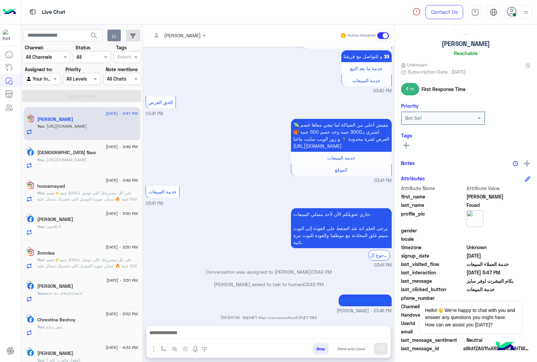
click at [328, 349] on button "Drop" at bounding box center [321, 348] width 16 height 11
click at [341, 349] on div "[PERSON_NAME] Human Handover [DATE] مساء الخير 03:26 PM مساء الخير 🌚 اهلا بيك ع…" at bounding box center [268, 194] width 251 height 340
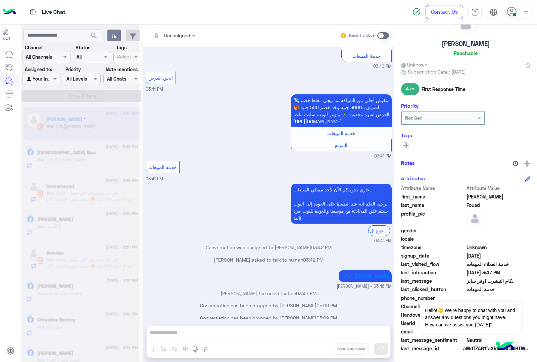
click at [341, 349] on div "Unassigned Human Handover [DATE] مساء الخير 03:26 PM مساء الخير 🌚 اهلا بيك عميل…" at bounding box center [268, 194] width 251 height 340
click at [0, 0] on button "Drop" at bounding box center [0, 0] width 0 height 0
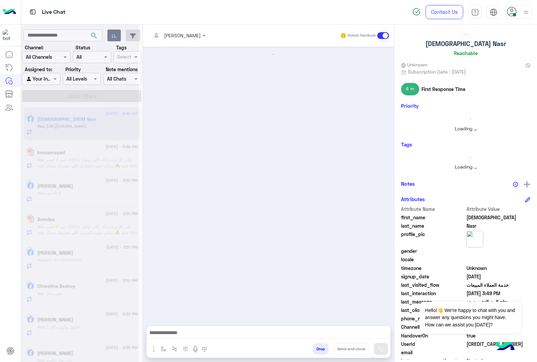
click at [328, 349] on button "Drop" at bounding box center [321, 348] width 16 height 11
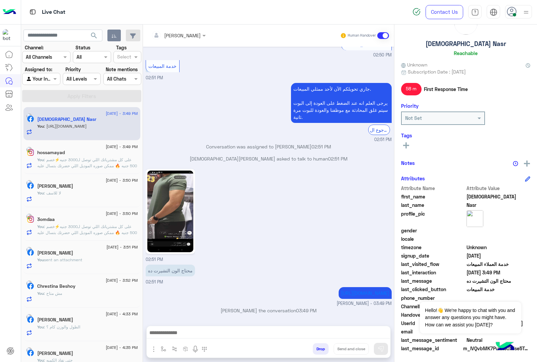
click at [341, 349] on div "[PERSON_NAME] Human Handover [DATE] الموقع 02:50 PM الموقع 02:50 PM الموقع 02:5…" at bounding box center [268, 194] width 251 height 340
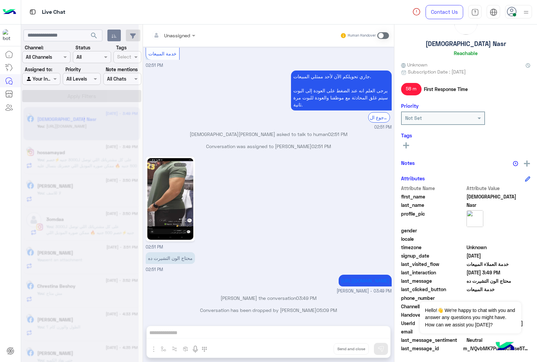
click at [341, 349] on div "Unassigned Human Handover [DATE] الموقع 02:50 PM الموقع 02:50 PM الموقع 02:50 P…" at bounding box center [268, 194] width 251 height 340
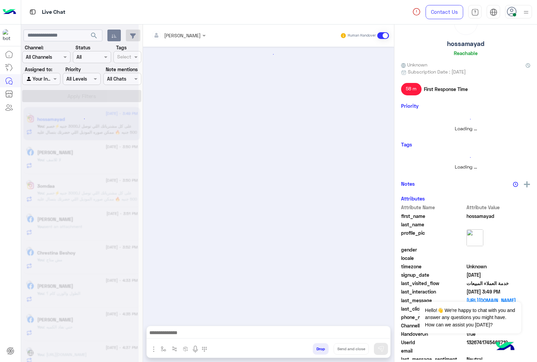
click at [328, 349] on button "Drop" at bounding box center [321, 348] width 16 height 11
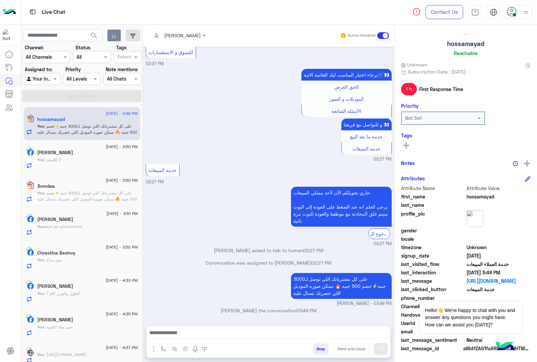
click at [341, 349] on div "[PERSON_NAME] Human Handover [DATE] 02:26 PM عميلنا ال[PERSON_NAME] اهلا بيك في…" at bounding box center [268, 194] width 251 height 340
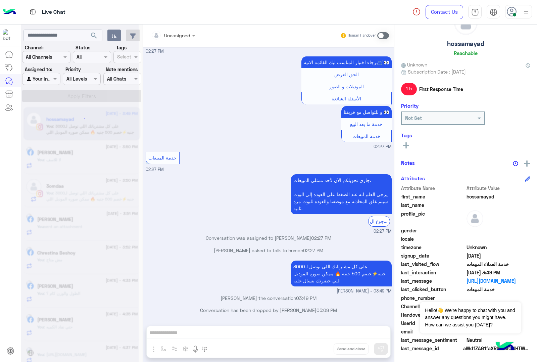
click at [341, 349] on div "Unassigned Human Handover [DATE] 02:26 PM عميلنا العزيز hossamayad اهلا بيك في …" at bounding box center [268, 194] width 251 height 340
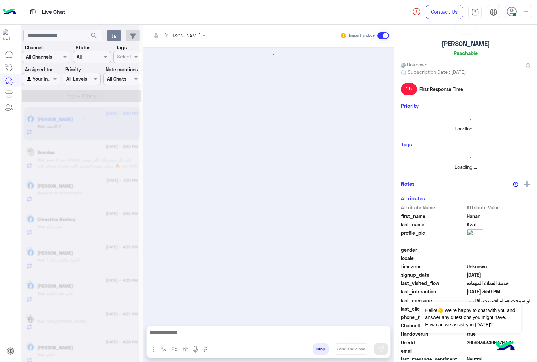
click at [328, 349] on button "Drop" at bounding box center [321, 348] width 16 height 11
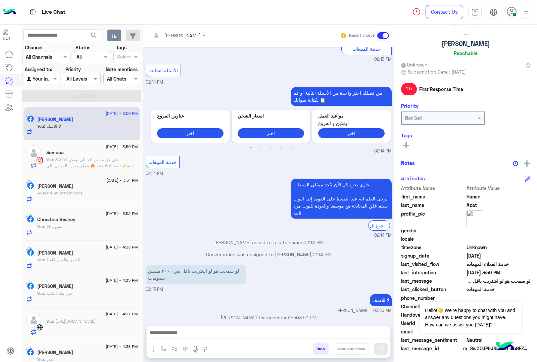
click at [341, 349] on div "[PERSON_NAME] Human Handover [DATE] هو لو اشتريت باقل من ٣٠٠٠ مفيش خصومات 02:13…" at bounding box center [268, 194] width 251 height 340
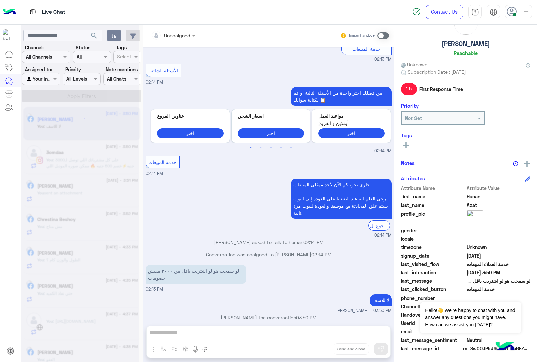
click at [341, 349] on div "Unassigned Human Handover [DATE] هو لو اشتريت باقل من ٣٠٠٠ مفيش خصومات 02:13 PM…" at bounding box center [268, 194] width 251 height 340
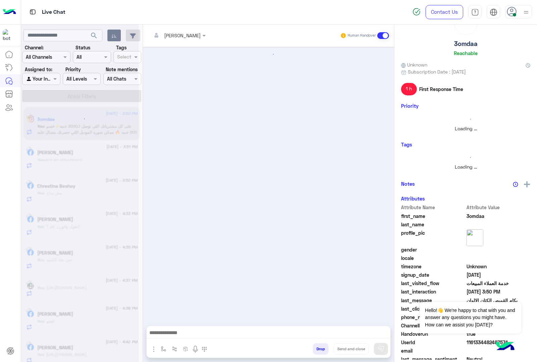
click at [328, 349] on button "Drop" at bounding box center [321, 348] width 16 height 11
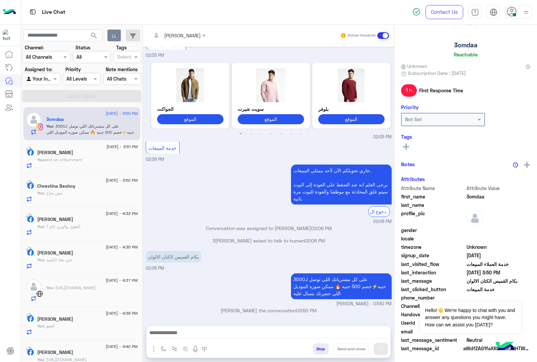
click at [341, 349] on div "[PERSON_NAME] Human Handover [DATE] للتسوق و الاستفسارات 02:05 PM برجاء اختيار …" at bounding box center [268, 194] width 251 height 340
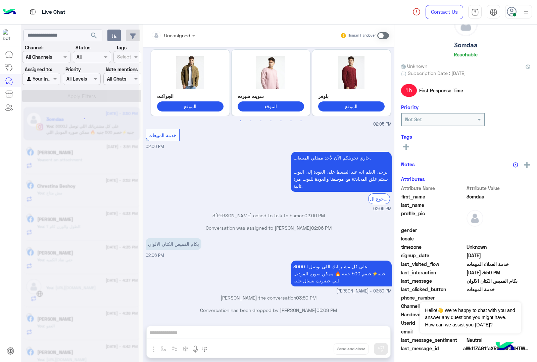
click at [341, 349] on div "Unassigned Human Handover [DATE] للتسوق و الاستفسارات 02:05 PM برجاء اختيار الم…" at bounding box center [268, 194] width 251 height 340
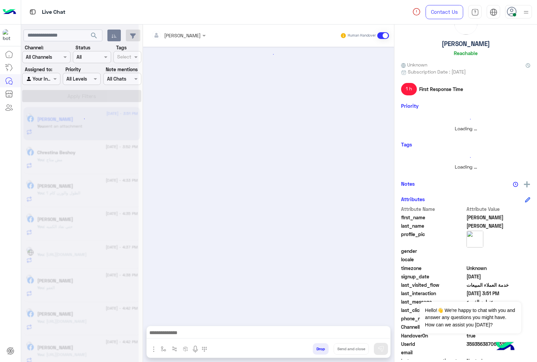
click at [328, 349] on button "Drop" at bounding box center [321, 348] width 16 height 11
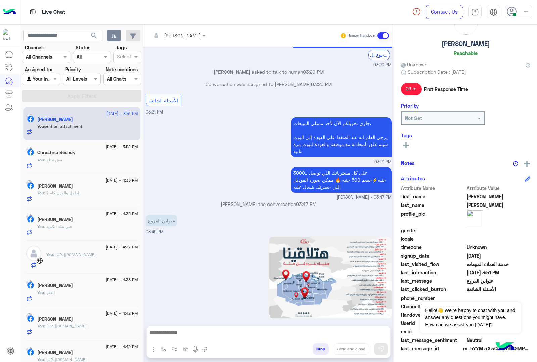
click at [328, 349] on button "Drop" at bounding box center [321, 348] width 16 height 11
click at [341, 349] on div "[PERSON_NAME] Human Handover [DATE] عنوان الفروع 03:19 PM عميلنا [PERSON_NAME] …" at bounding box center [268, 194] width 251 height 340
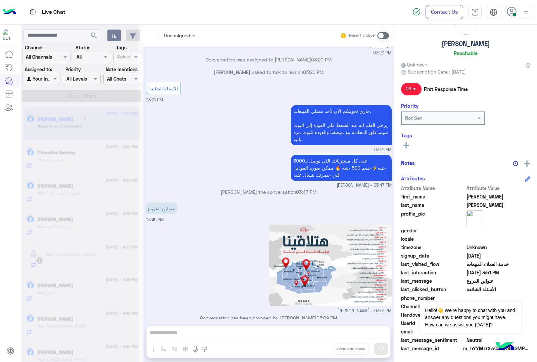
click at [341, 349] on div "Unassigned Human Handover [DATE] عنوان الفروع 03:19 PM عميلنا [PERSON_NAME] اهل…" at bounding box center [268, 194] width 251 height 340
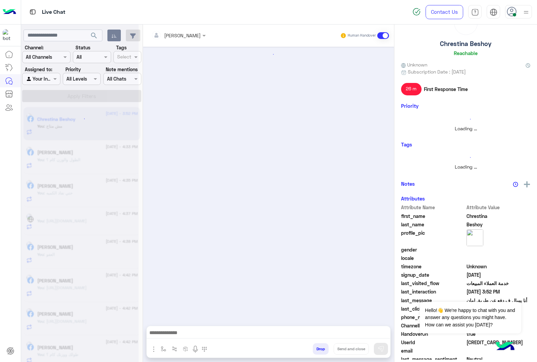
click at [328, 349] on button "Drop" at bounding box center [321, 348] width 16 height 11
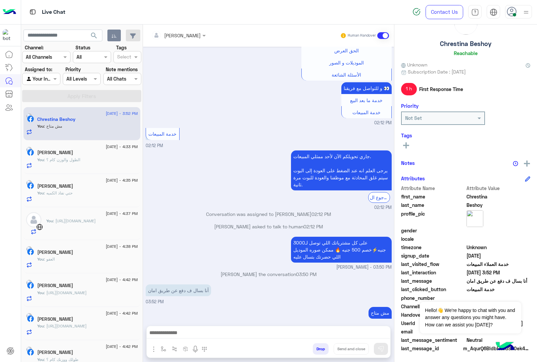
click at [341, 349] on div "[PERSON_NAME] Human Handover [DATE] هل ف دفع عن طريق امان 01:56 PM عميلنا [PERS…" at bounding box center [268, 194] width 251 height 340
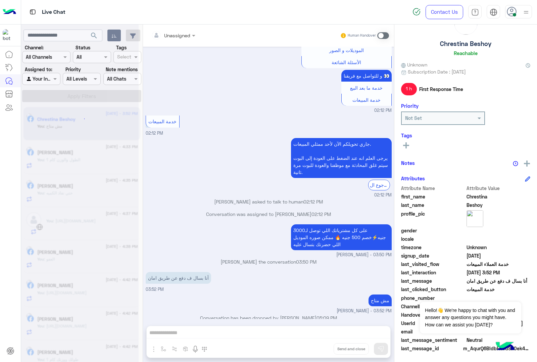
click at [341, 349] on div "Unassigned Human Handover [DATE] هل ف دفع عن طريق امان 01:56 PM عميلنا [PERSON_…" at bounding box center [268, 194] width 251 height 340
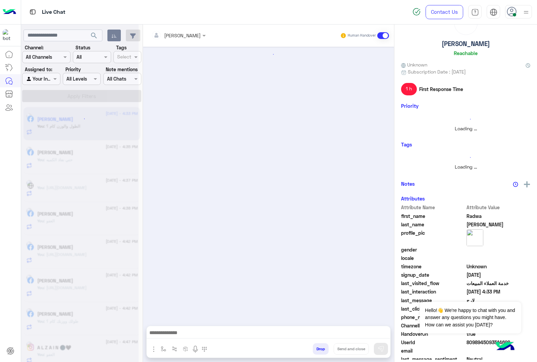
click at [328, 349] on button "Drop" at bounding box center [321, 348] width 16 height 11
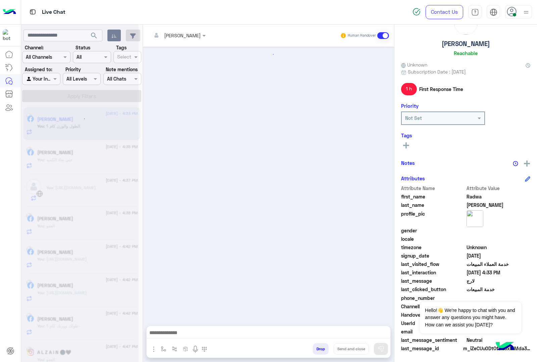
click at [341, 349] on div "[PERSON_NAME] Human Handover Attachements Images Drop Send and close" at bounding box center [268, 194] width 251 height 340
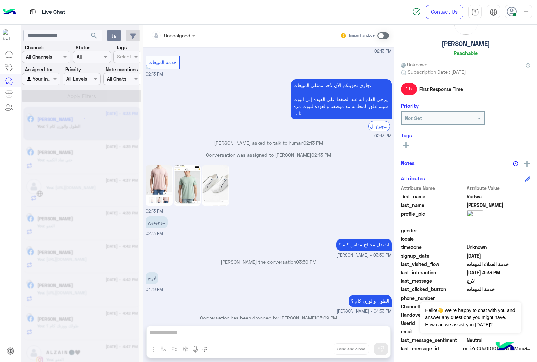
click at [341, 349] on div "Unassigned Human Handover [DATE] للتسوق و الاستفسارات 02:21 AM برجاء اختيار الم…" at bounding box center [268, 194] width 251 height 340
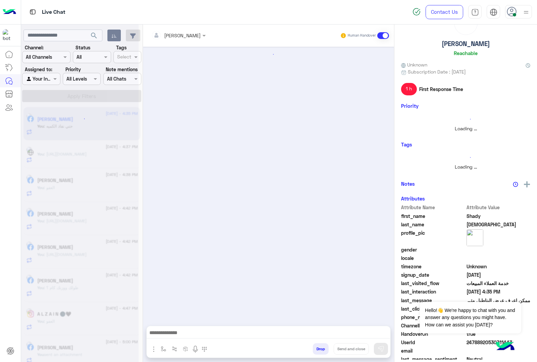
click at [328, 349] on button "Drop" at bounding box center [321, 348] width 16 height 11
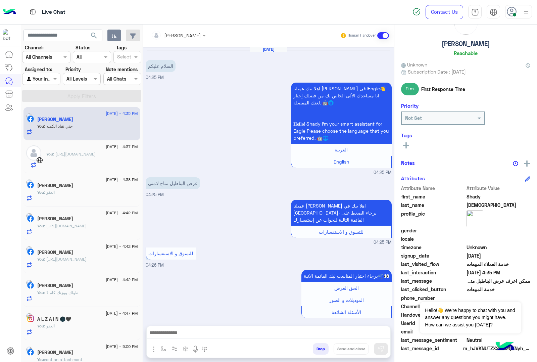
click at [341, 349] on div "[PERSON_NAME] Human Handover [DATE] السلام عليكم 04:25 PM اهلا بيك عميلنا [PERS…" at bounding box center [268, 194] width 251 height 340
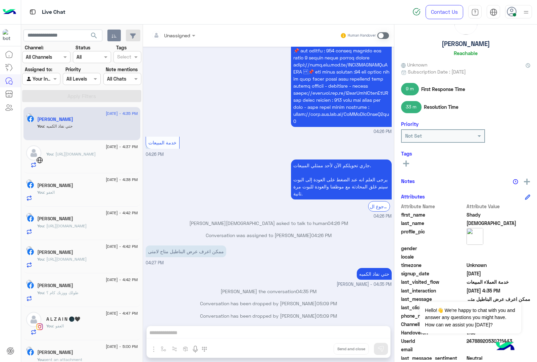
click at [341, 349] on div "Unassigned Human Handover [DATE] السلام عليكم 04:25 PM اهلا بيك عميلنا [PERSON_…" at bounding box center [268, 194] width 251 height 340
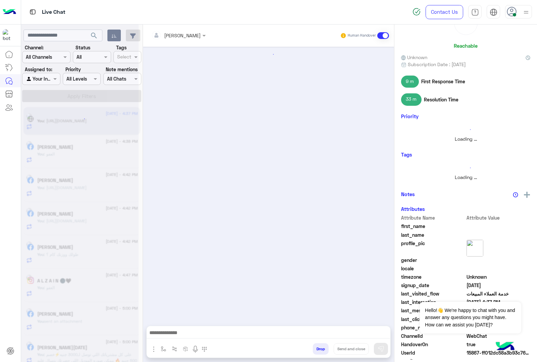
click at [328, 349] on button "Drop" at bounding box center [321, 348] width 16 height 11
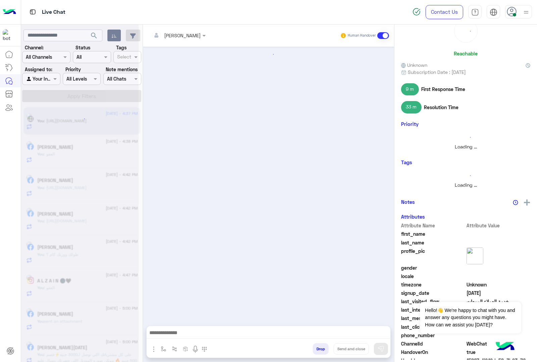
click at [328, 349] on button "Drop" at bounding box center [321, 348] width 16 height 11
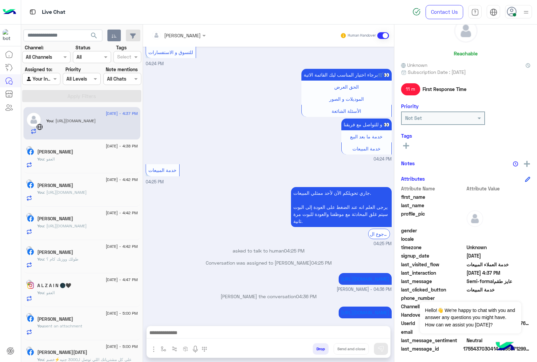
click at [341, 349] on div "[PERSON_NAME] Human Handover [DATE] GetStarted 04:23 PM اهلا بيك عميلنا العزيز …" at bounding box center [268, 194] width 251 height 340
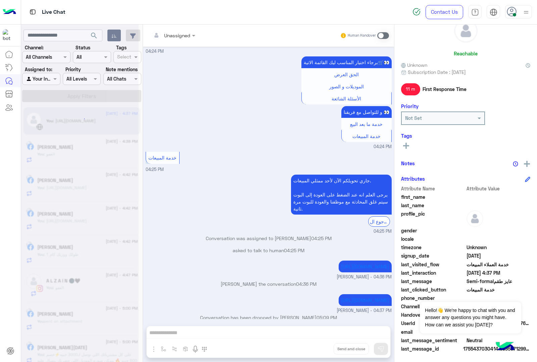
click at [341, 349] on div "Unassigned Human Handover [DATE] GetStarted 04:23 PM اهلا بيك عميلنا العزيز فى …" at bounding box center [268, 194] width 251 height 340
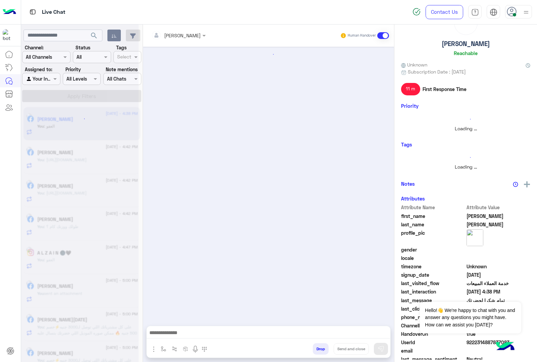
click at [328, 349] on button "Drop" at bounding box center [321, 348] width 16 height 11
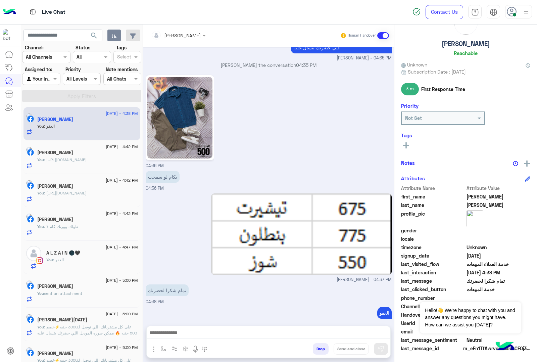
click at [341, 349] on div "[PERSON_NAME] Human Handover [DATE] GetStarted 04:30 PM اهلا بيك عميلنا [PERSON…" at bounding box center [268, 194] width 251 height 340
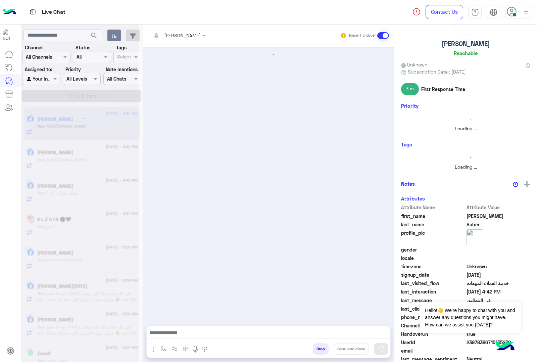
click at [328, 349] on button "Drop" at bounding box center [321, 348] width 16 height 11
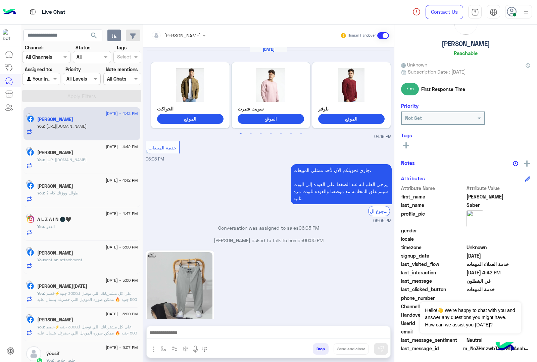
click at [328, 349] on button "Drop" at bounding box center [321, 348] width 16 height 11
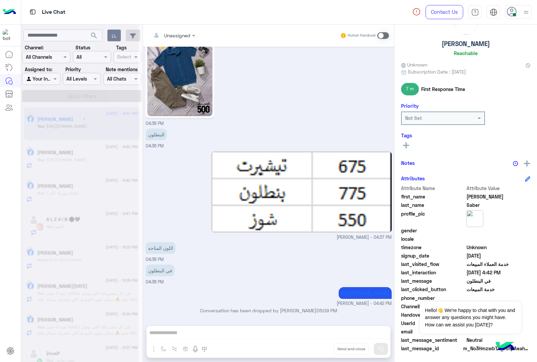
click at [341, 349] on div "Unassigned Human Handover [DATE] Previous الجواكت الموقع سويت شيرت الموقع بلوفر…" at bounding box center [268, 194] width 251 height 340
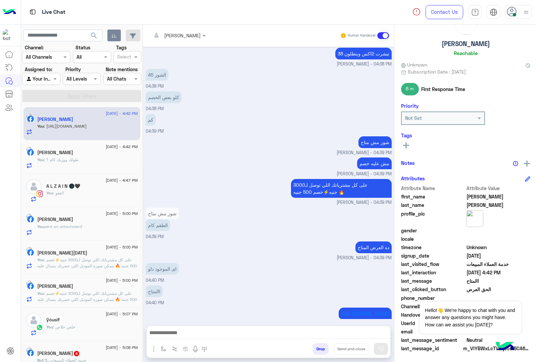
click at [321, 349] on button "Drop" at bounding box center [321, 348] width 16 height 11
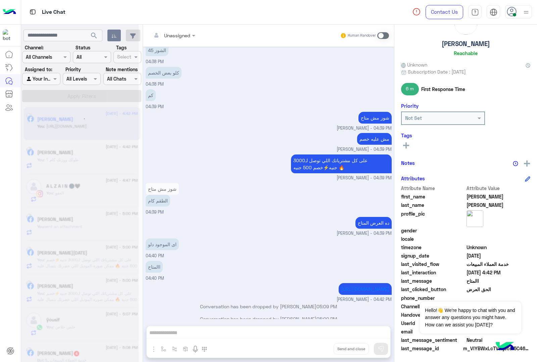
click at [321, 349] on div "Unassigned Human Handover [DATE] 04:27 PM عميلنا [PERSON_NAME] اهلا بيك في [GEO…" at bounding box center [268, 194] width 251 height 340
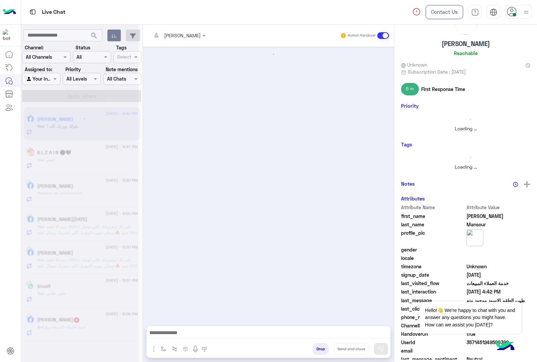
click at [321, 349] on button "Drop" at bounding box center [321, 348] width 16 height 11
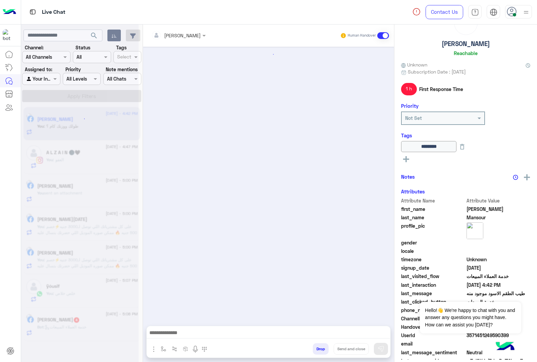
click at [321, 349] on div "[PERSON_NAME] Human Handover Attachements Images Drop Send and close" at bounding box center [268, 194] width 251 height 340
click at [0, 0] on button "Drop" at bounding box center [0, 0] width 0 height 0
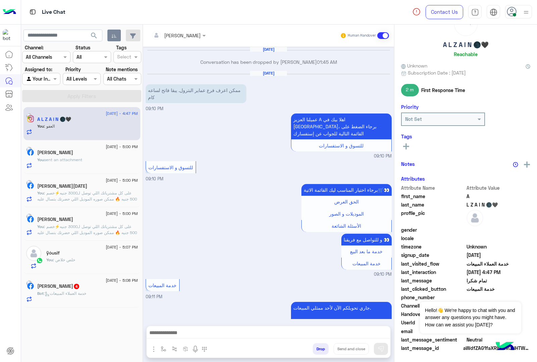
click at [321, 349] on div "[PERSON_NAME] Human Handover [DATE] Conversation has been dropped by [PERSON_NA…" at bounding box center [268, 194] width 251 height 340
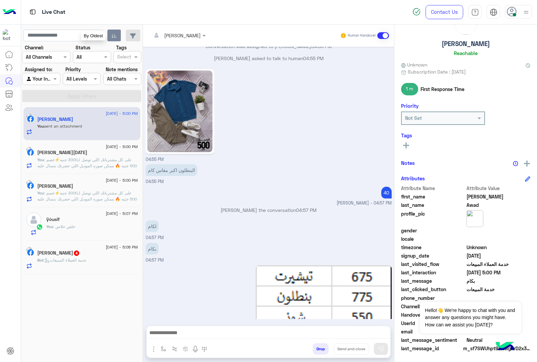
click at [115, 37] on icon "button" at bounding box center [113, 36] width 5 height 4
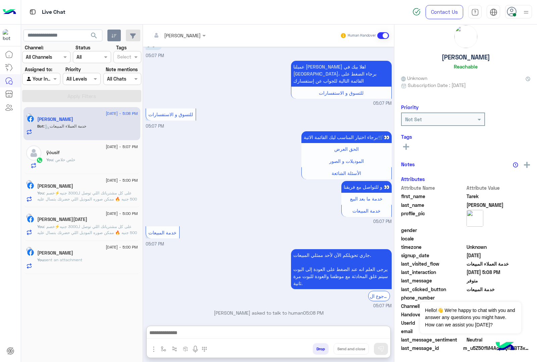
click at [205, 332] on textarea at bounding box center [268, 333] width 243 height 10
click at [179, 334] on textarea at bounding box center [268, 333] width 243 height 10
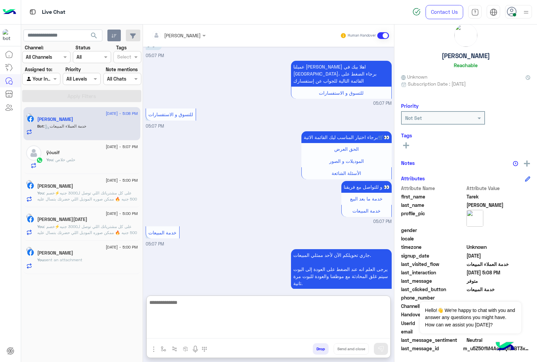
paste textarea "**********"
type textarea "**********"
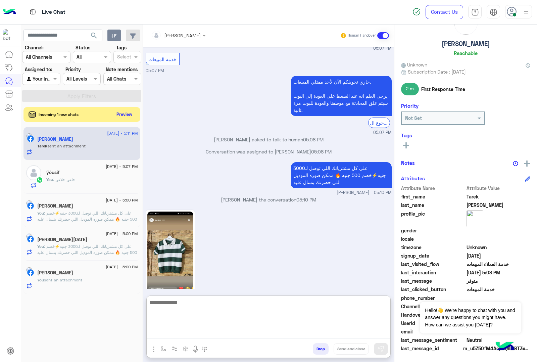
scroll to position [842, 0]
type textarea "***"
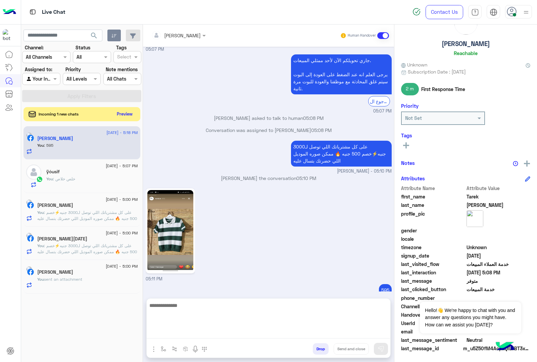
click at [122, 115] on button "Preview" at bounding box center [124, 113] width 21 height 9
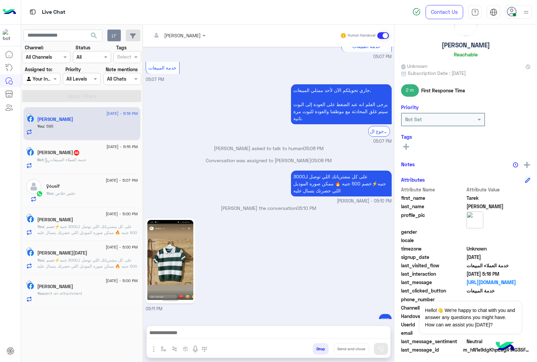
scroll to position [27, 0]
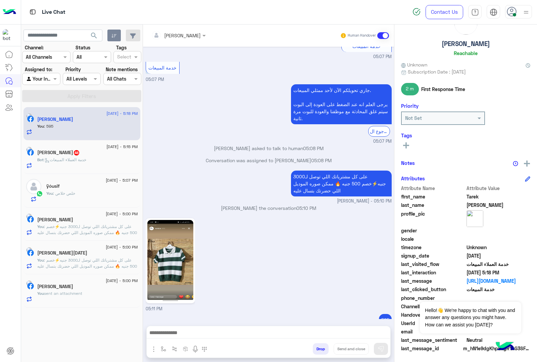
click at [63, 161] on span ": خدمة العملاء المبيعات" at bounding box center [65, 159] width 43 height 5
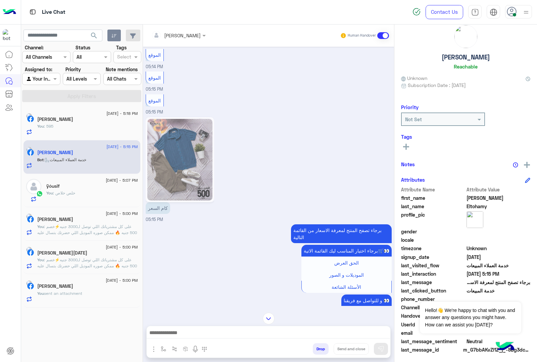
scroll to position [15, 0]
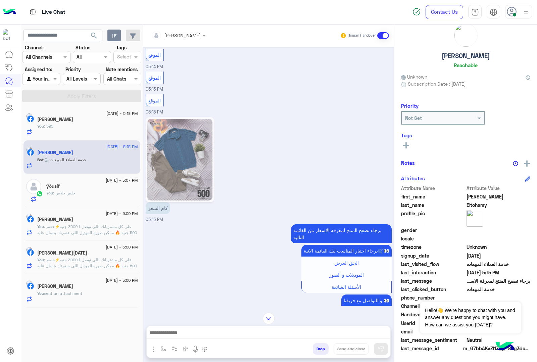
click at [195, 333] on textarea at bounding box center [268, 333] width 243 height 10
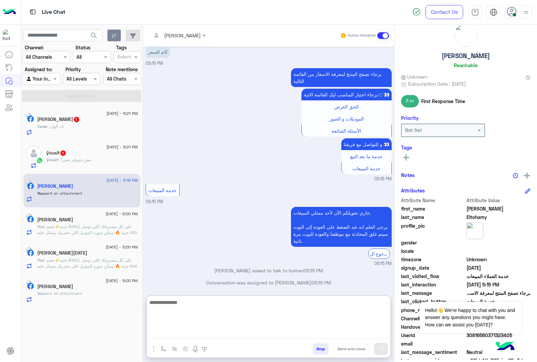
scroll to position [27, 0]
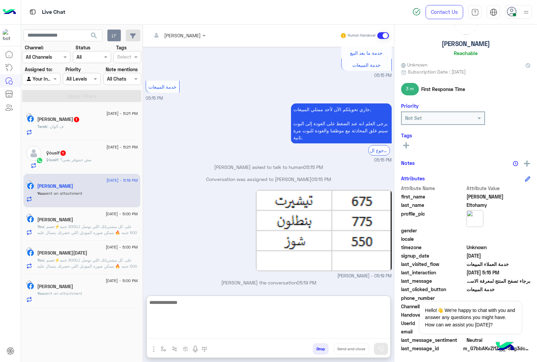
click at [91, 158] on p "ÿóusif : مش حيتوفر يعني؟" at bounding box center [68, 160] width 45 height 6
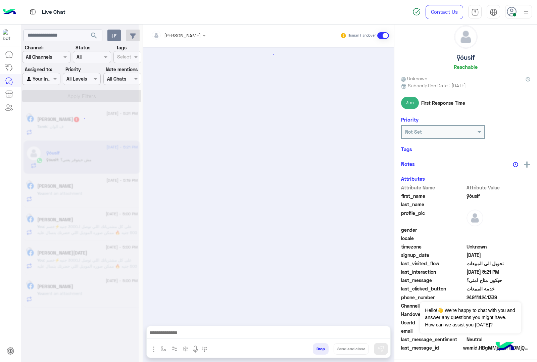
scroll to position [26, 0]
click at [174, 331] on textarea at bounding box center [268, 333] width 243 height 10
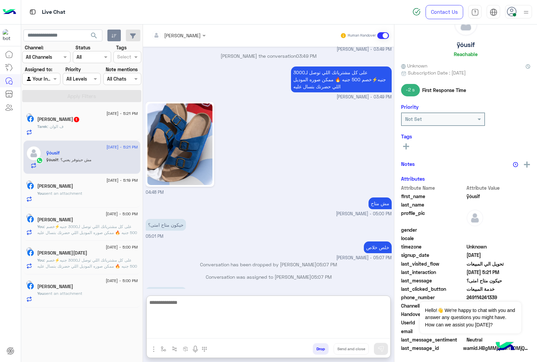
scroll to position [413, 0]
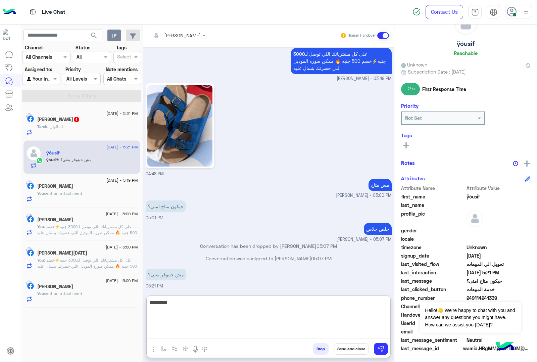
type textarea "*********"
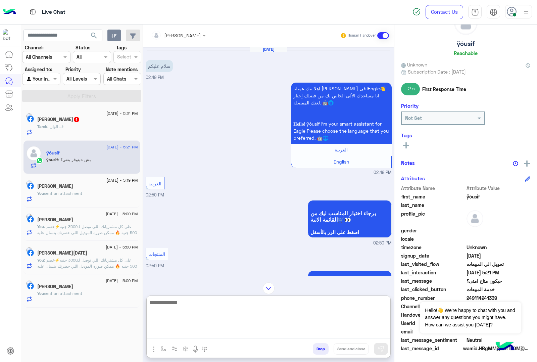
scroll to position [435, 0]
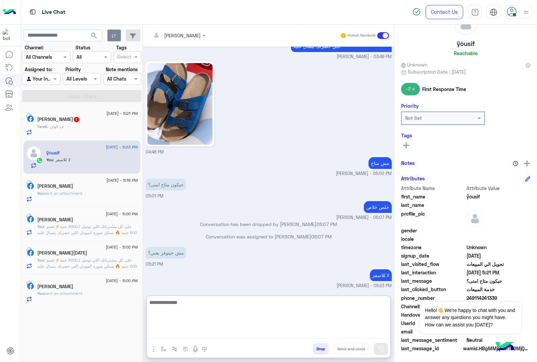
click at [315, 344] on button "Drop" at bounding box center [321, 348] width 16 height 11
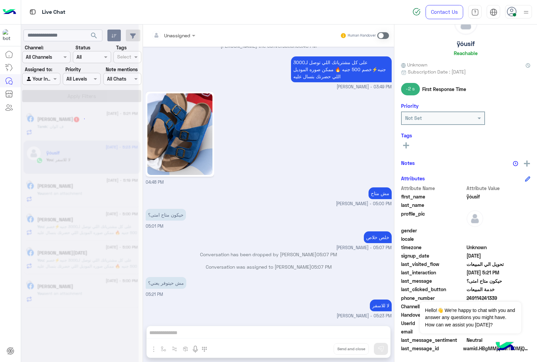
scroll to position [417, 0]
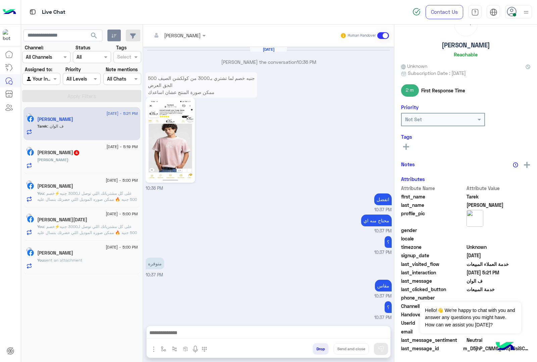
scroll to position [704, 0]
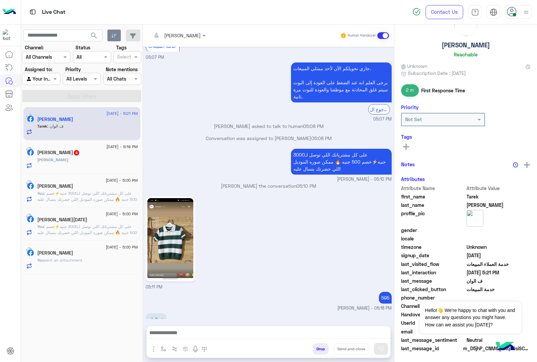
click at [184, 336] on textarea at bounding box center [268, 333] width 243 height 10
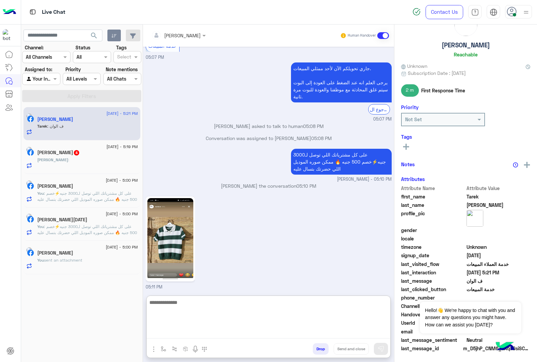
scroll to position [27, 0]
type textarea "****"
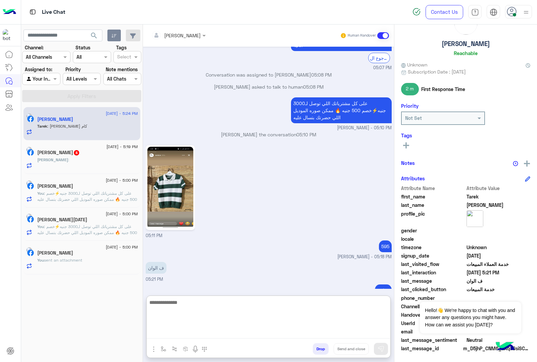
scroll to position [778, 0]
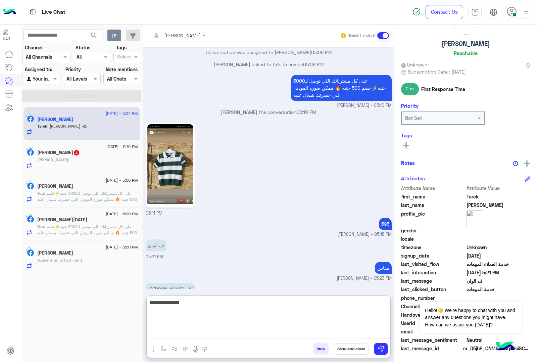
type textarea "**********"
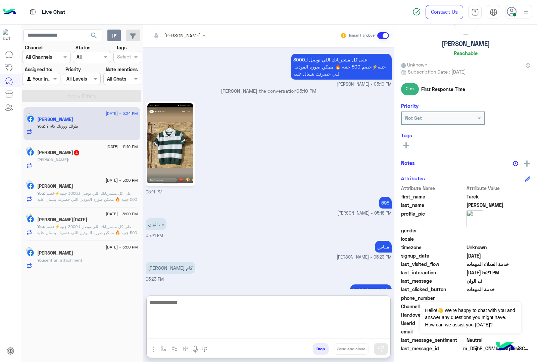
click at [76, 169] on div "[DATE] - 5:19 PM [PERSON_NAME] 4 [PERSON_NAME] :" at bounding box center [81, 157] width 117 height 34
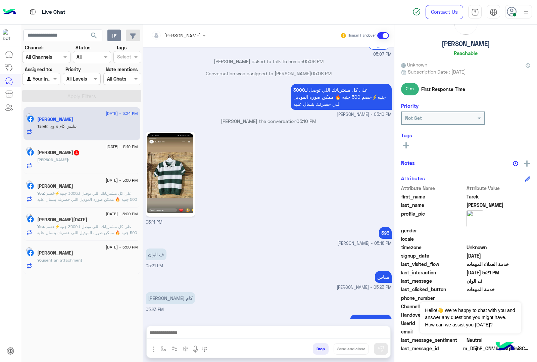
scroll to position [792, 0]
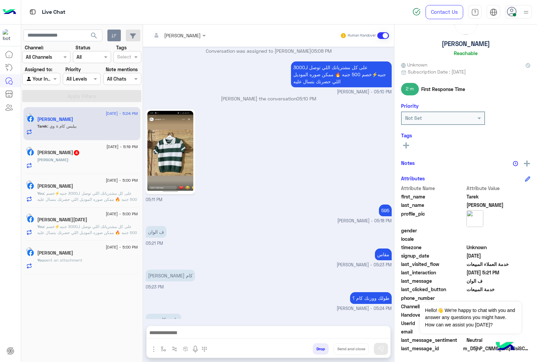
click at [77, 161] on div "[PERSON_NAME] :" at bounding box center [87, 163] width 101 height 12
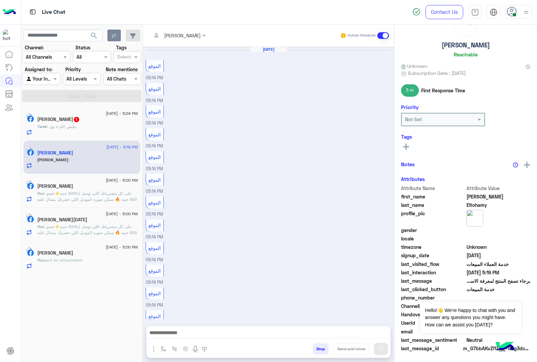
scroll to position [672, 0]
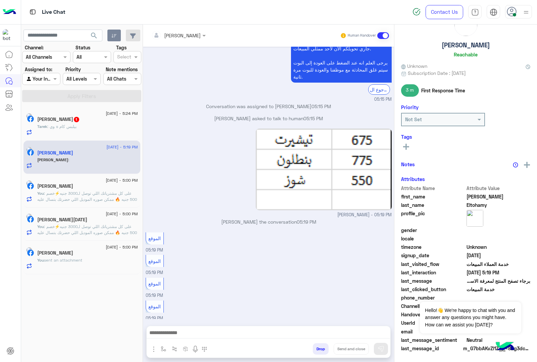
click at [93, 120] on div "Tarek Allam Roka 1" at bounding box center [87, 119] width 101 height 7
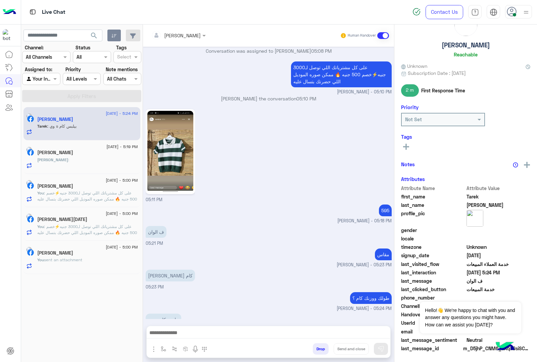
scroll to position [27, 0]
click at [183, 335] on textarea at bounding box center [268, 333] width 243 height 10
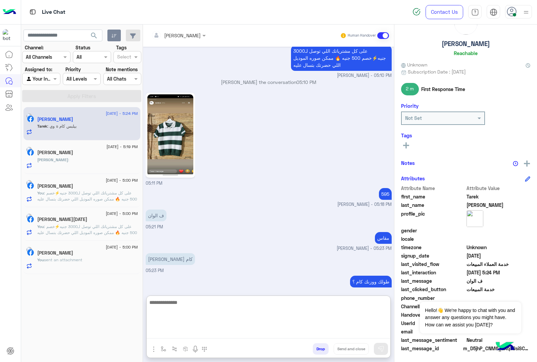
scroll to position [646, 0]
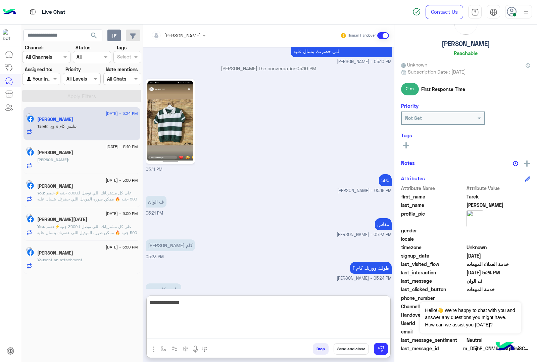
type textarea "**********"
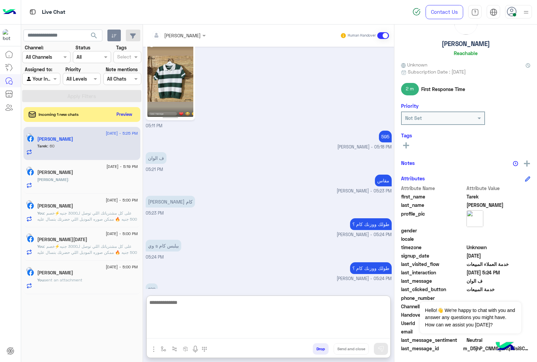
scroll to position [712, 0]
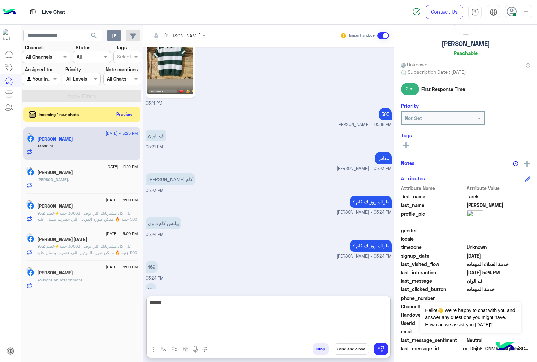
type textarea "******"
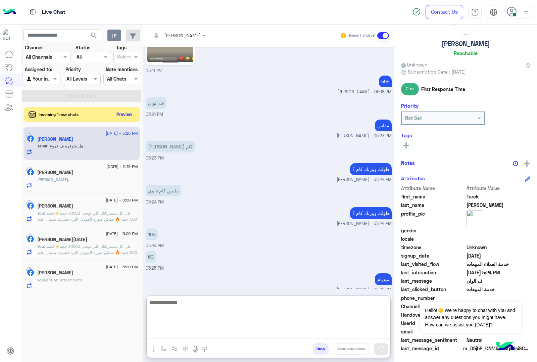
scroll to position [755, 0]
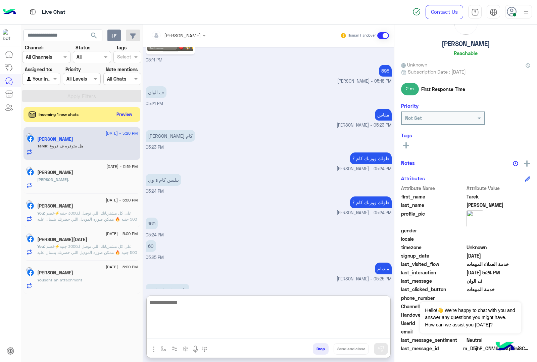
click at [174, 308] on textarea at bounding box center [268, 318] width 243 height 40
paste textarea "**********"
type textarea "**********"
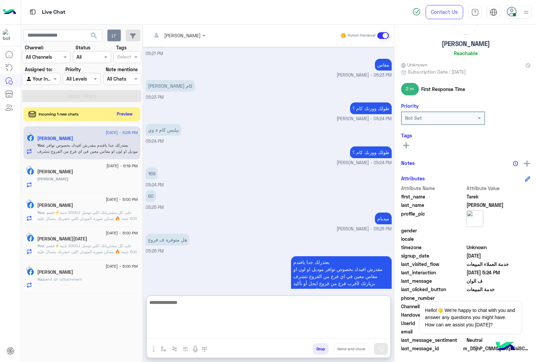
click at [129, 116] on button "Preview" at bounding box center [124, 113] width 21 height 9
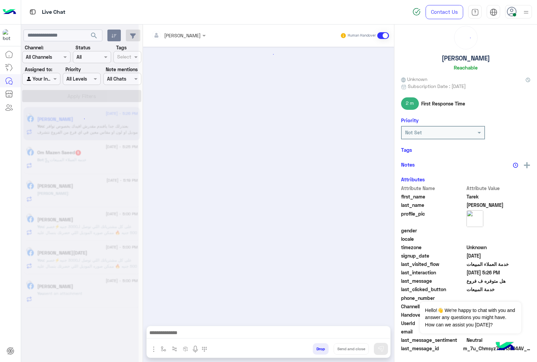
scroll to position [638, 0]
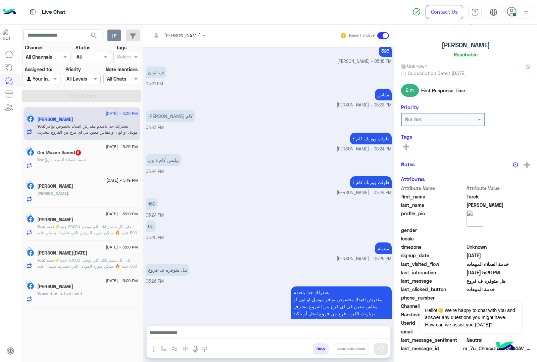
click at [78, 158] on span ": خدمة العملاء المبيعات" at bounding box center [65, 159] width 43 height 5
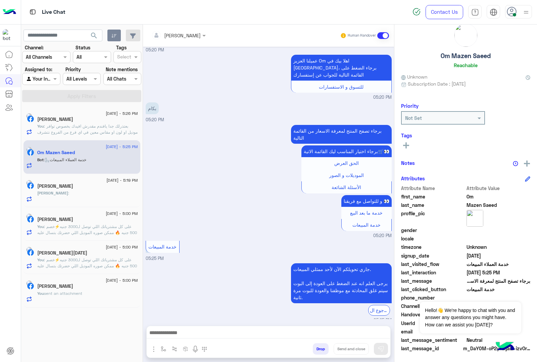
scroll to position [731, 0]
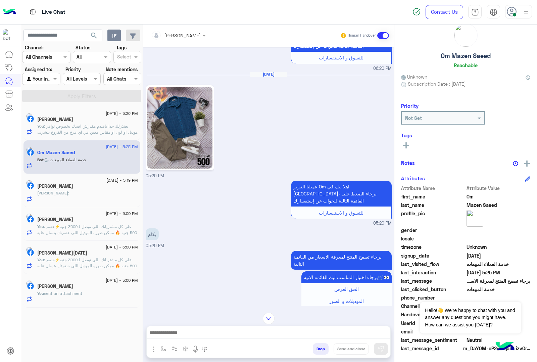
click at [148, 334] on textarea at bounding box center [268, 333] width 243 height 10
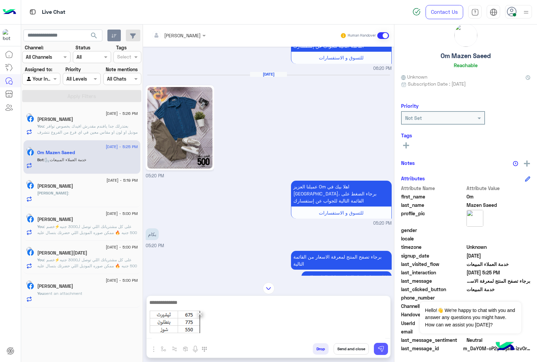
click at [376, 349] on button at bounding box center [381, 348] width 14 height 12
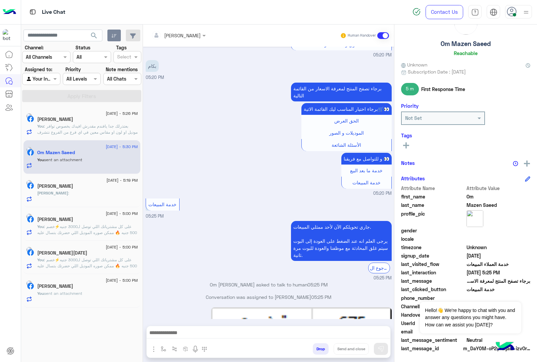
scroll to position [876, 0]
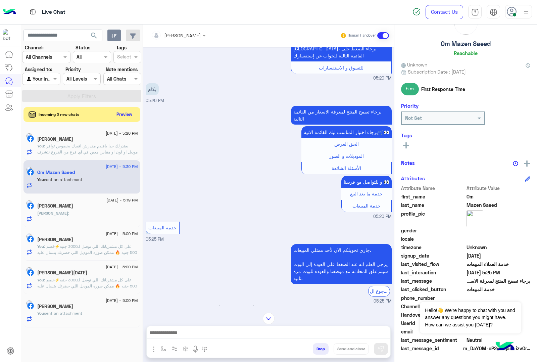
click at [318, 348] on button "Drop" at bounding box center [321, 348] width 16 height 11
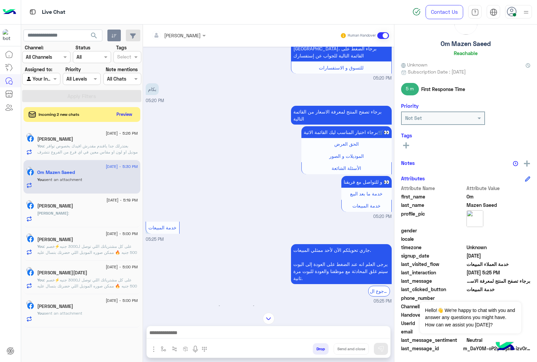
click at [318, 348] on button "Drop" at bounding box center [321, 348] width 16 height 11
click at [318, 348] on div "[PERSON_NAME] Human Handover [DATE] 04:41 PM عميلنا العزيز Om اهلا بيك في [GEOG…" at bounding box center [268, 194] width 251 height 340
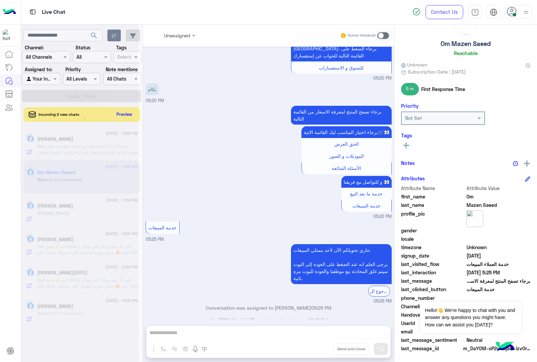
scroll to position [1021, 0]
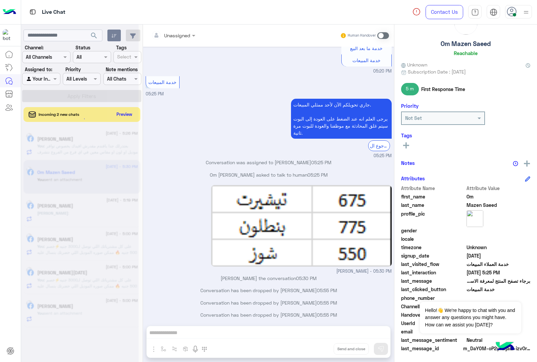
click at [318, 348] on div "Unassigned Human Handover [DATE] 04:41 PM عميلنا العزيز Om اهلا بيك في [GEOGRAP…" at bounding box center [268, 194] width 251 height 340
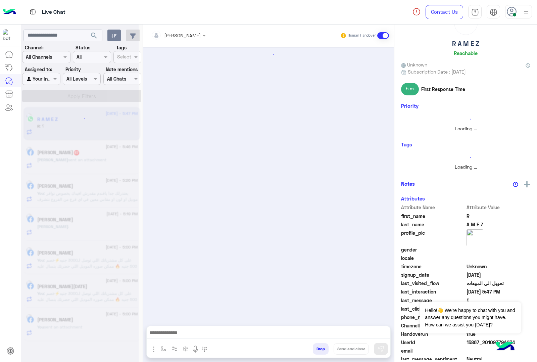
click at [318, 348] on button "Drop" at bounding box center [321, 348] width 16 height 11
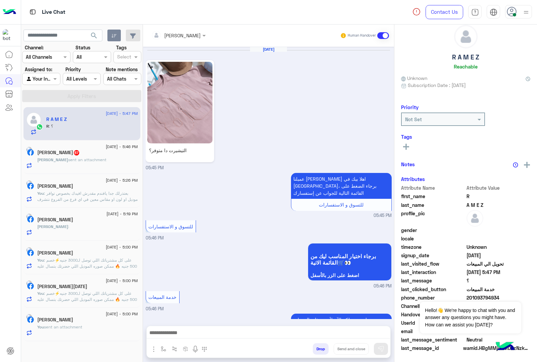
scroll to position [121, 0]
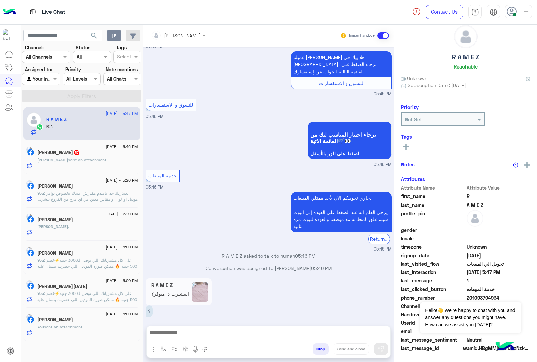
click at [318, 348] on button "Drop" at bounding box center [321, 348] width 16 height 11
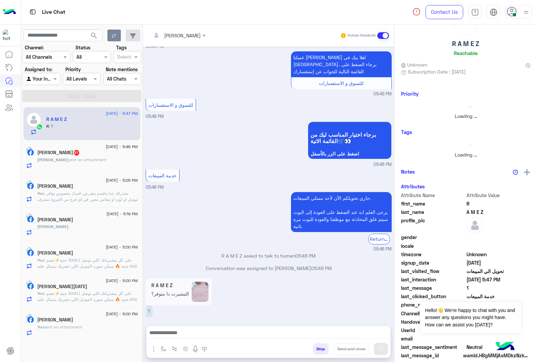
click at [318, 348] on div "[PERSON_NAME] Human Handover [DATE] التيشيرت دا متوفر؟ 05:45 PM عميلنا [PERSON_…" at bounding box center [268, 194] width 251 height 340
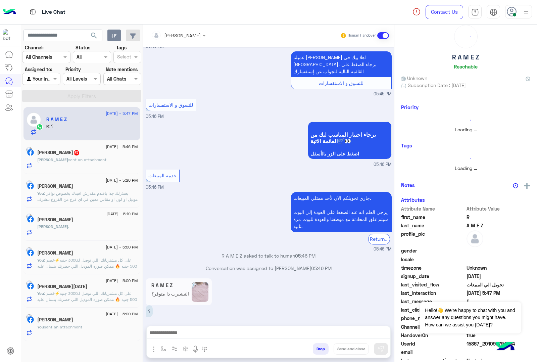
click at [318, 348] on button "Drop" at bounding box center [321, 348] width 16 height 11
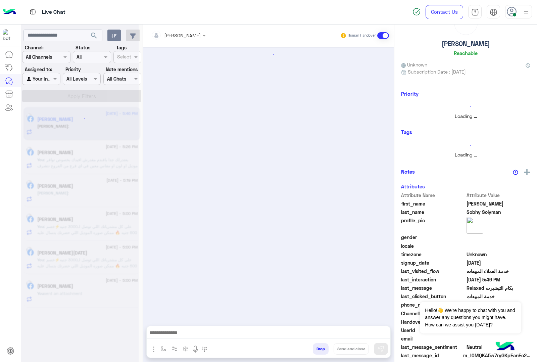
click at [318, 348] on button "Drop" at bounding box center [321, 348] width 16 height 11
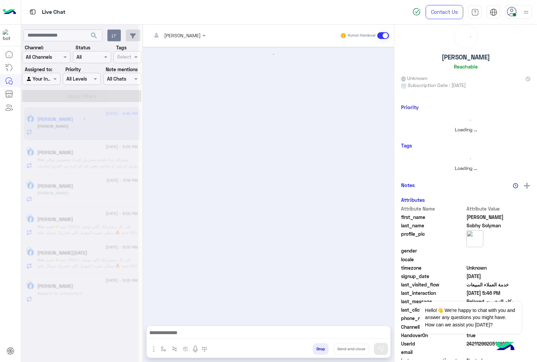
click at [318, 348] on button "Drop" at bounding box center [321, 348] width 16 height 11
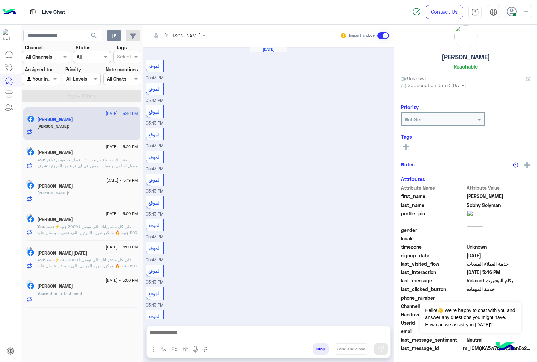
scroll to position [481, 0]
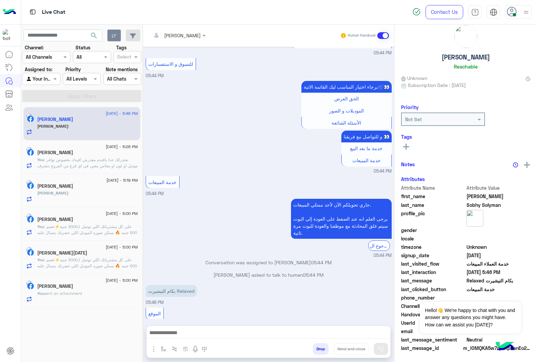
click at [318, 348] on button "Drop" at bounding box center [321, 348] width 16 height 11
click at [318, 348] on div "[PERSON_NAME] Human Handover [DATE] الموقع 05:43 PM الموقع 05:43 PM الموقع 05:4…" at bounding box center [268, 194] width 251 height 340
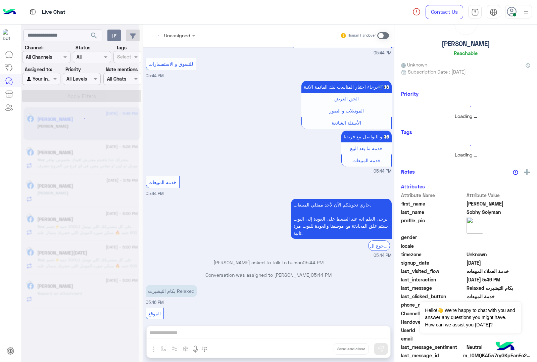
scroll to position [529, 0]
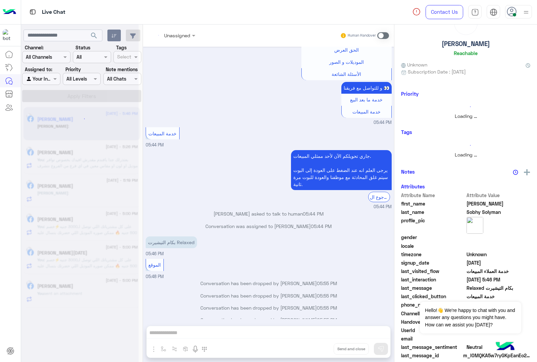
click at [318, 348] on div "Unassigned Human Handover [DATE] الموقع 05:43 PM الموقع 05:43 PM الموقع 05:43 P…" at bounding box center [268, 194] width 251 height 340
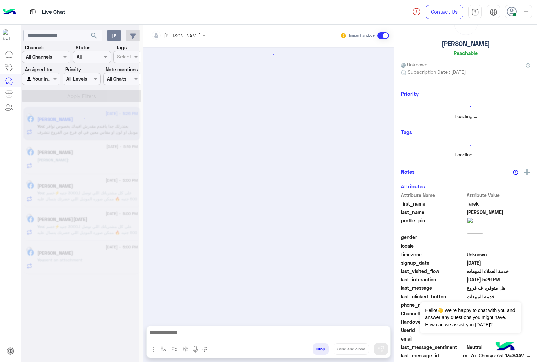
click at [318, 348] on button "Drop" at bounding box center [321, 348] width 16 height 11
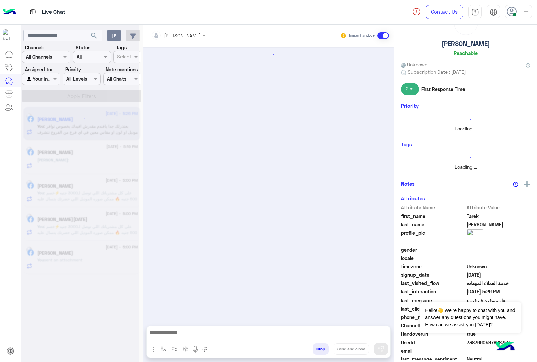
click at [318, 348] on button "Drop" at bounding box center [321, 348] width 16 height 11
click at [318, 348] on div "[PERSON_NAME] Human Handover Attachements Images Drop Send and close" at bounding box center [268, 194] width 251 height 340
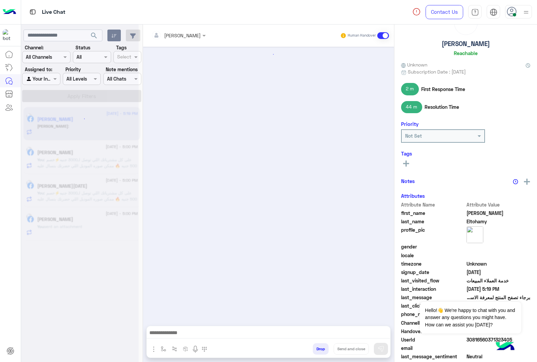
click at [318, 348] on button "Drop" at bounding box center [321, 348] width 16 height 11
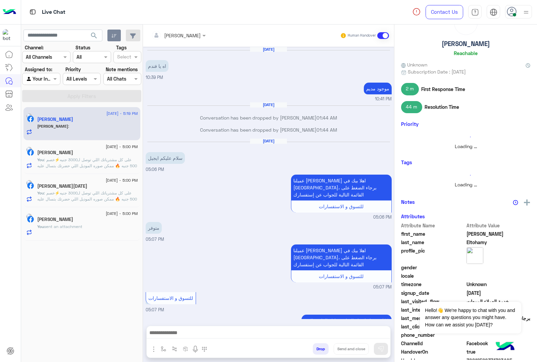
scroll to position [629, 0]
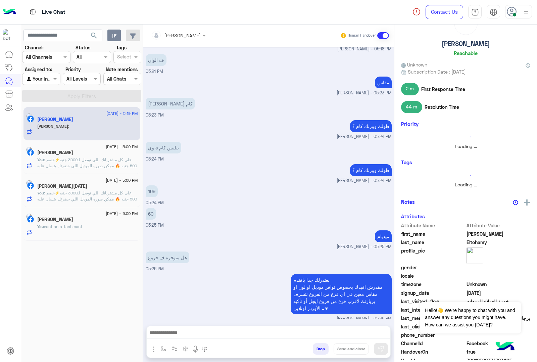
click at [318, 348] on button "Drop" at bounding box center [321, 348] width 16 height 11
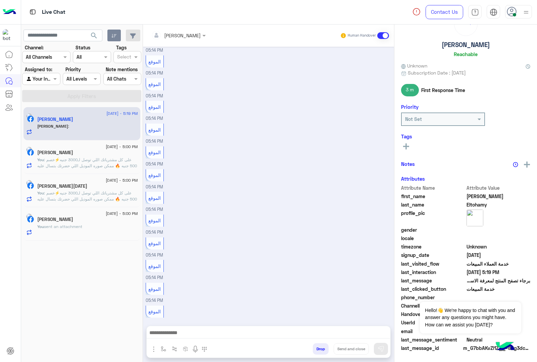
scroll to position [1561, 0]
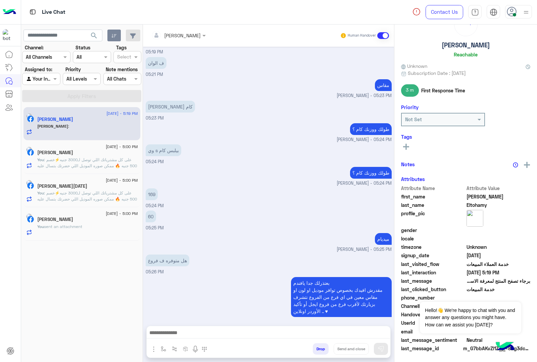
click at [318, 348] on div "[PERSON_NAME] Human Handover [DATE] اه يا فندم 10:39 PM موجود مديم 10:41 PM [DA…" at bounding box center [268, 194] width 251 height 340
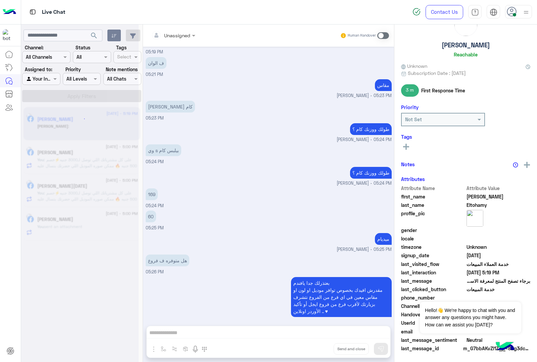
click at [318, 348] on div "Unassigned Human Handover [DATE] اه يا فندم 10:39 PM موجود مديم 10:41 PM [DATE]…" at bounding box center [268, 194] width 251 height 340
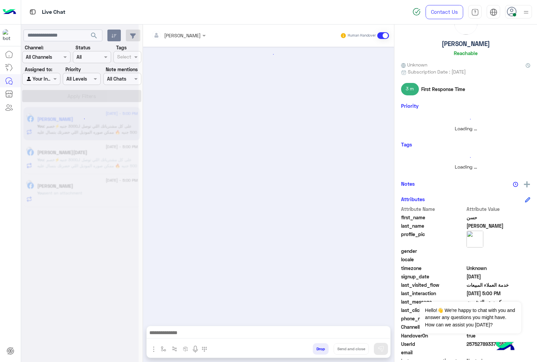
click at [318, 348] on button "Drop" at bounding box center [321, 348] width 16 height 11
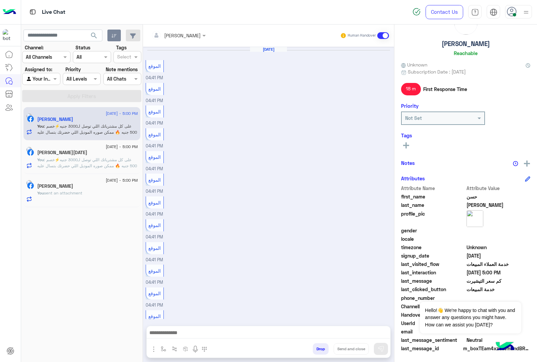
scroll to position [393, 0]
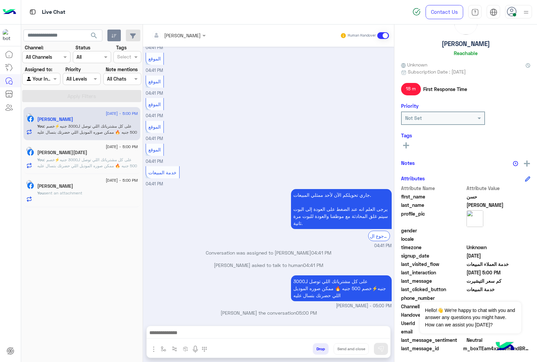
click at [318, 348] on button "Drop" at bounding box center [321, 348] width 16 height 11
click at [318, 348] on div "[PERSON_NAME] Human Handover [DATE] الموقع 04:41 PM الموقع 04:41 PM الموقع 04:4…" at bounding box center [268, 194] width 251 height 340
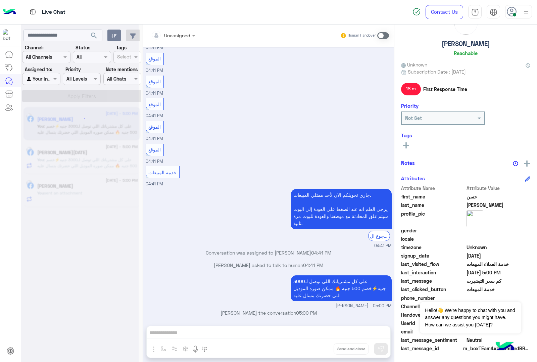
click at [318, 348] on div "Unassigned Human Handover [DATE] الموقع 04:41 PM الموقع 04:41 PM الموقع 04:41 P…" at bounding box center [268, 194] width 251 height 340
click at [0, 0] on button "Drop" at bounding box center [0, 0] width 0 height 0
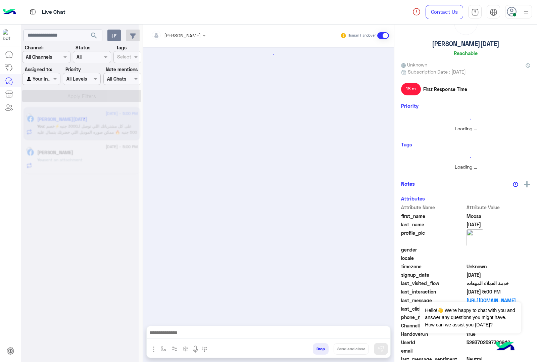
click at [318, 348] on button "Drop" at bounding box center [321, 348] width 16 height 11
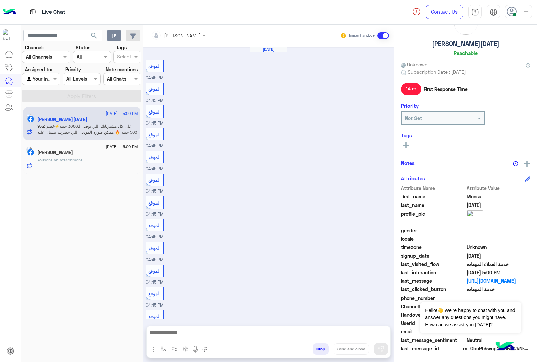
scroll to position [416, 0]
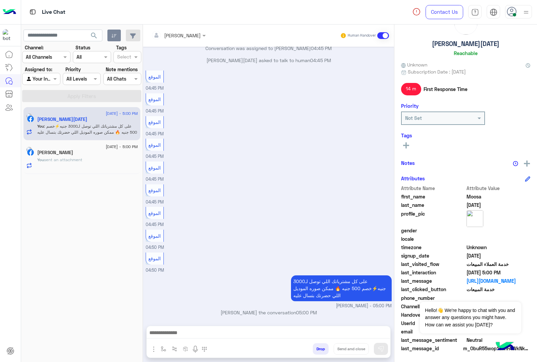
click at [318, 348] on div "[PERSON_NAME] Human Handover [DATE] الموقع 04:45 PM الموقع 04:45 PM الموقع 04:4…" at bounding box center [268, 194] width 251 height 340
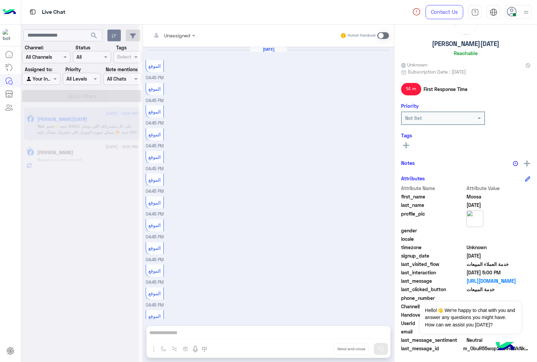
click at [318, 348] on div "Unassigned Human Handover [DATE] الموقع 04:45 PM الموقع 04:45 PM الموقع 04:45 P…" at bounding box center [268, 194] width 251 height 340
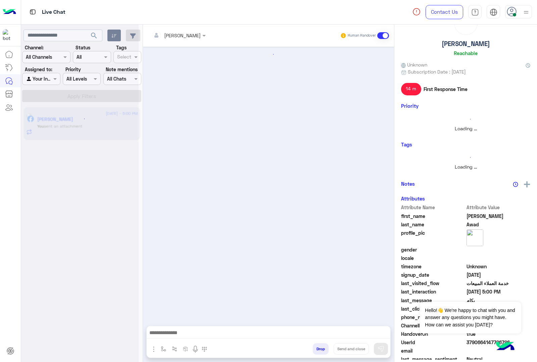
click at [318, 348] on button "Drop" at bounding box center [321, 348] width 16 height 11
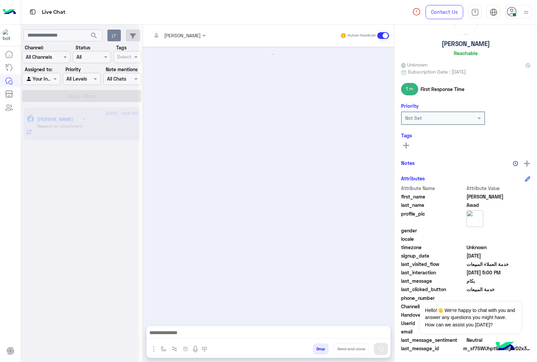
click at [318, 348] on button "Drop" at bounding box center [321, 348] width 16 height 11
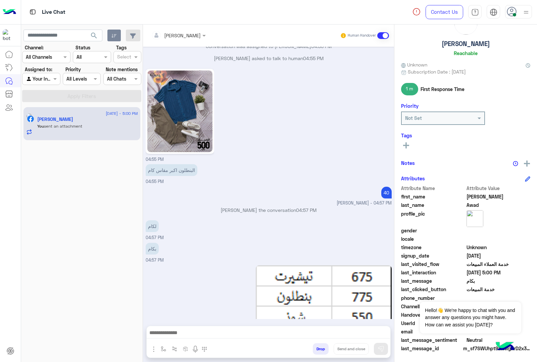
click at [318, 348] on div "[PERSON_NAME] Human Handover [DATE] عميلنا [PERSON_NAME] اهلا بيك في [GEOGRAPHI…" at bounding box center [268, 194] width 251 height 340
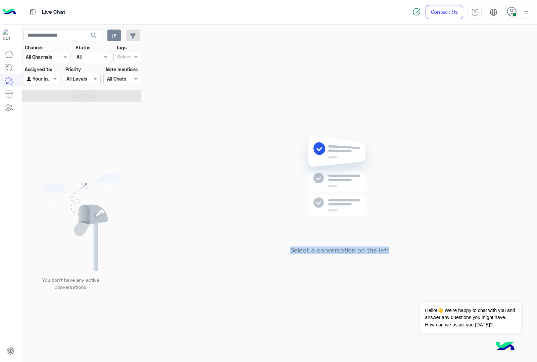
click at [318, 348] on div "Select a conversation on the left" at bounding box center [339, 194] width 393 height 340
click at [510, 12] on icon at bounding box center [511, 12] width 10 height 10
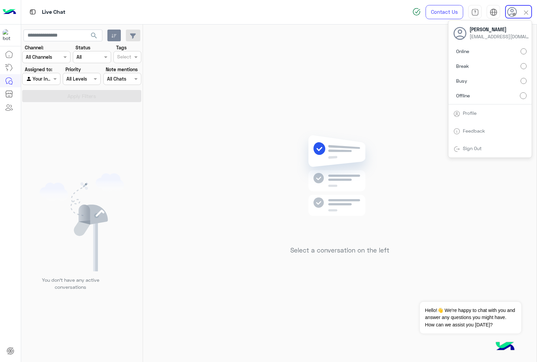
click at [296, 102] on div "Select a conversation on the left" at bounding box center [339, 194] width 393 height 340
